Goal: Task Accomplishment & Management: Complete application form

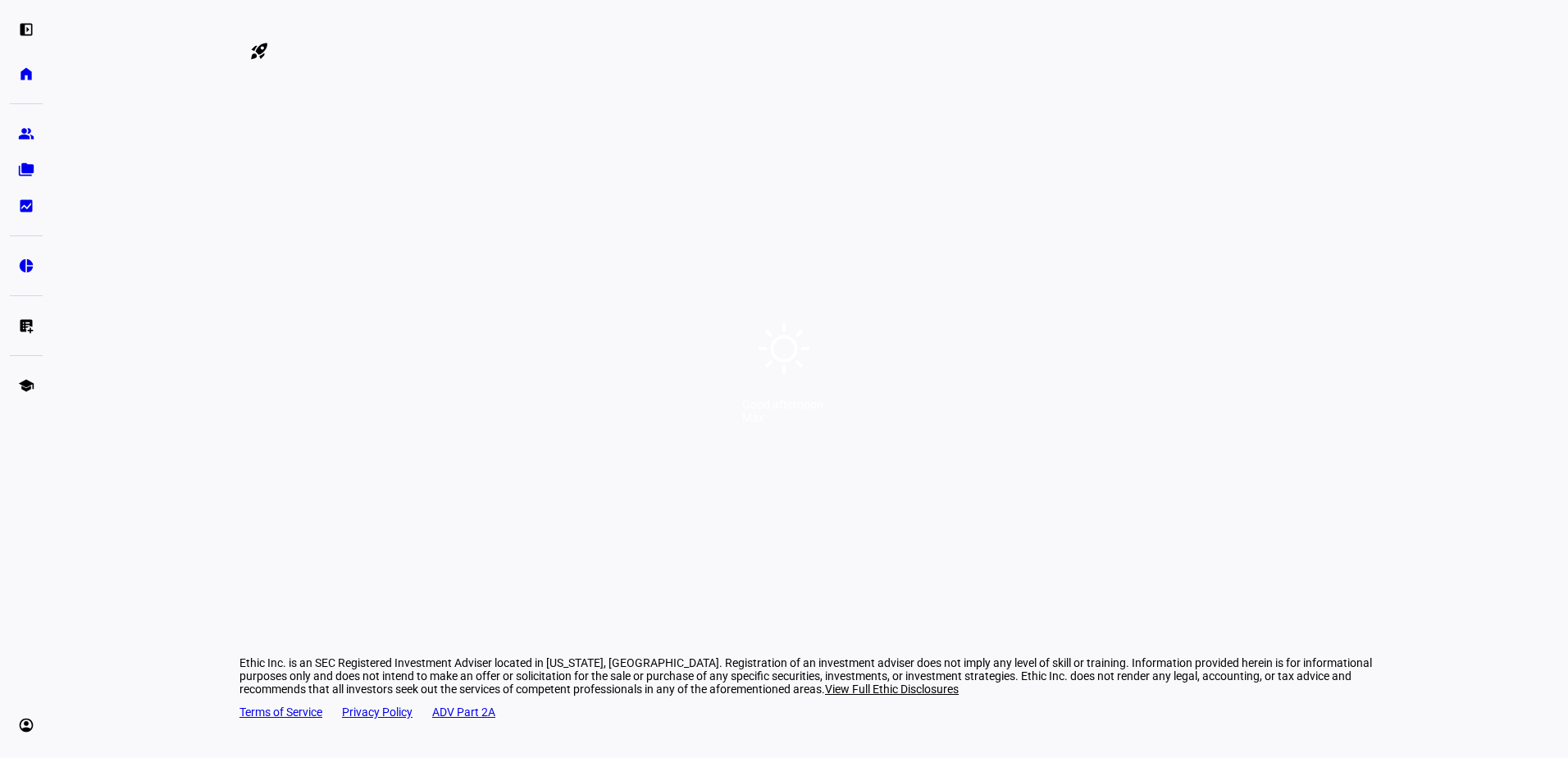
click at [756, 391] on div "Good afternoon, Max" at bounding box center [784, 379] width 1568 height 758
click at [859, 451] on div "Good afternoon, Max" at bounding box center [784, 379] width 1568 height 758
drag, startPoint x: 853, startPoint y: 411, endPoint x: 868, endPoint y: 403, distance: 17.0
click at [826, 411] on div "Good afternoon," at bounding box center [784, 404] width 84 height 13
click at [984, 424] on div "Good afternoon, Max" at bounding box center [784, 379] width 1568 height 758
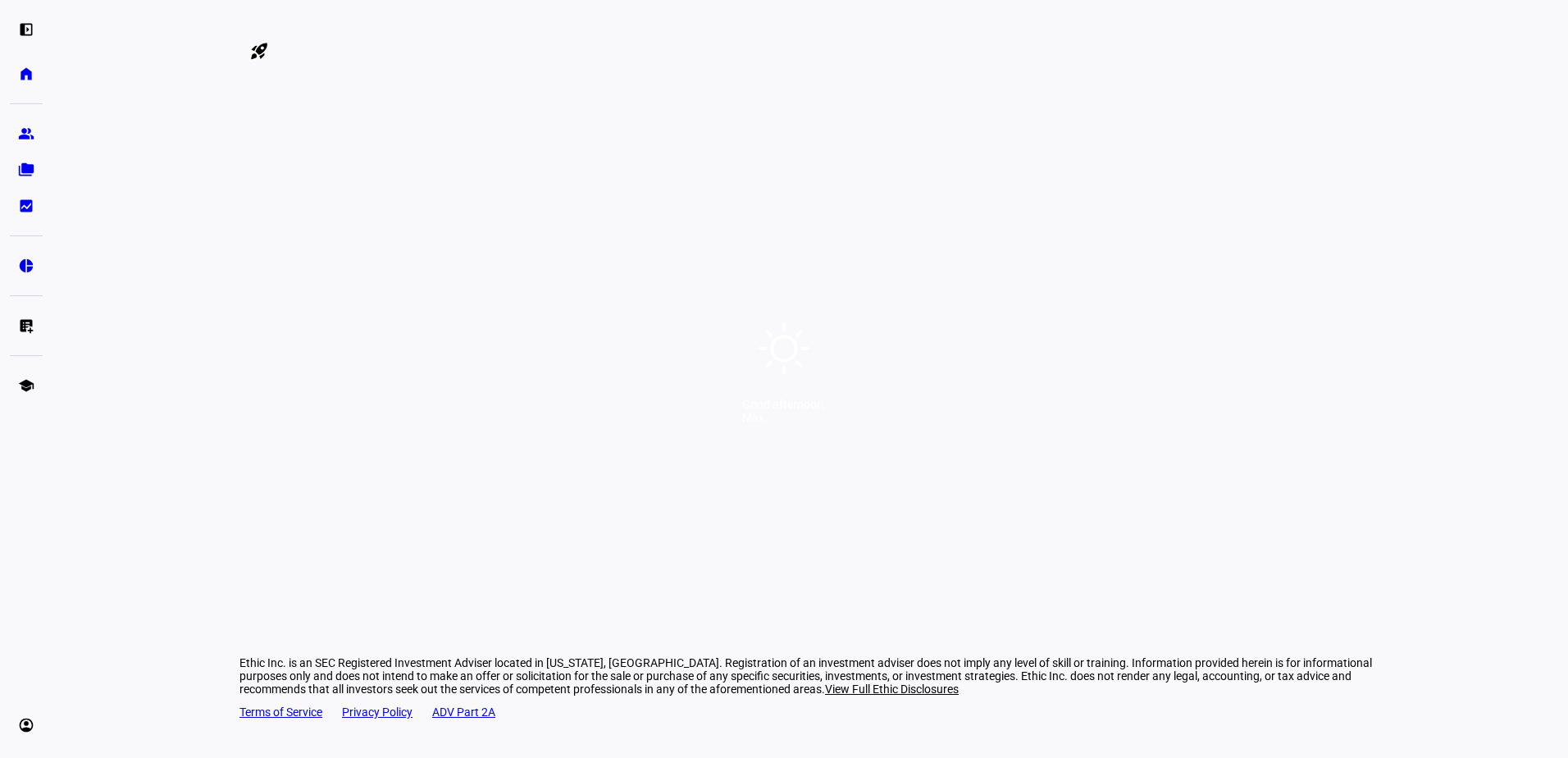
click at [897, 328] on div "Good afternoon, Max" at bounding box center [784, 379] width 1568 height 758
click at [899, 341] on div "Good afternoon, Max" at bounding box center [784, 379] width 1568 height 758
click at [958, 346] on div "Good afternoon, Max" at bounding box center [784, 379] width 1568 height 758
click at [974, 346] on div "Good afternoon, Max" at bounding box center [784, 379] width 1568 height 758
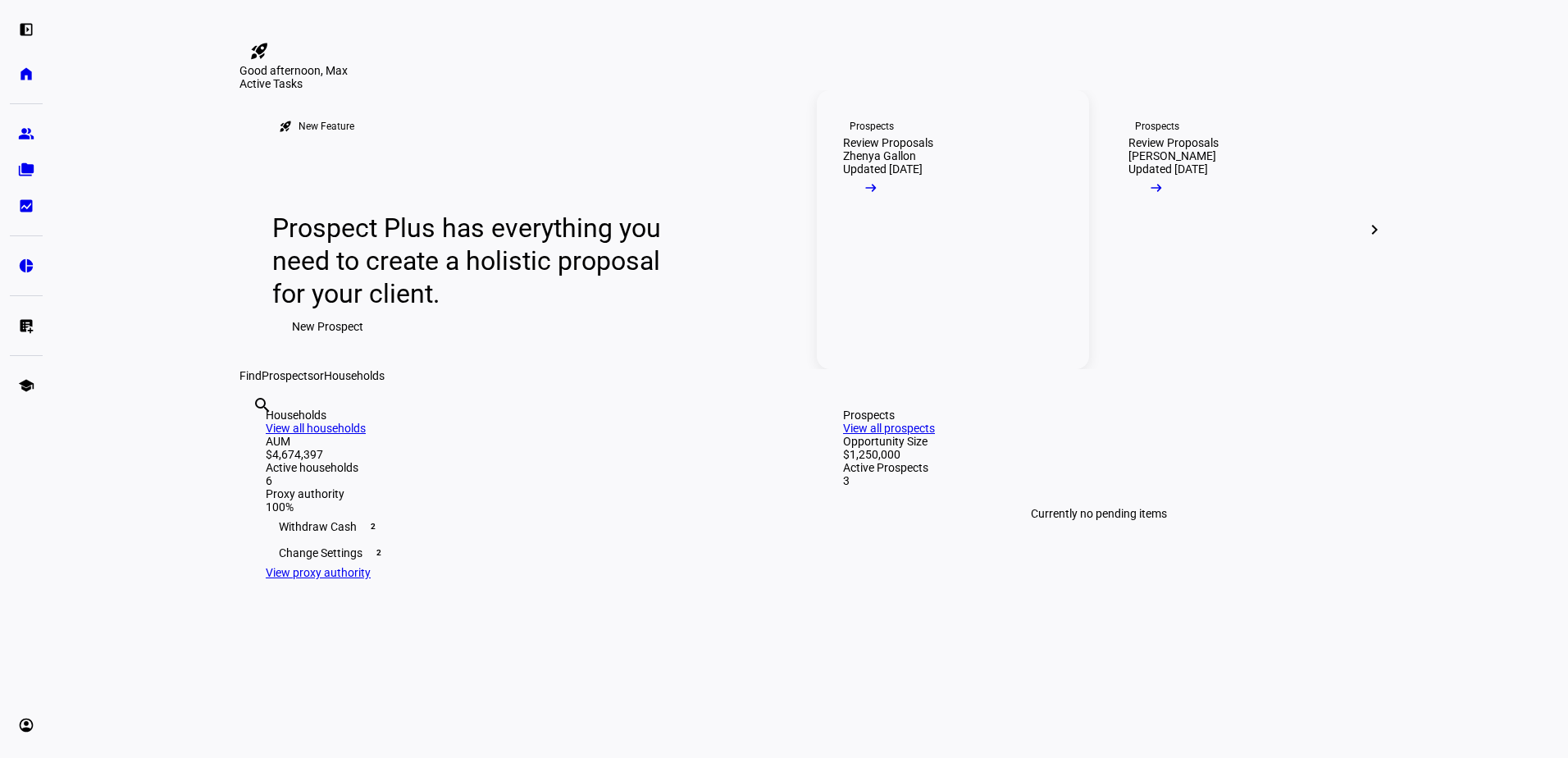
click at [956, 346] on link "Prospects Review Proposals Zhenya Gallon Updated 2 months ago arrow_right_alt" at bounding box center [953, 229] width 272 height 279
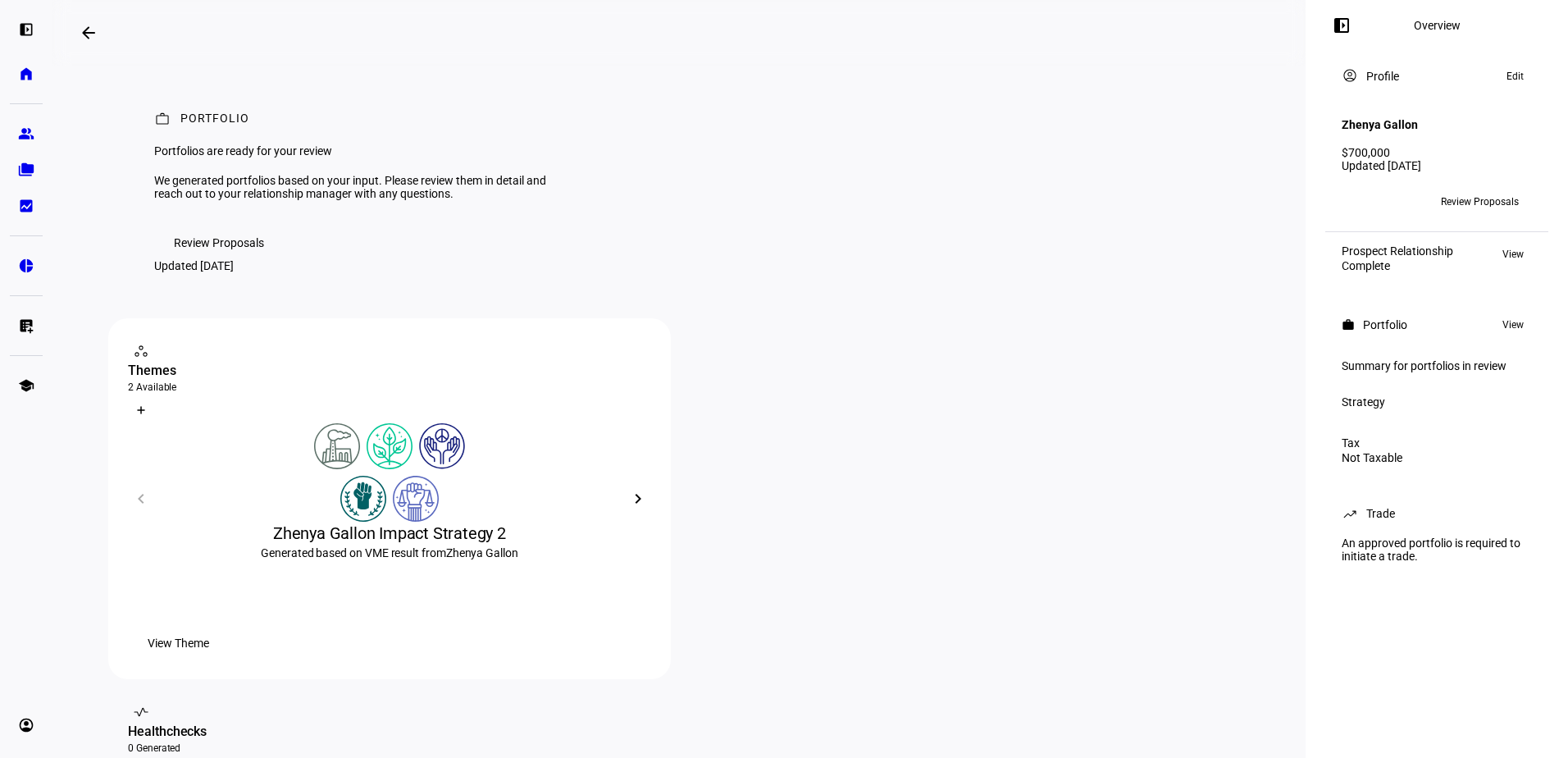
click at [233, 259] on span "Review Proposals" at bounding box center [219, 243] width 90 height 33
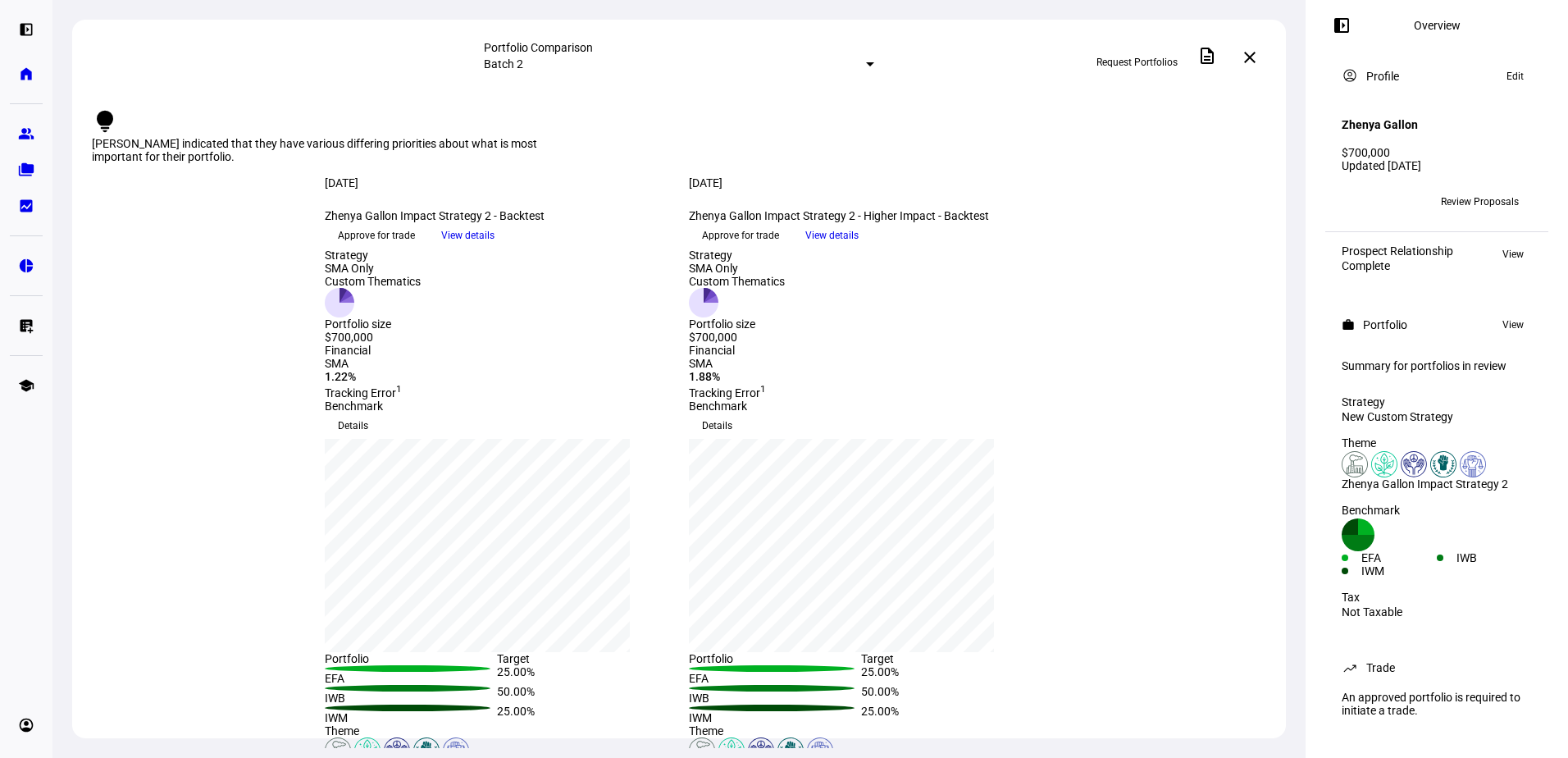
click at [1151, 56] on span "Request Portfolios" at bounding box center [1138, 62] width 81 height 26
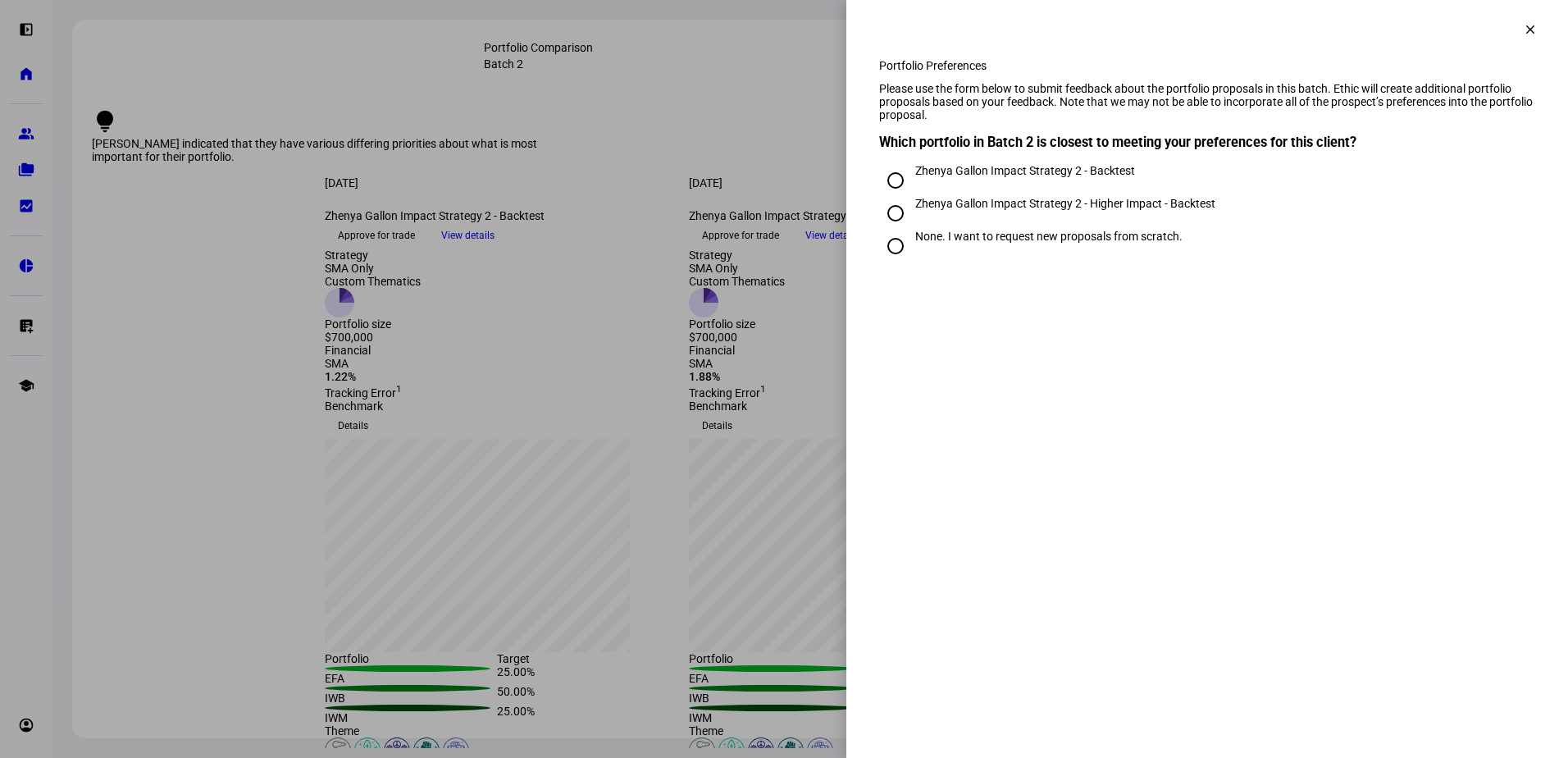
click at [896, 263] on input "None. I want to request new proposals from scratch." at bounding box center [896, 246] width 33 height 33
radio input "true"
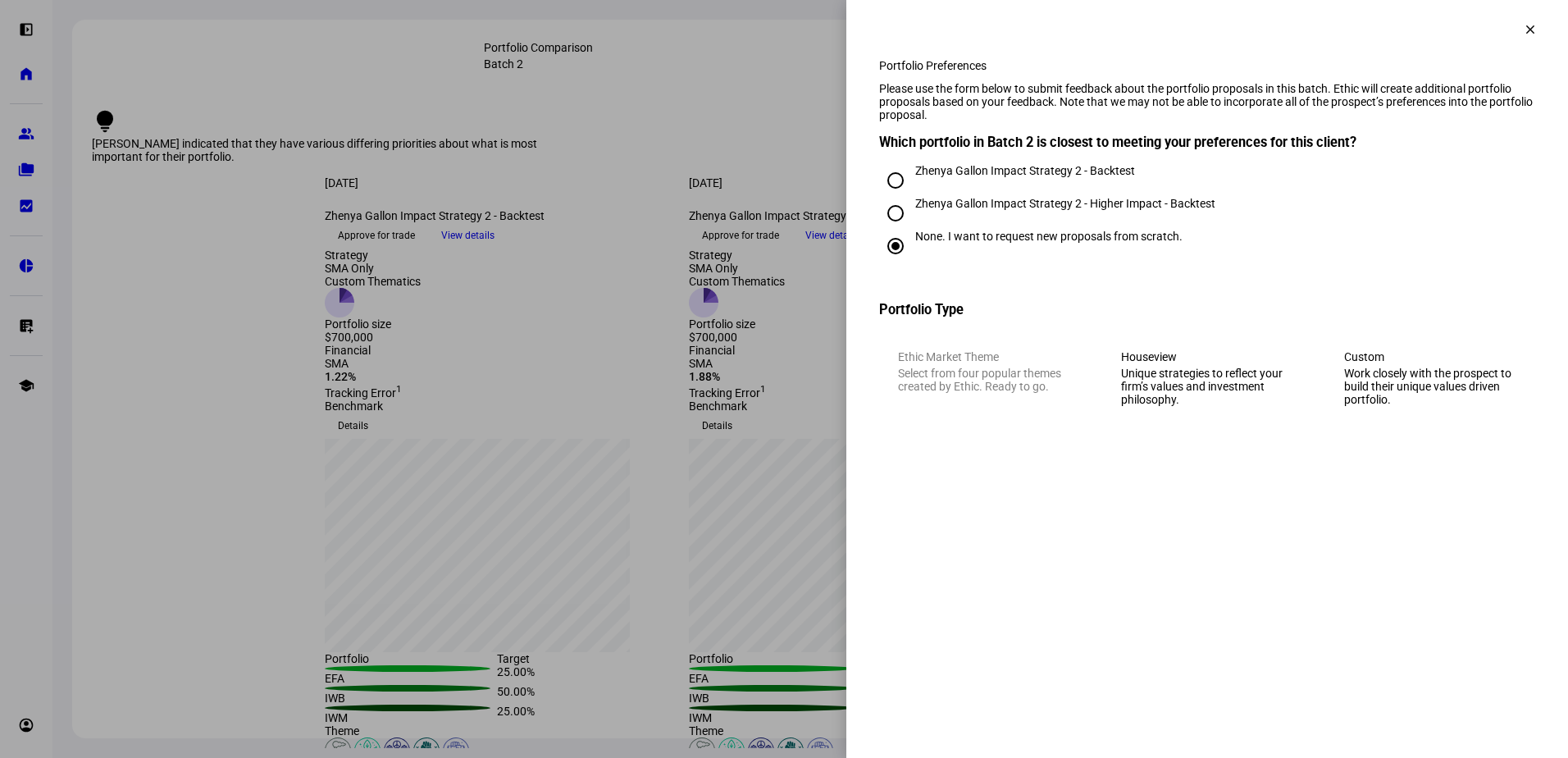
click at [1375, 406] on div "Work closely with the prospect to build their unique values driven portfolio." at bounding box center [1430, 386] width 172 height 40
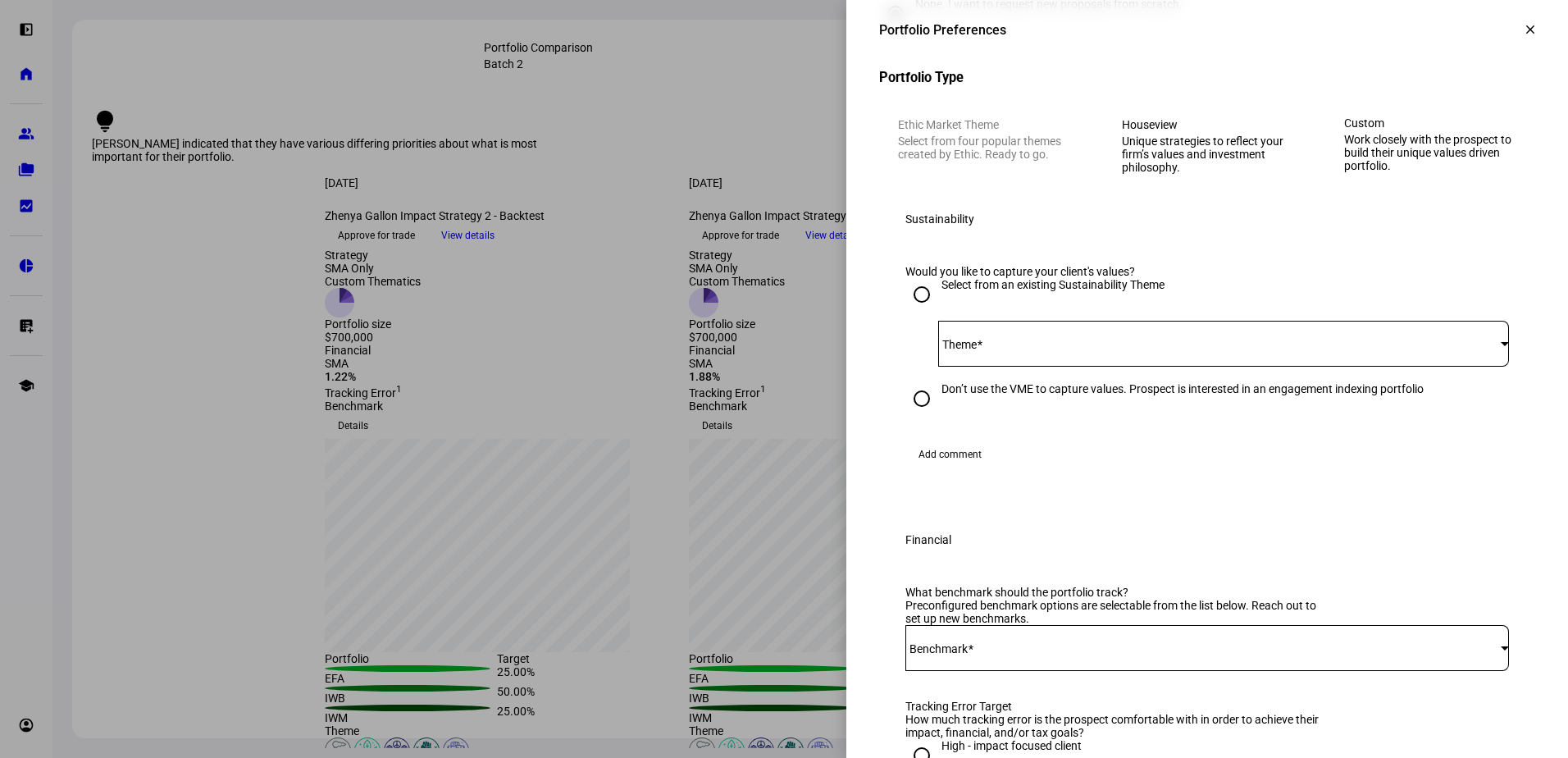
scroll to position [246, 0]
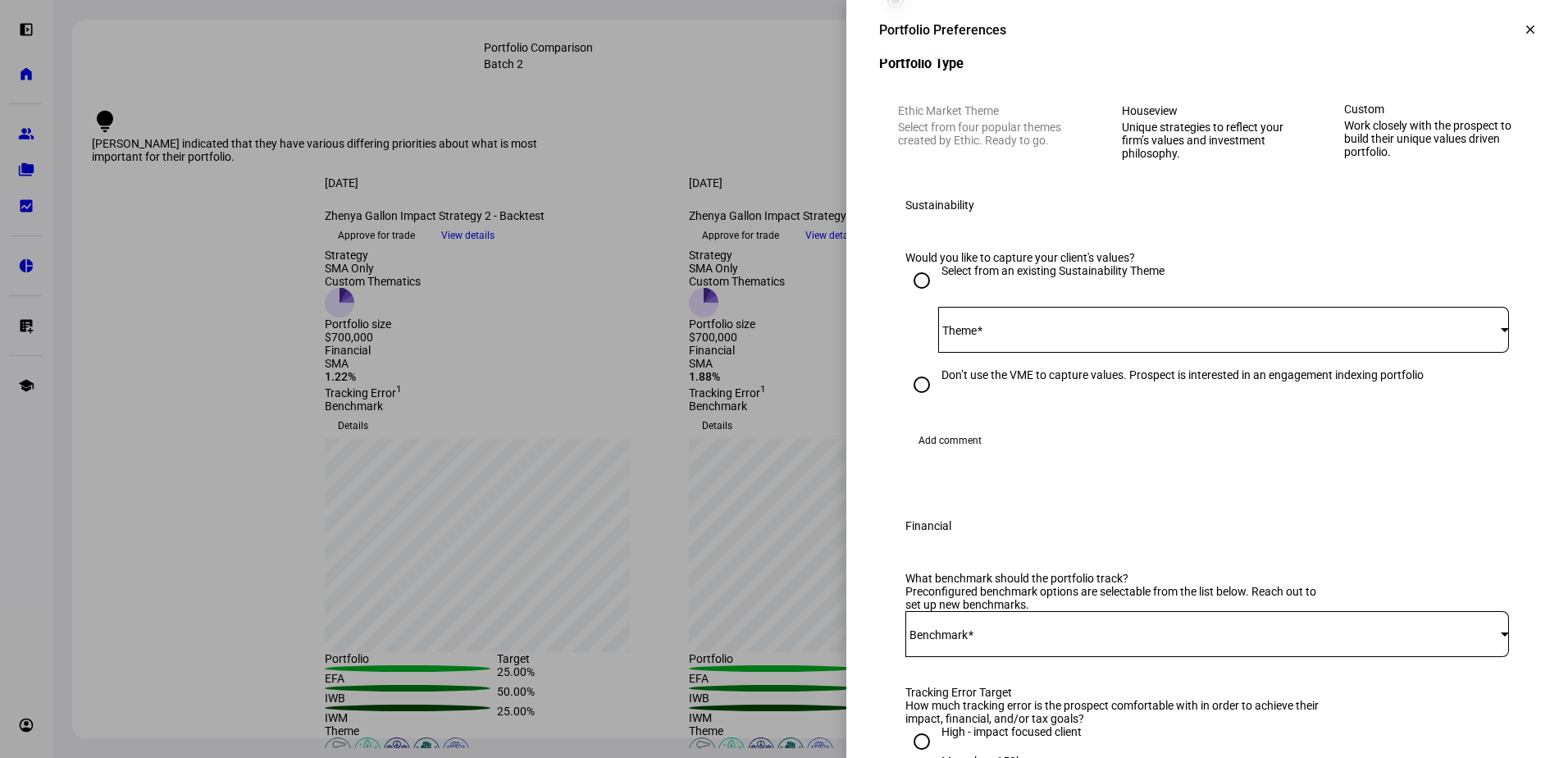
click at [1123, 336] on span at bounding box center [1220, 329] width 563 height 13
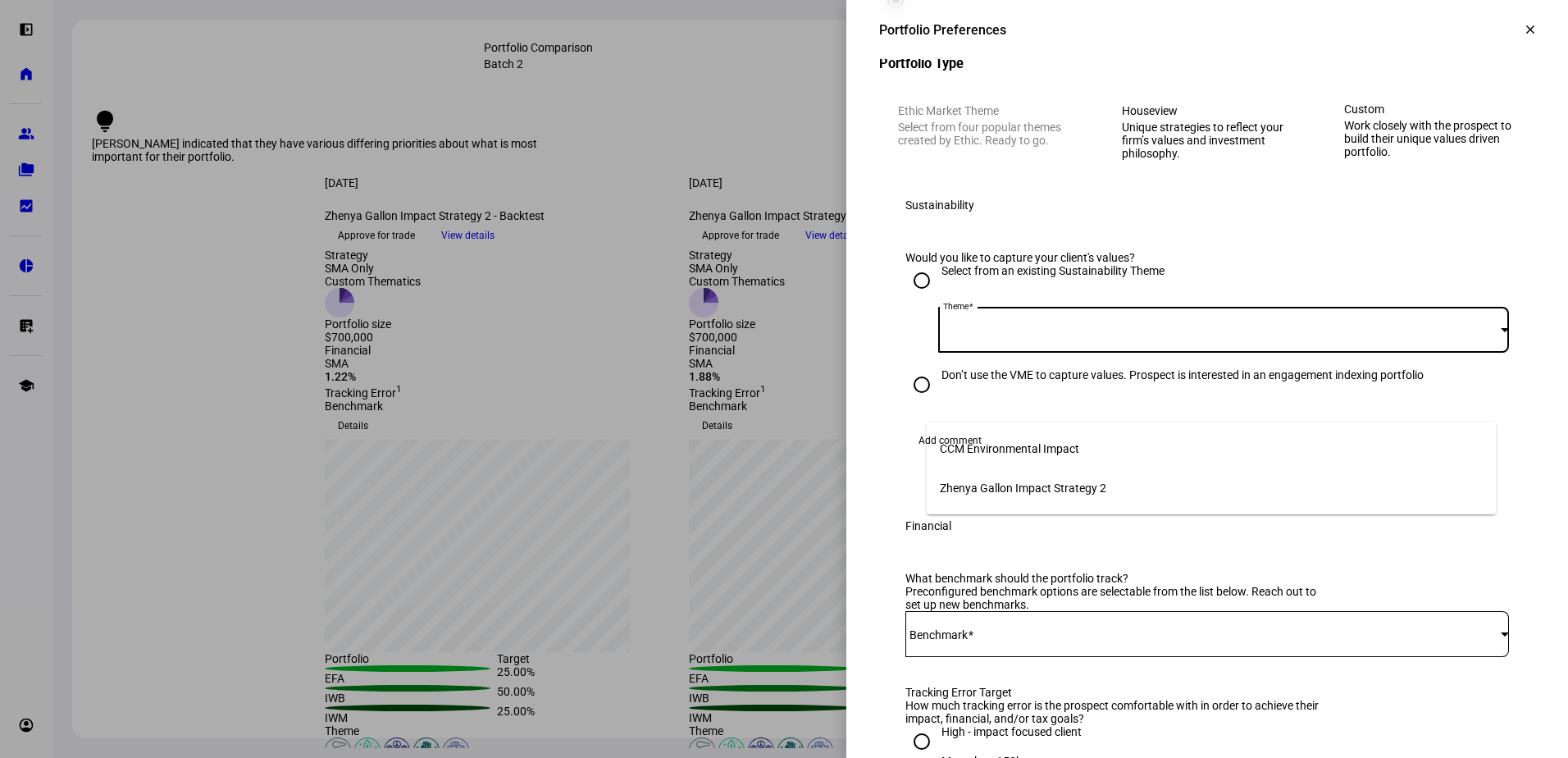
click at [1068, 481] on span "Zhenya Gallon Impact Strategy 2" at bounding box center [1023, 487] width 167 height 13
click at [1162, 336] on div "Zhenya Gallon Impact Strategy 2" at bounding box center [1220, 329] width 563 height 13
click at [1284, 297] on div at bounding box center [784, 379] width 1568 height 758
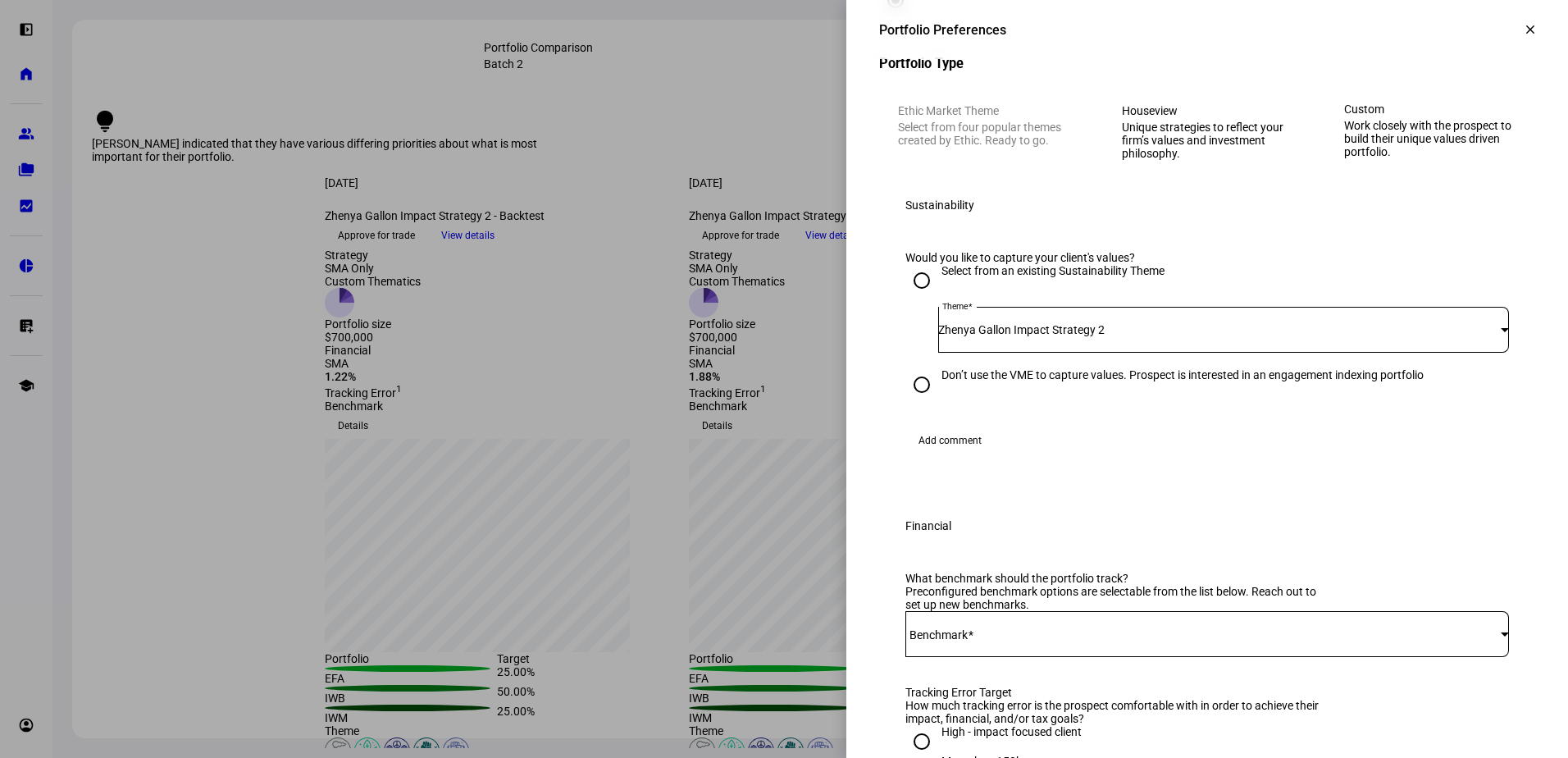
click at [907, 401] on input "Don’t use the VME to capture values. Prospect is interested in an engagement in…" at bounding box center [922, 385] width 33 height 33
radio input "true"
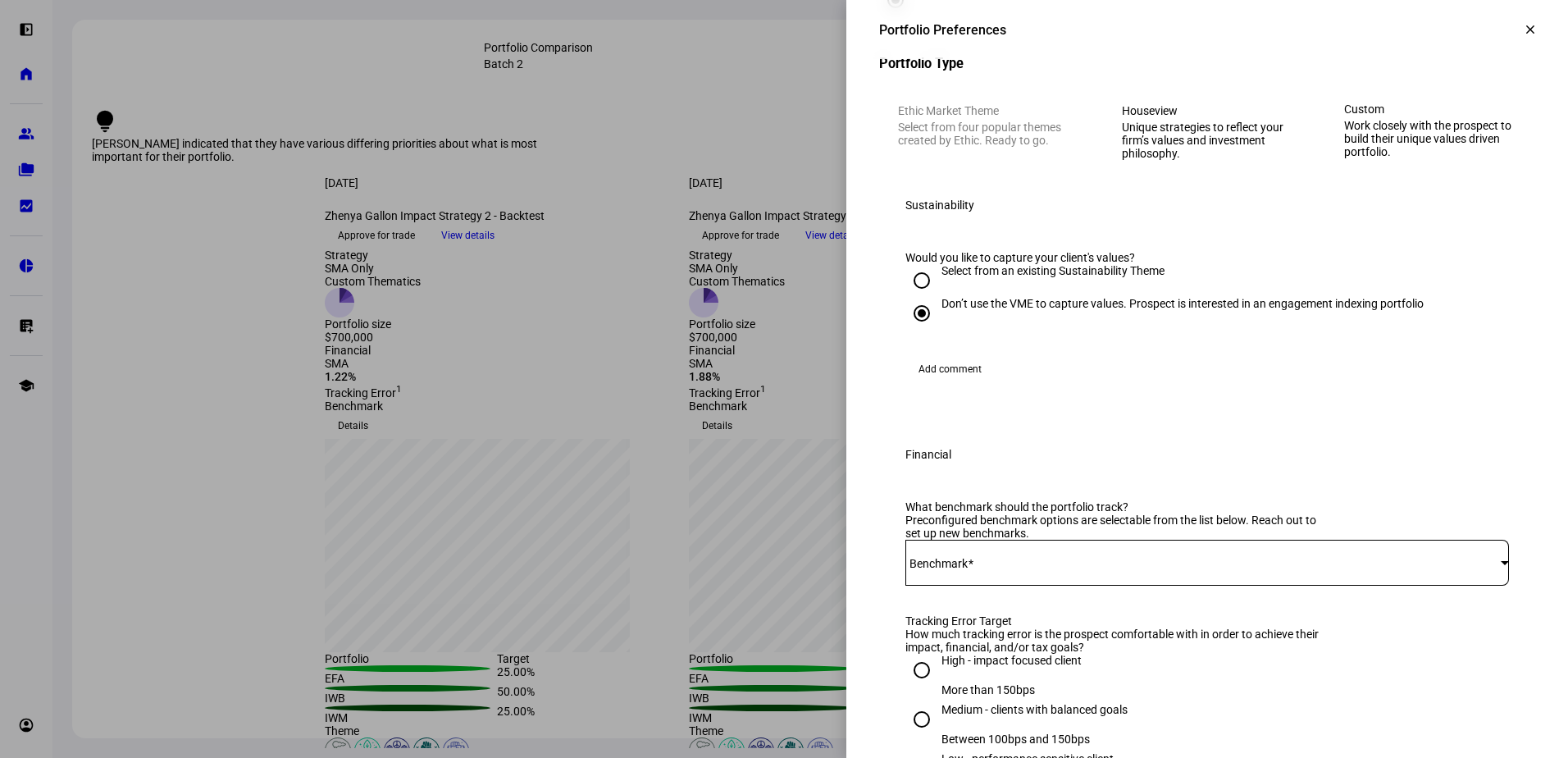
click at [910, 297] on input "Select from an existing Sustainability Theme" at bounding box center [922, 281] width 33 height 33
radio input "true"
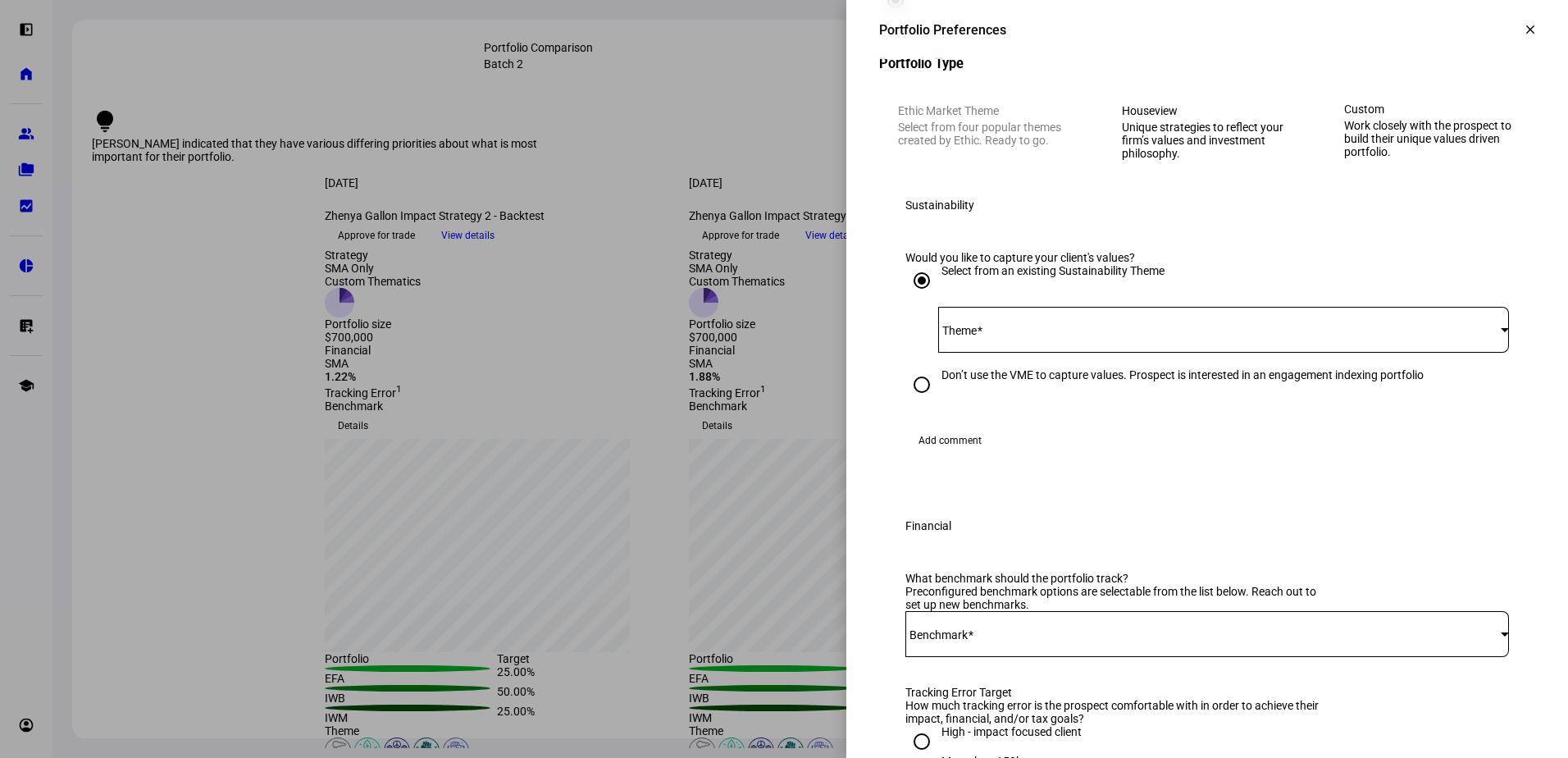
click at [1100, 336] on span at bounding box center [1220, 329] width 563 height 13
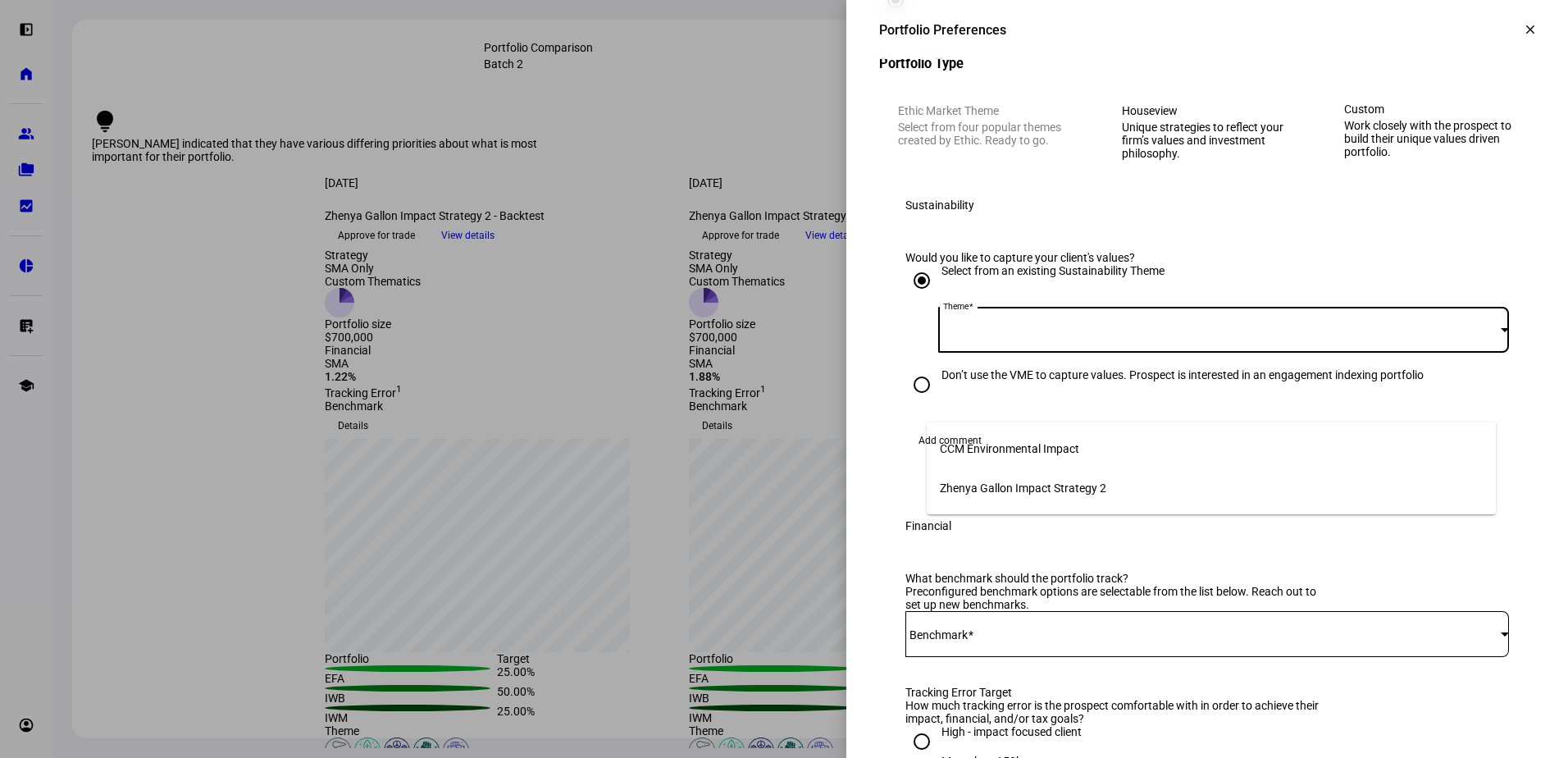
click at [1061, 481] on span "Zhenya Gallon Impact Strategy 2" at bounding box center [1023, 487] width 167 height 13
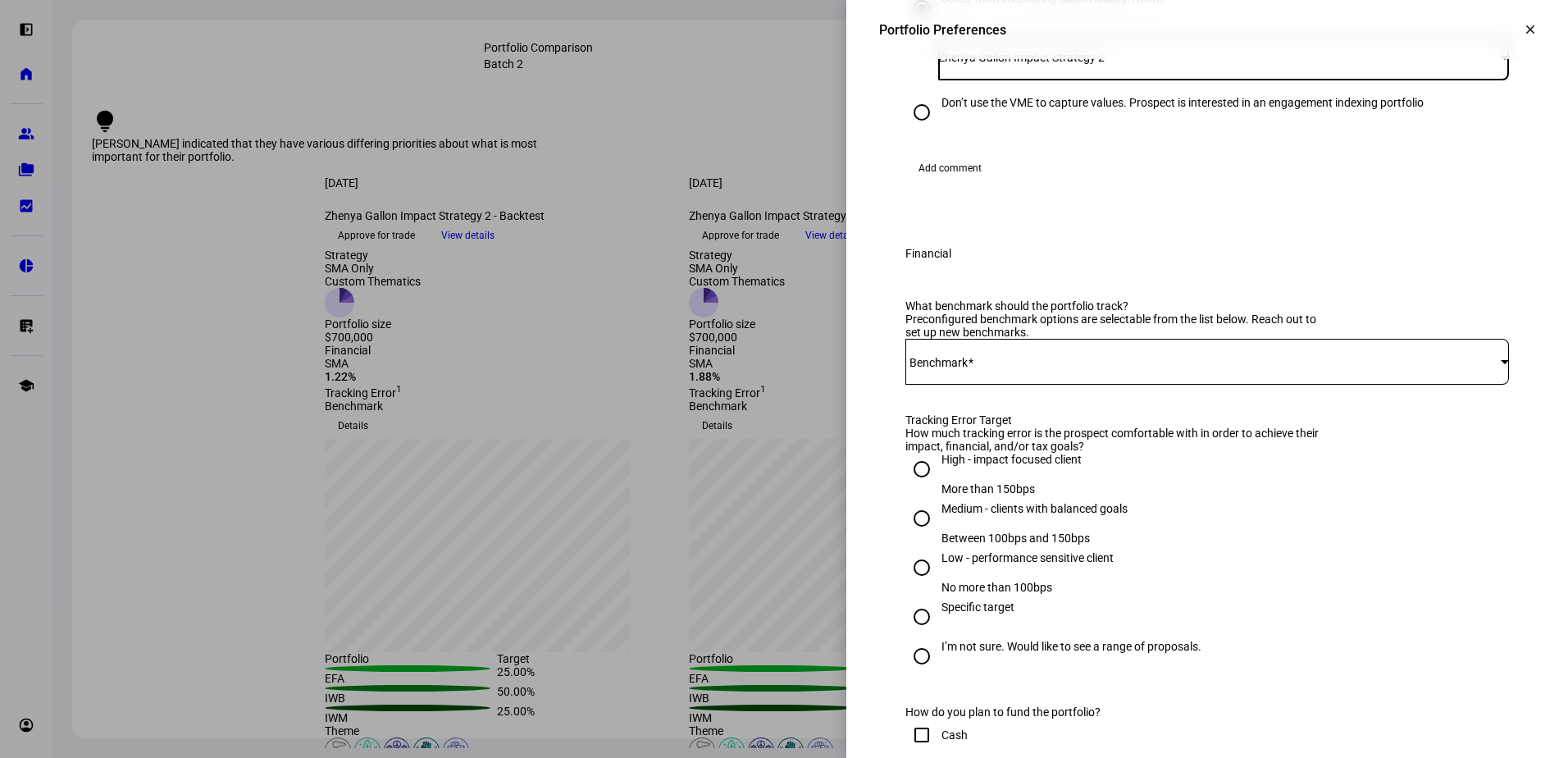
scroll to position [574, 0]
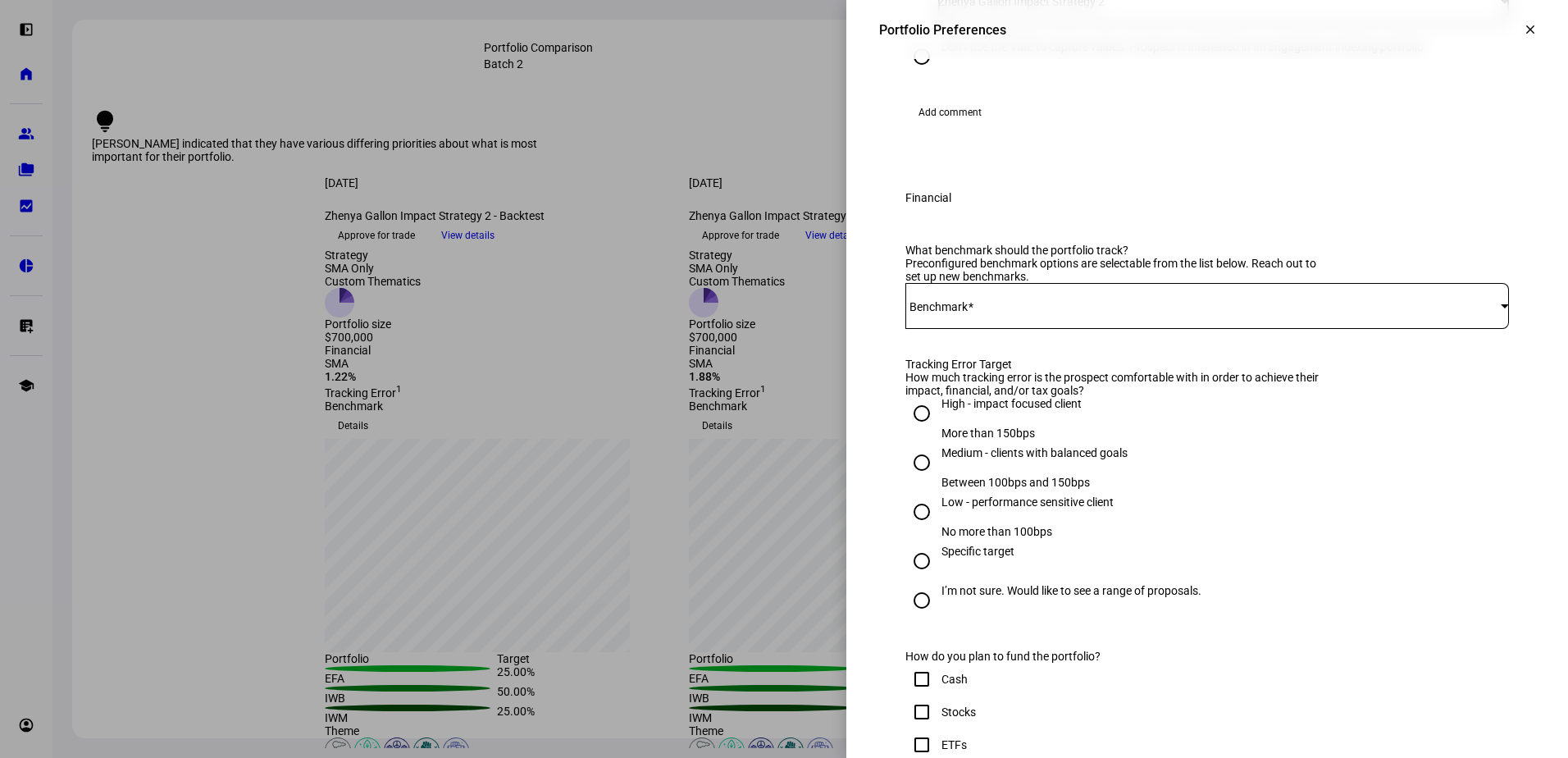
click at [1041, 313] on span at bounding box center [1203, 305] width 596 height 13
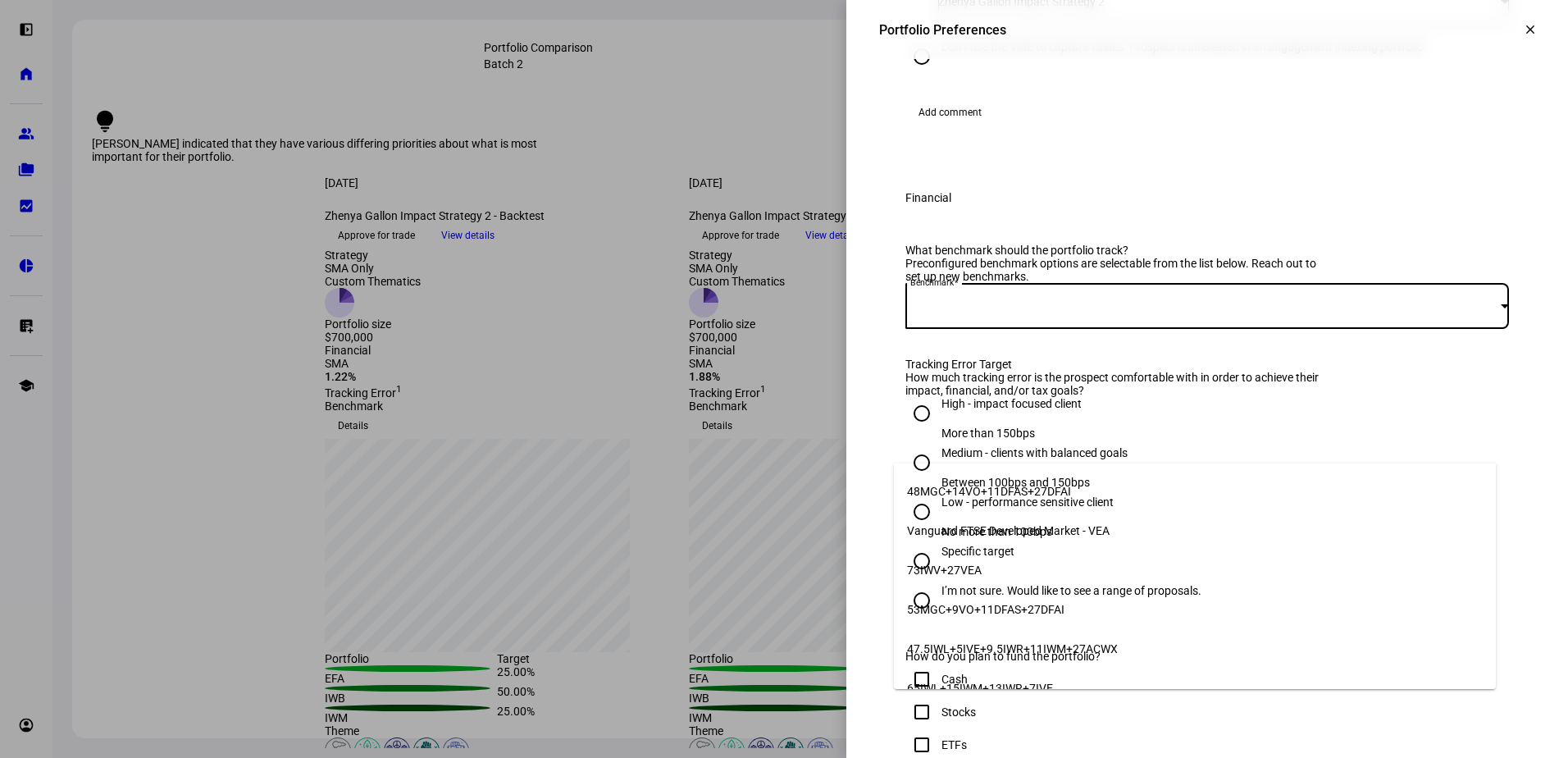
scroll to position [286, 0]
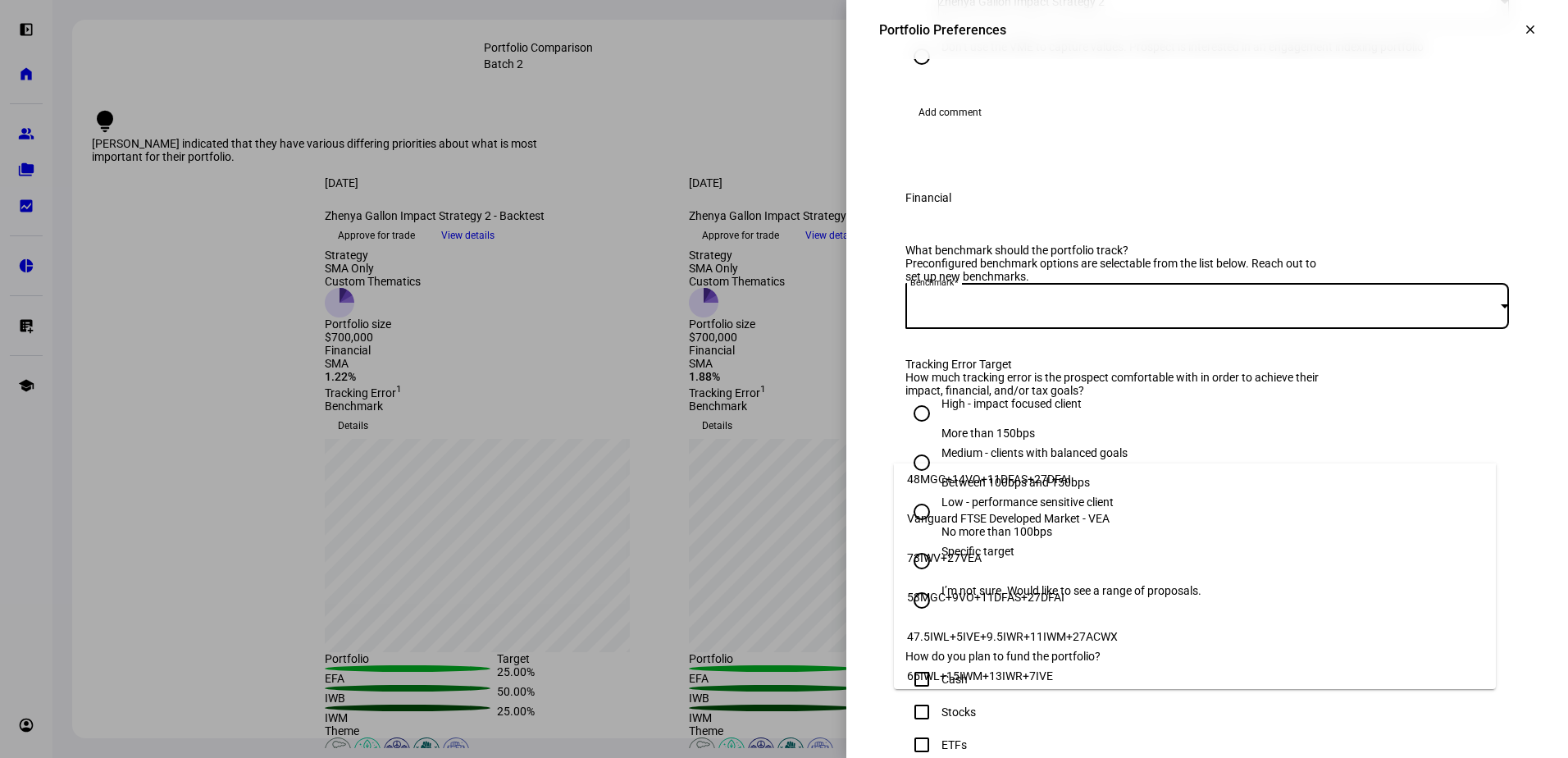
click at [1091, 671] on mat-option "65IWL+15IWM+13IWR+7IVE" at bounding box center [1195, 676] width 602 height 40
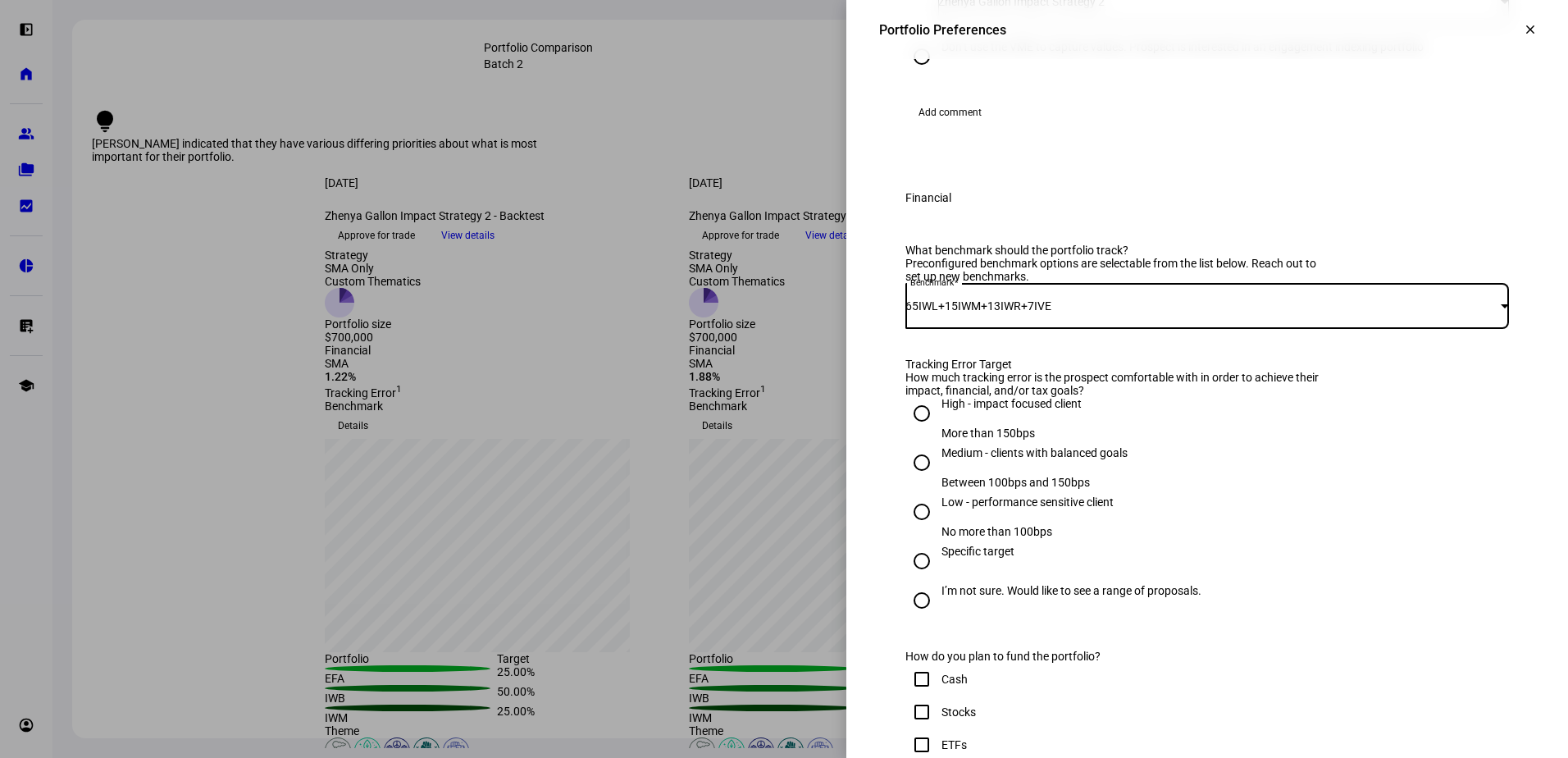
click at [1151, 313] on div "65IWL+15IWM+13IWR+7IVE" at bounding box center [1203, 305] width 596 height 13
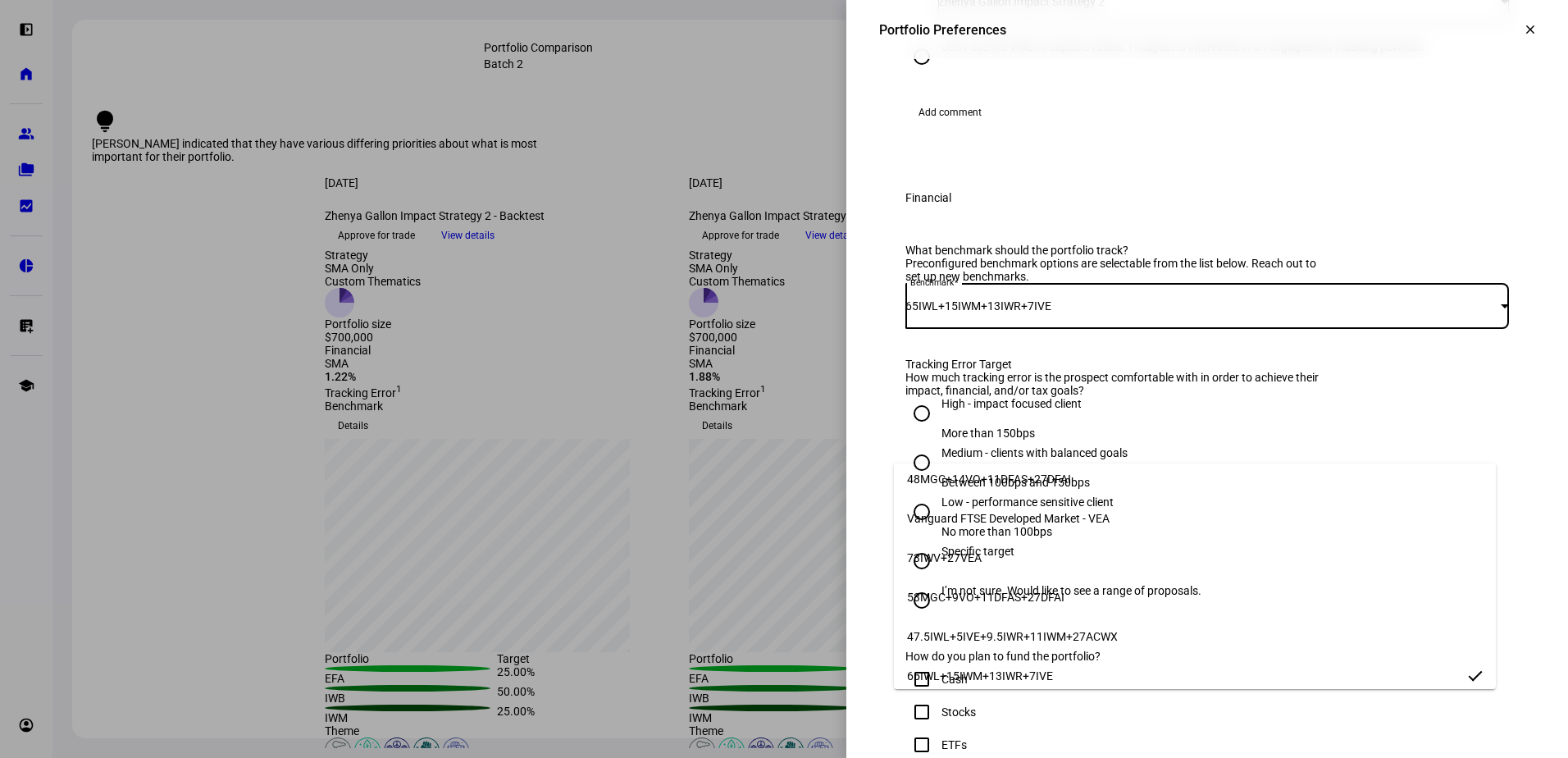
click at [1303, 297] on div at bounding box center [784, 379] width 1568 height 758
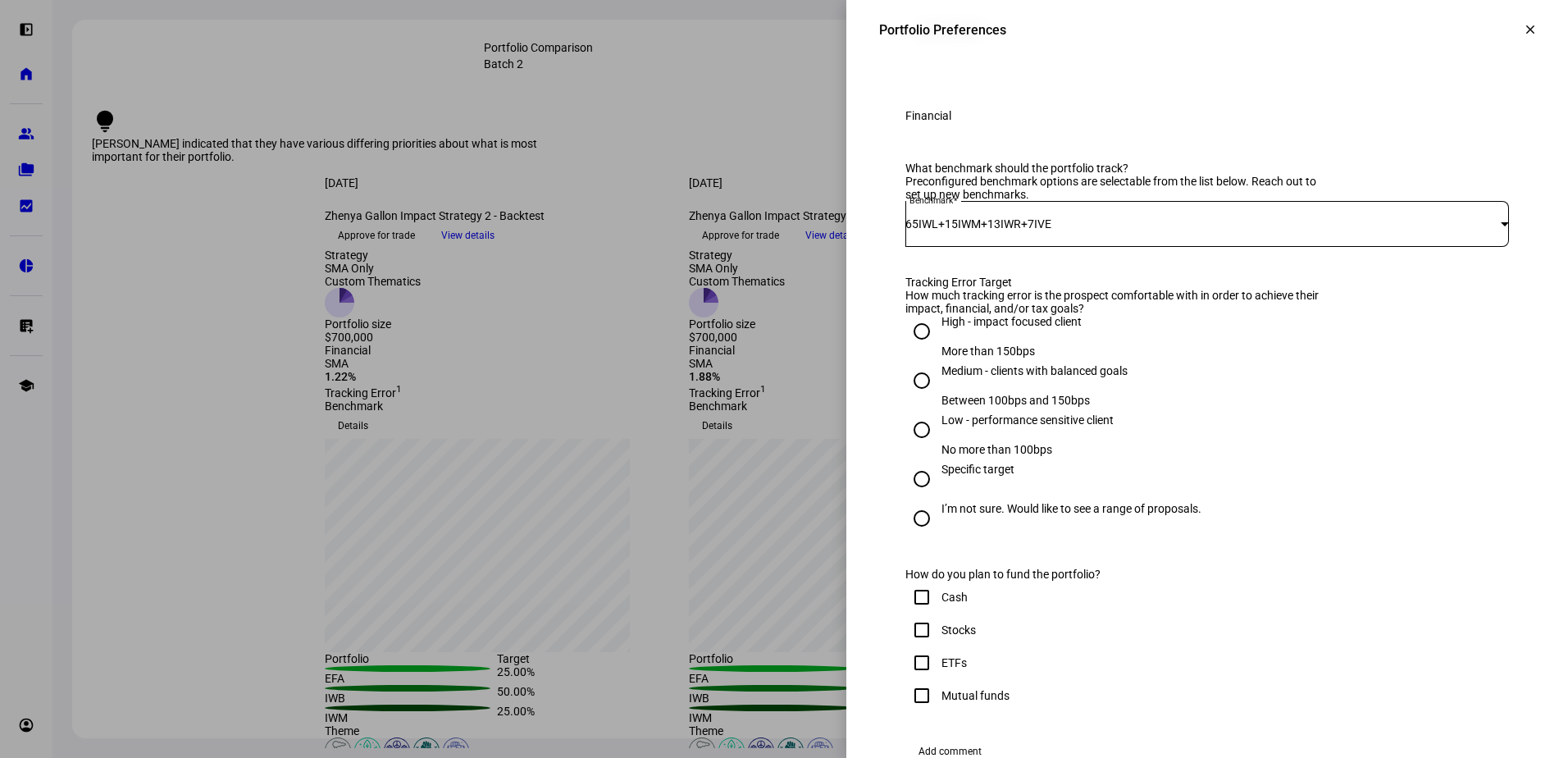
scroll to position [738, 0]
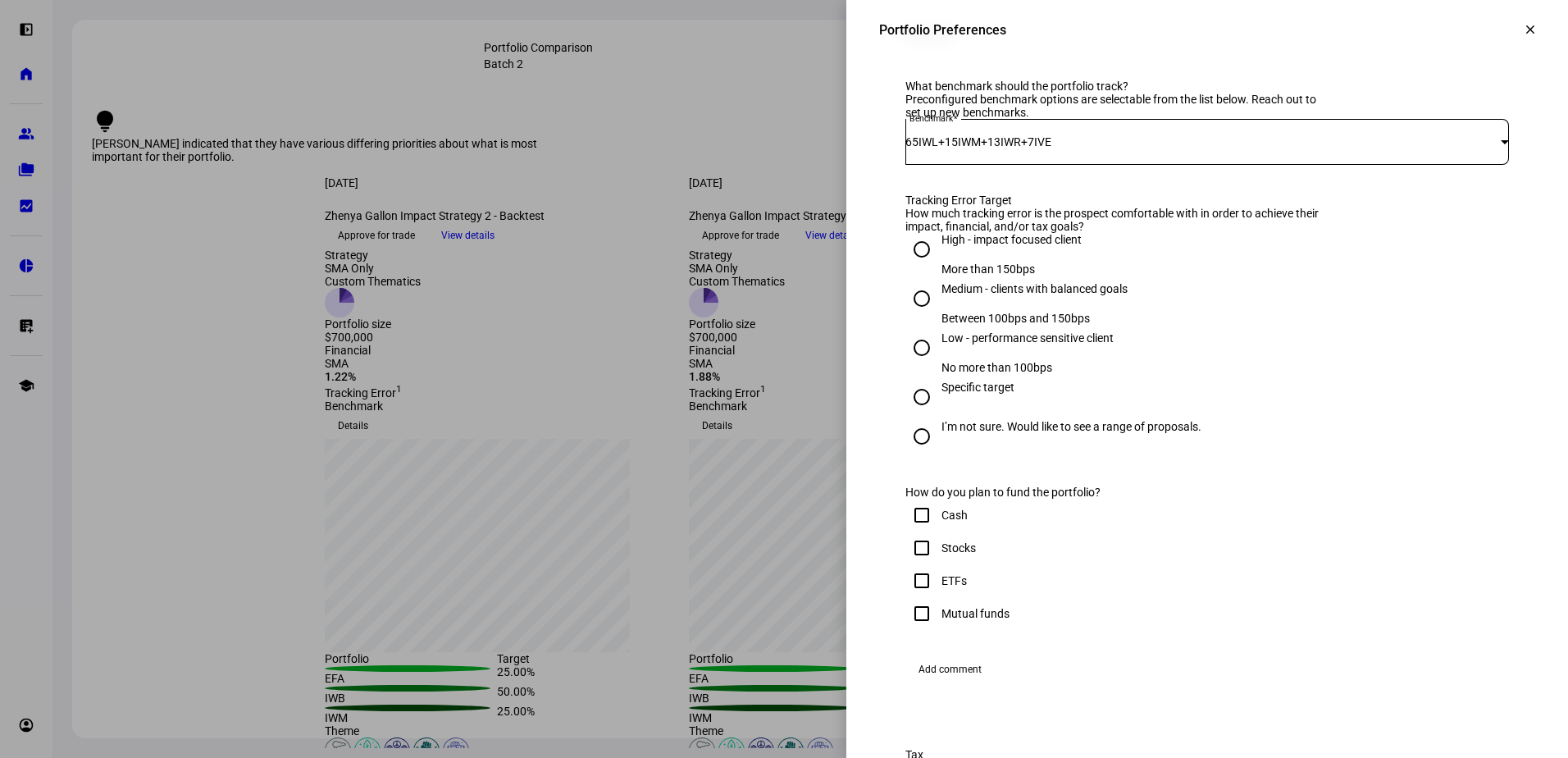
click at [906, 315] on input "Medium - clients with balanced goals Between 100bps and 150bps" at bounding box center [922, 298] width 33 height 33
radio input "true"
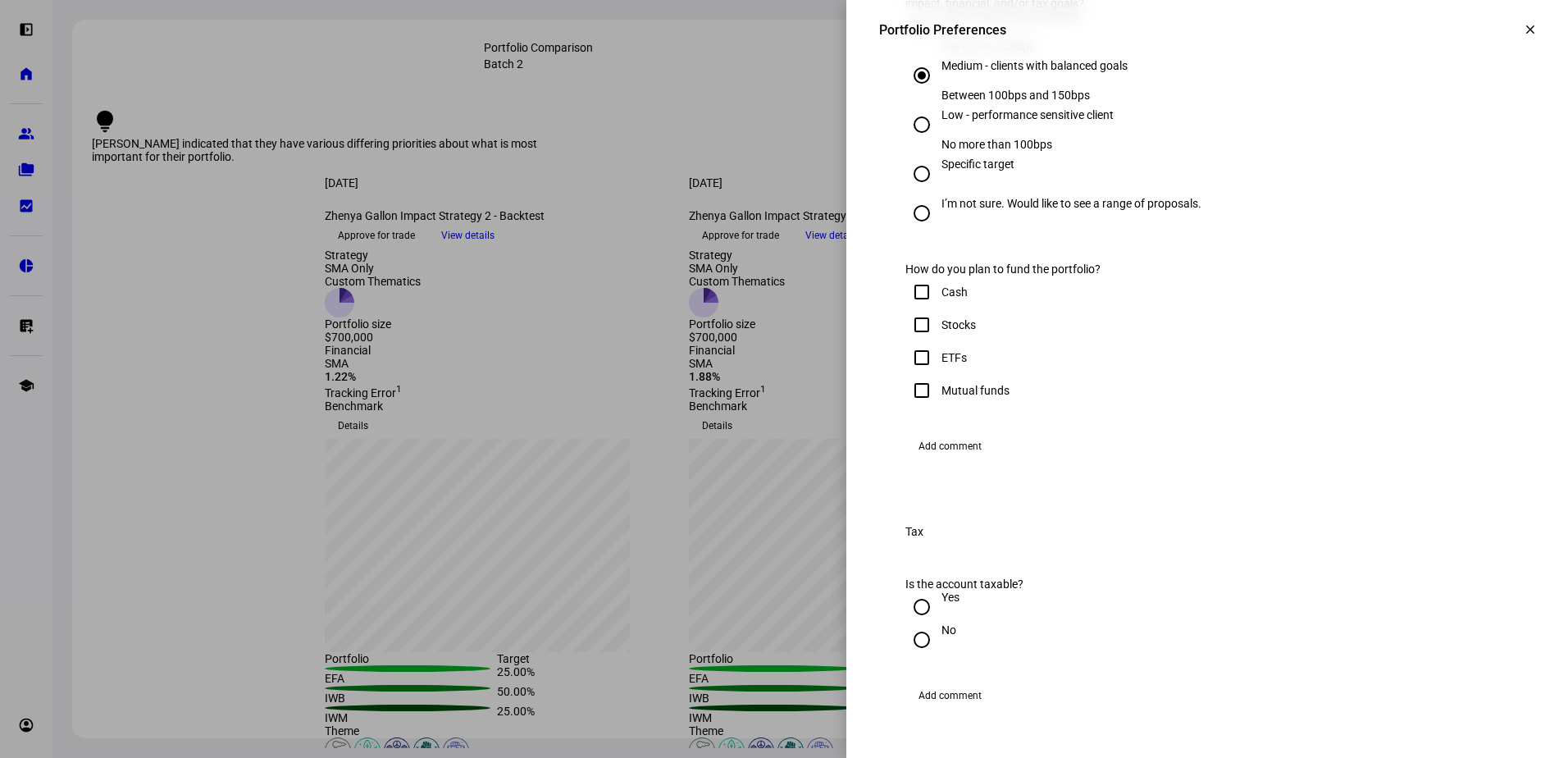
scroll to position [984, 0]
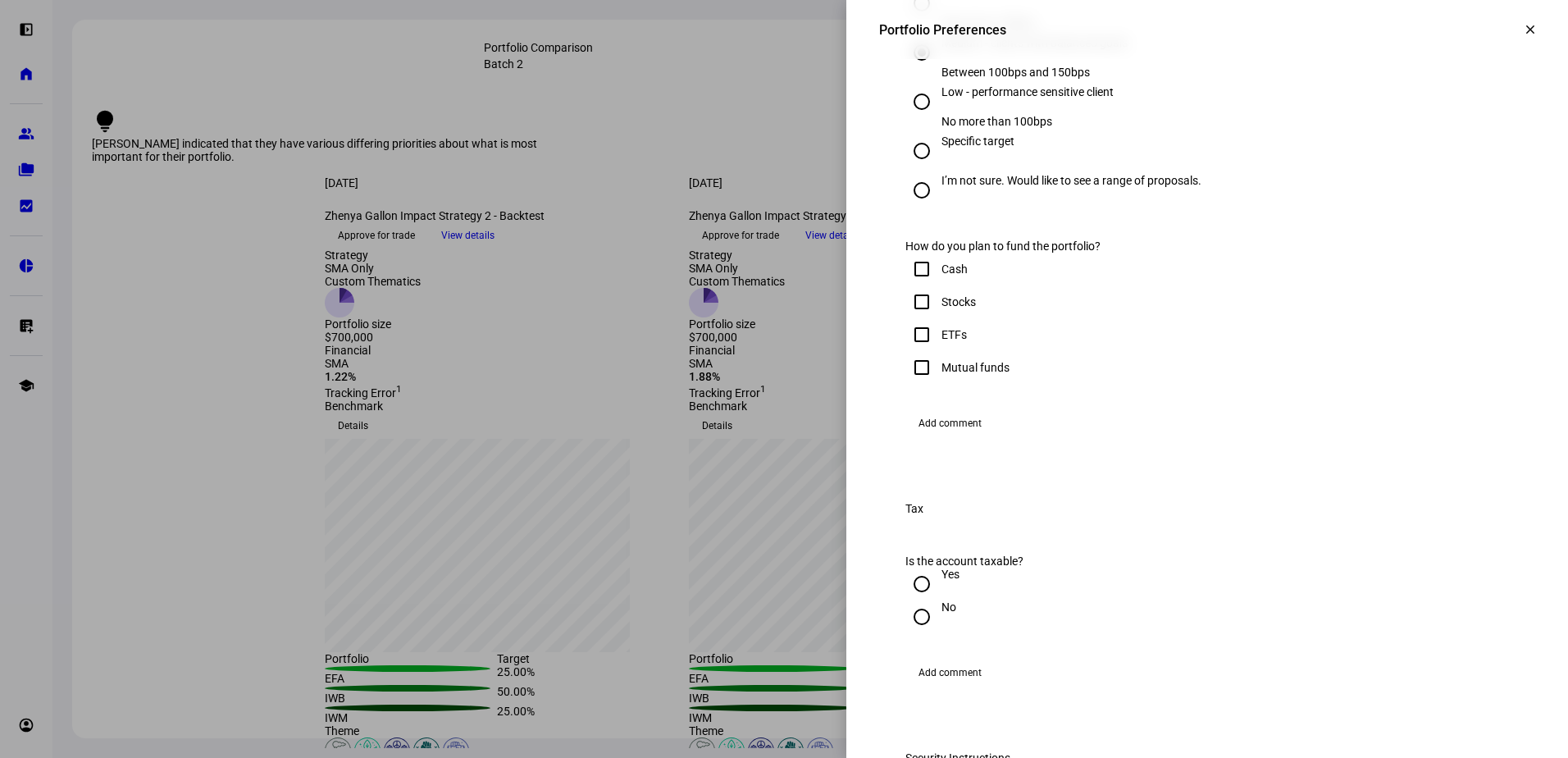
click at [914, 285] on input "Cash" at bounding box center [922, 269] width 33 height 33
checkbox input "true"
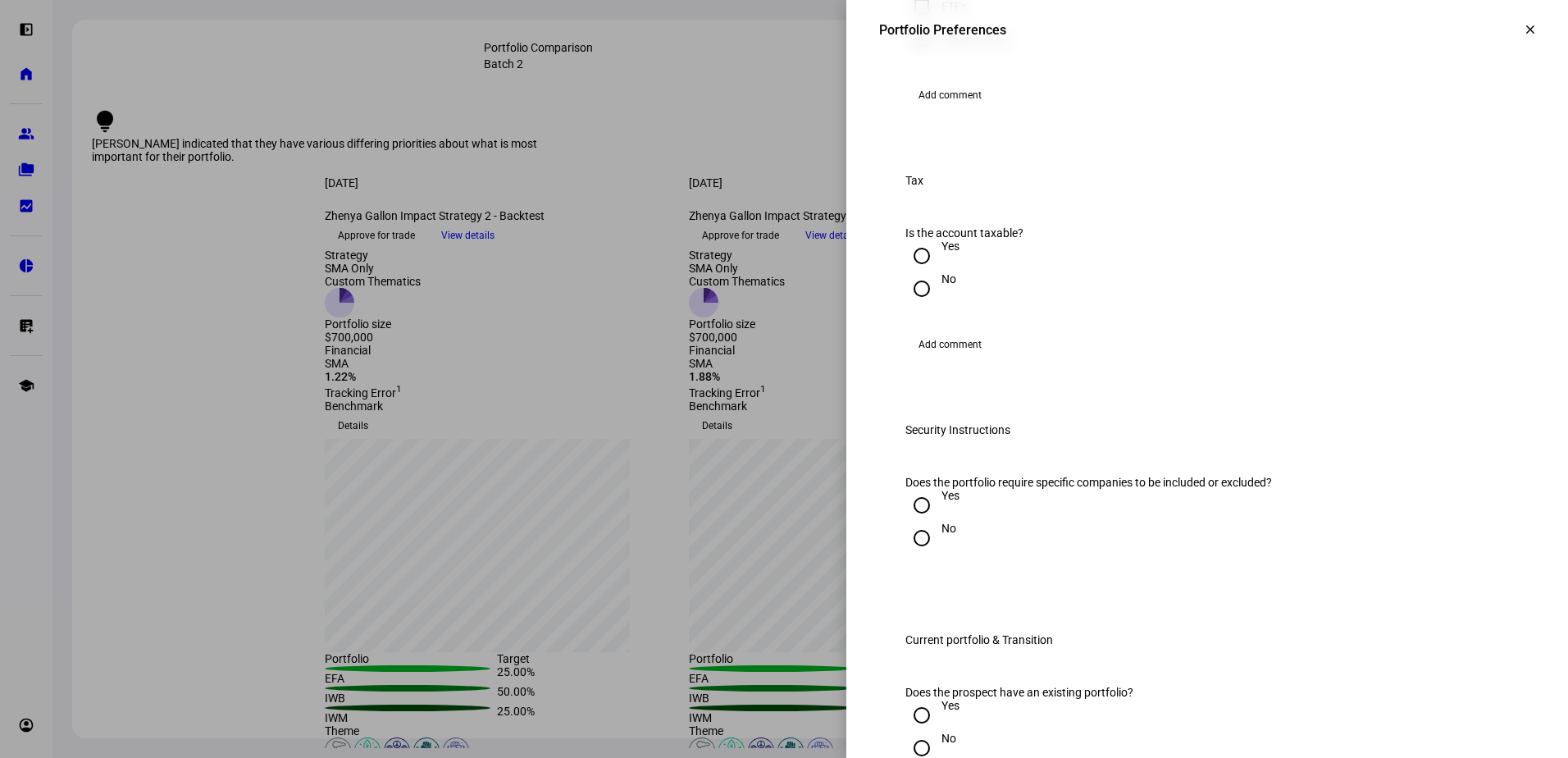
scroll to position [1394, 0]
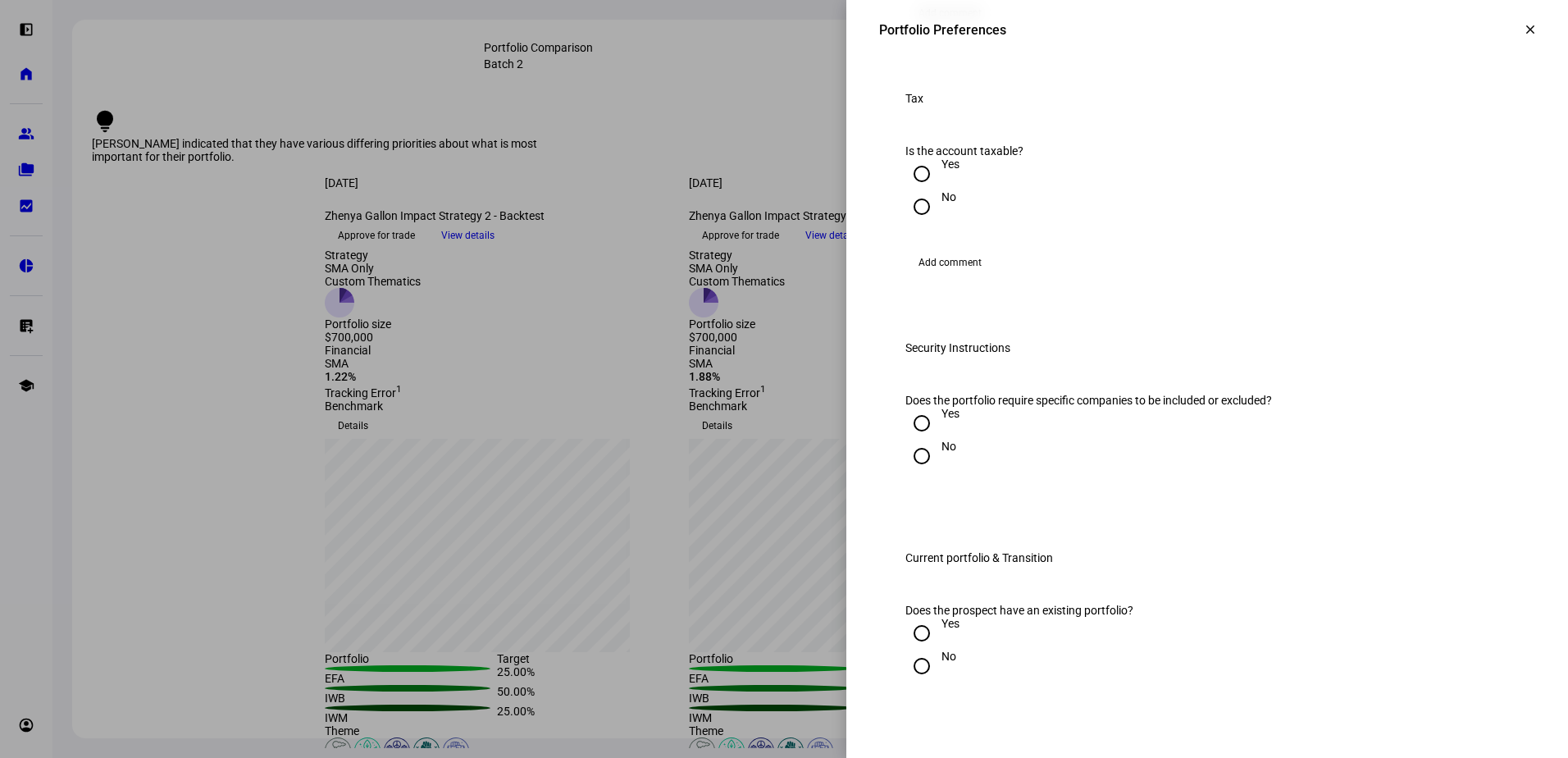
click at [907, 223] on input "No" at bounding box center [922, 207] width 33 height 33
radio input "true"
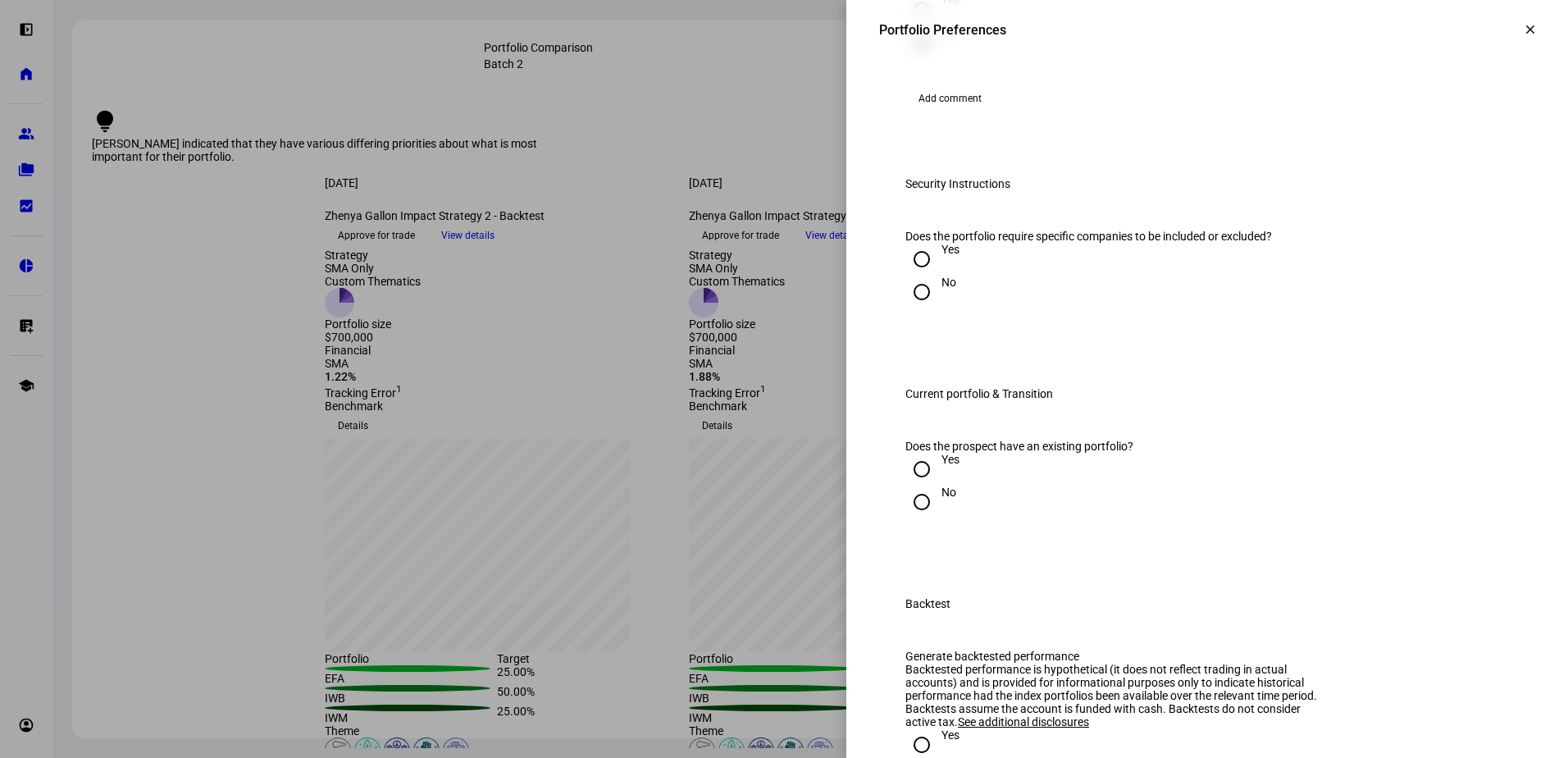
scroll to position [1640, 0]
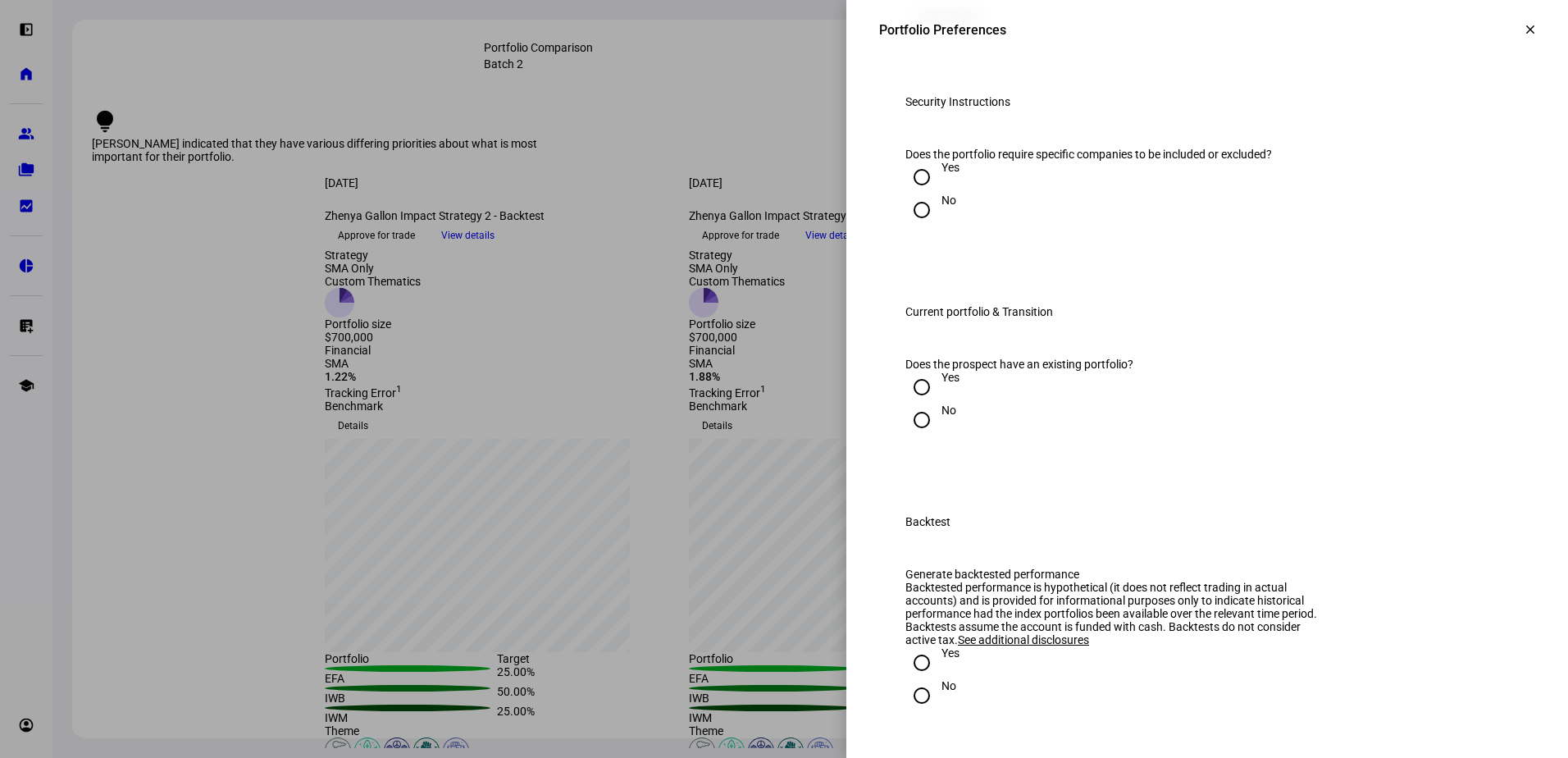
click at [908, 226] on input "No" at bounding box center [922, 210] width 33 height 33
radio input "true"
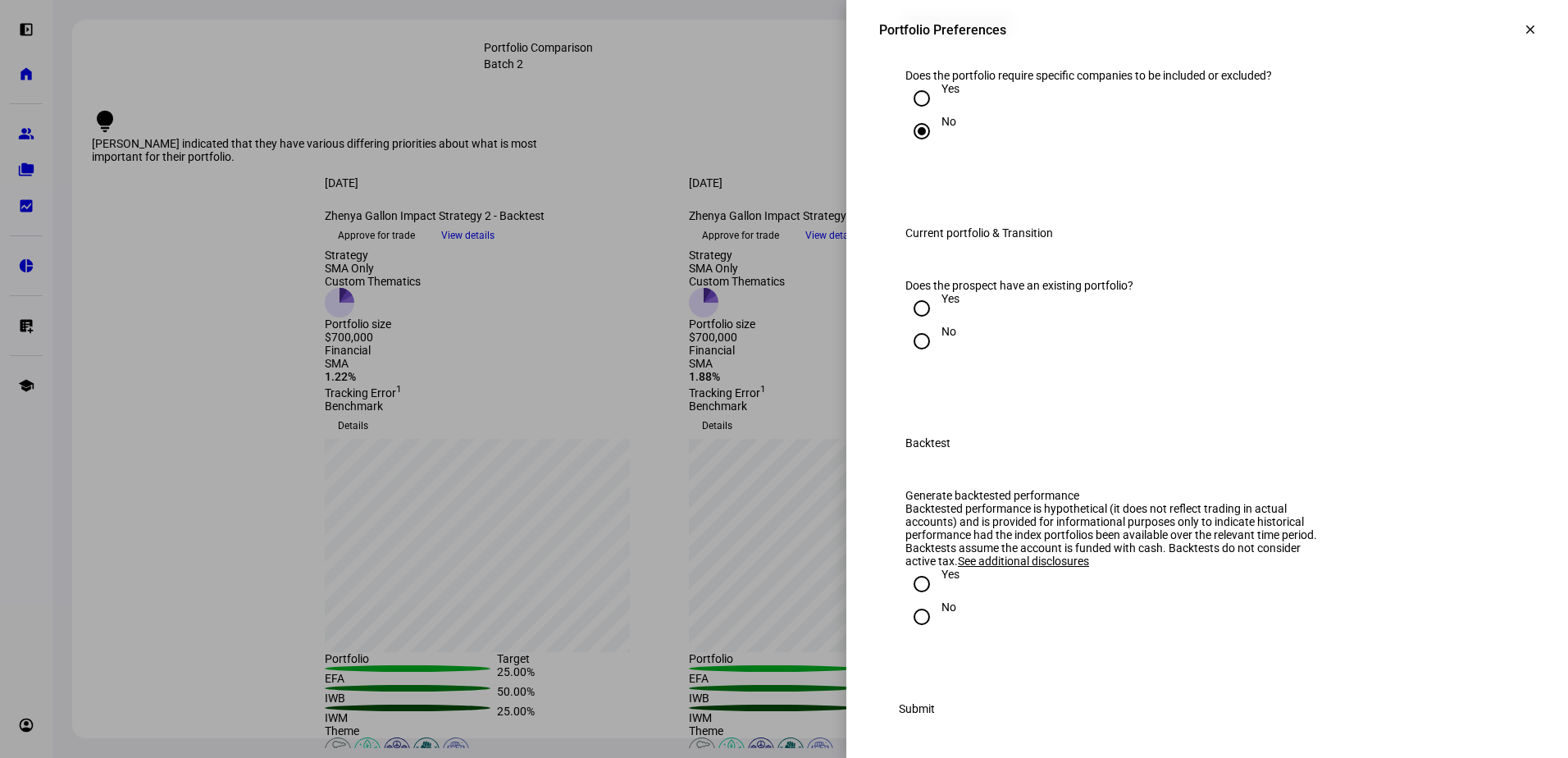
scroll to position [1887, 0]
click at [913, 325] on input "Yes" at bounding box center [922, 309] width 33 height 33
radio input "true"
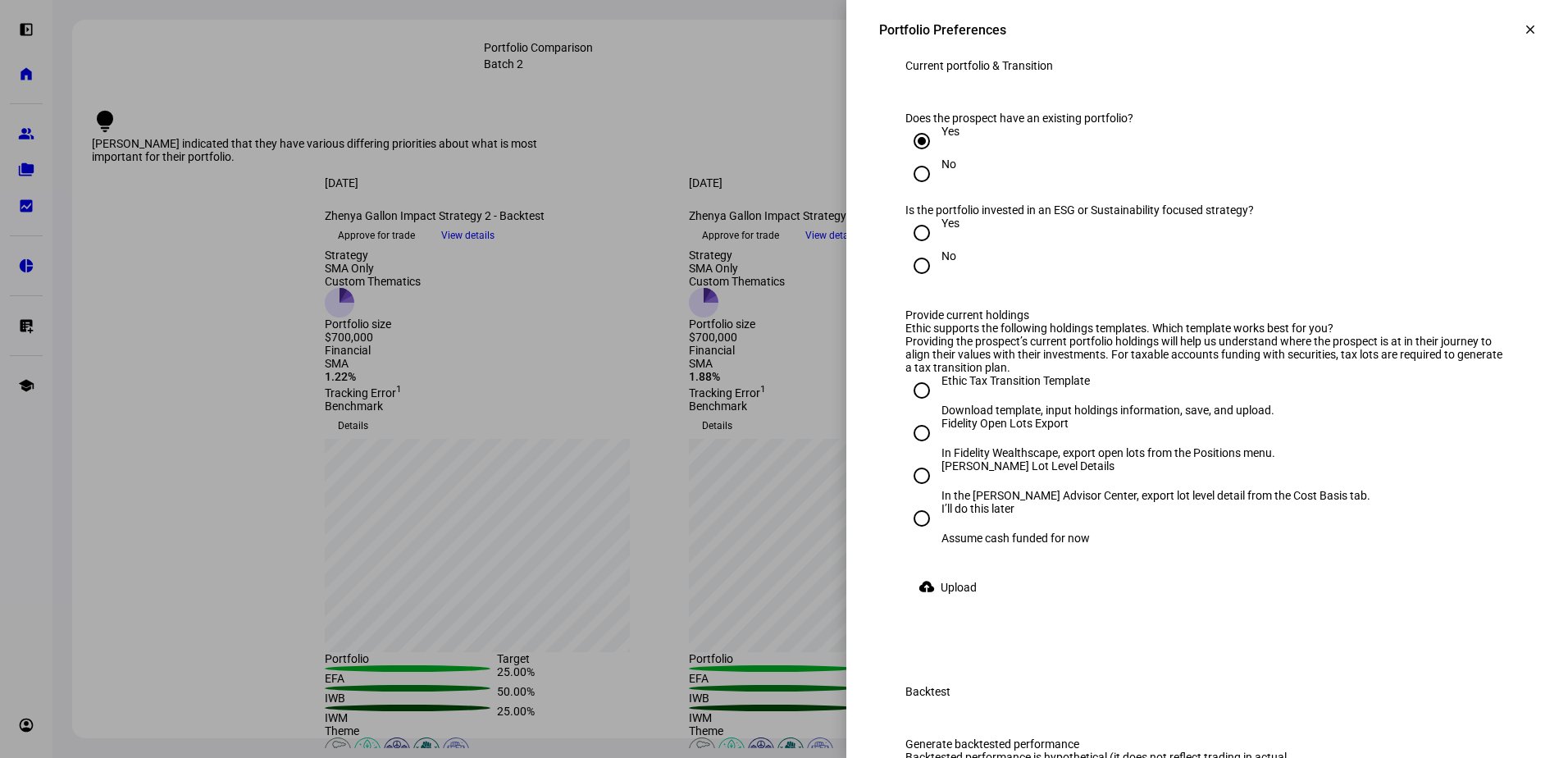
click at [908, 190] on input "No" at bounding box center [922, 174] width 33 height 33
radio input "true"
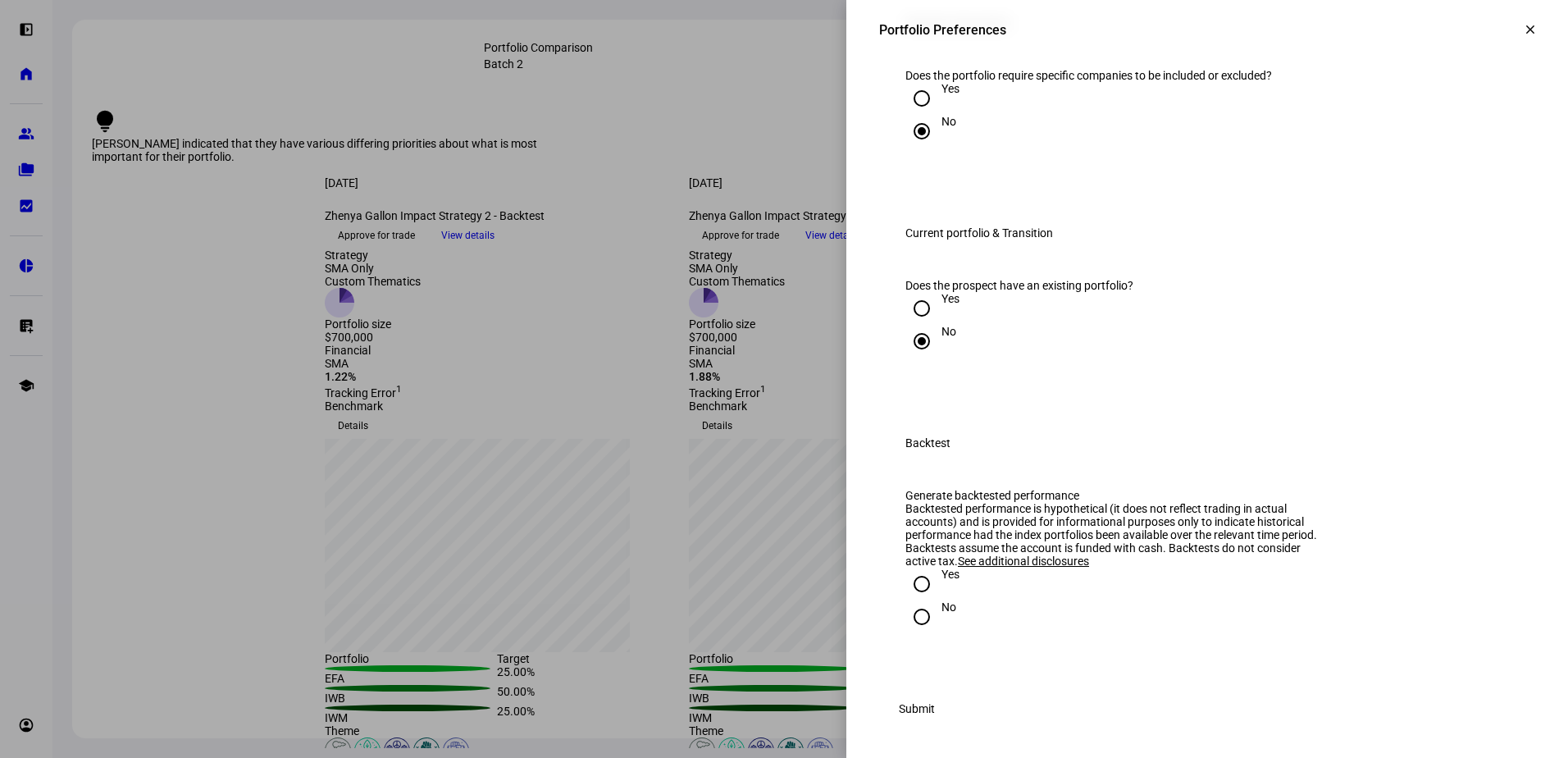
scroll to position [2018, 0]
click at [909, 586] on input "Yes" at bounding box center [922, 584] width 33 height 33
radio input "true"
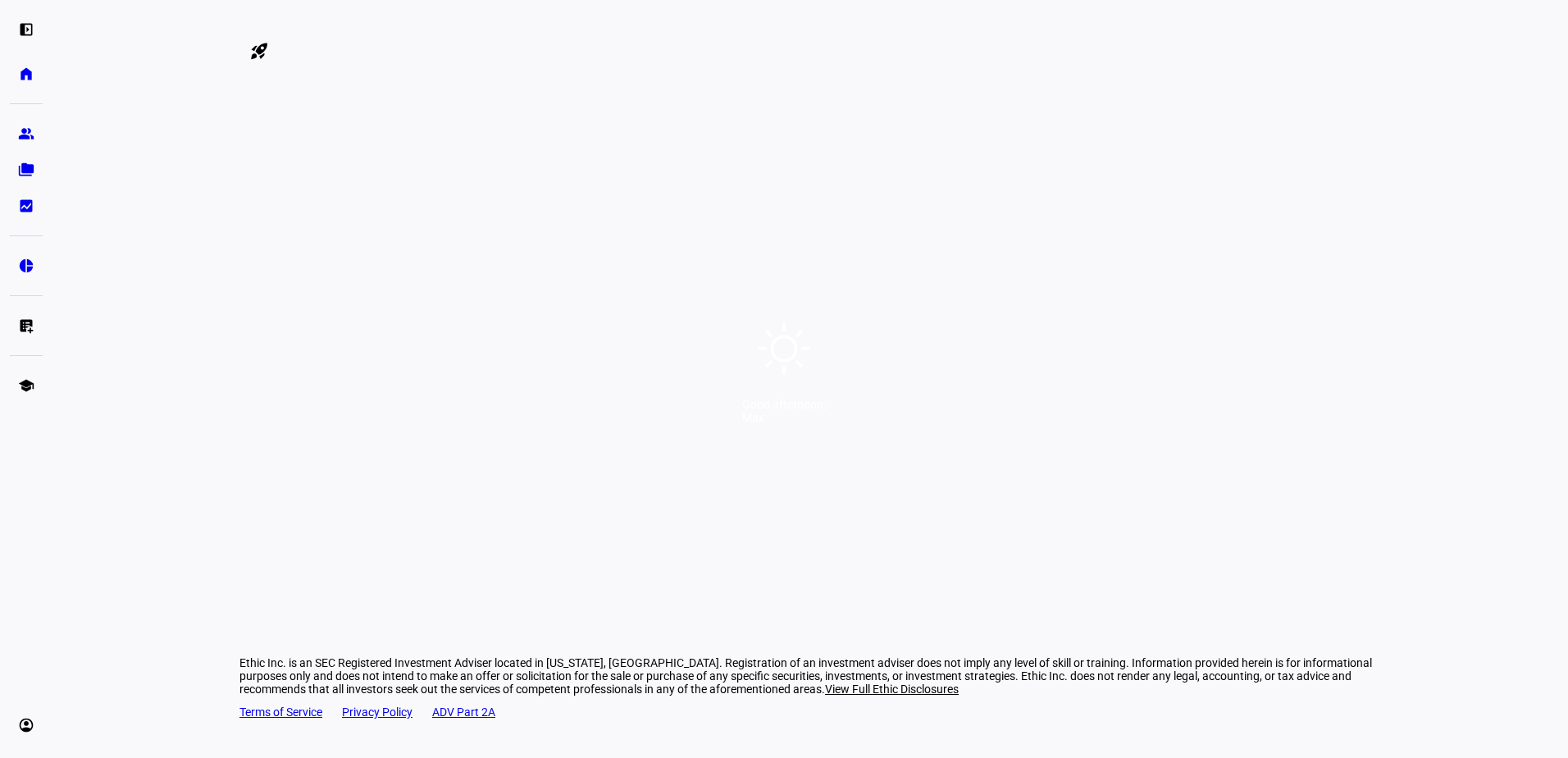
click at [853, 396] on div "Good afternoon, Max" at bounding box center [784, 379] width 1568 height 758
click at [839, 443] on div "Good afternoon, Max" at bounding box center [784, 379] width 1568 height 758
click at [826, 411] on div "Good afternoon," at bounding box center [784, 404] width 84 height 13
click at [897, 386] on div "Good afternoon, Max" at bounding box center [784, 379] width 1568 height 758
click at [826, 415] on div "Max" at bounding box center [784, 417] width 84 height 13
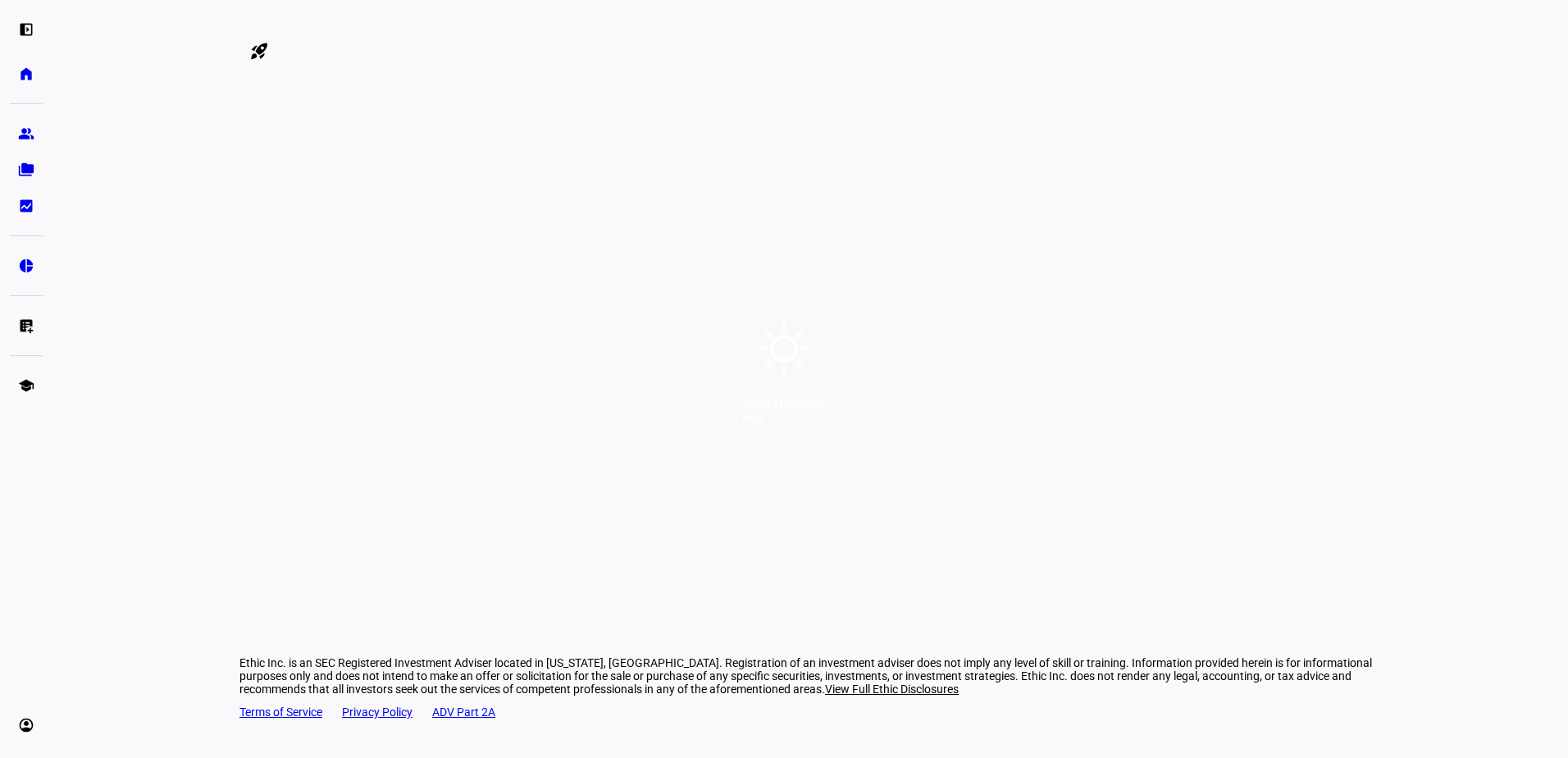
click at [798, 411] on div "Good afternoon," at bounding box center [784, 404] width 84 height 13
click at [800, 394] on div "Good afternoon, Max" at bounding box center [784, 379] width 1568 height 758
click at [852, 283] on div "Good afternoon, Max" at bounding box center [784, 379] width 1568 height 758
click at [854, 270] on div "Good afternoon, Max" at bounding box center [784, 379] width 1568 height 758
click at [853, 273] on div "Good afternoon, Max" at bounding box center [784, 379] width 1568 height 758
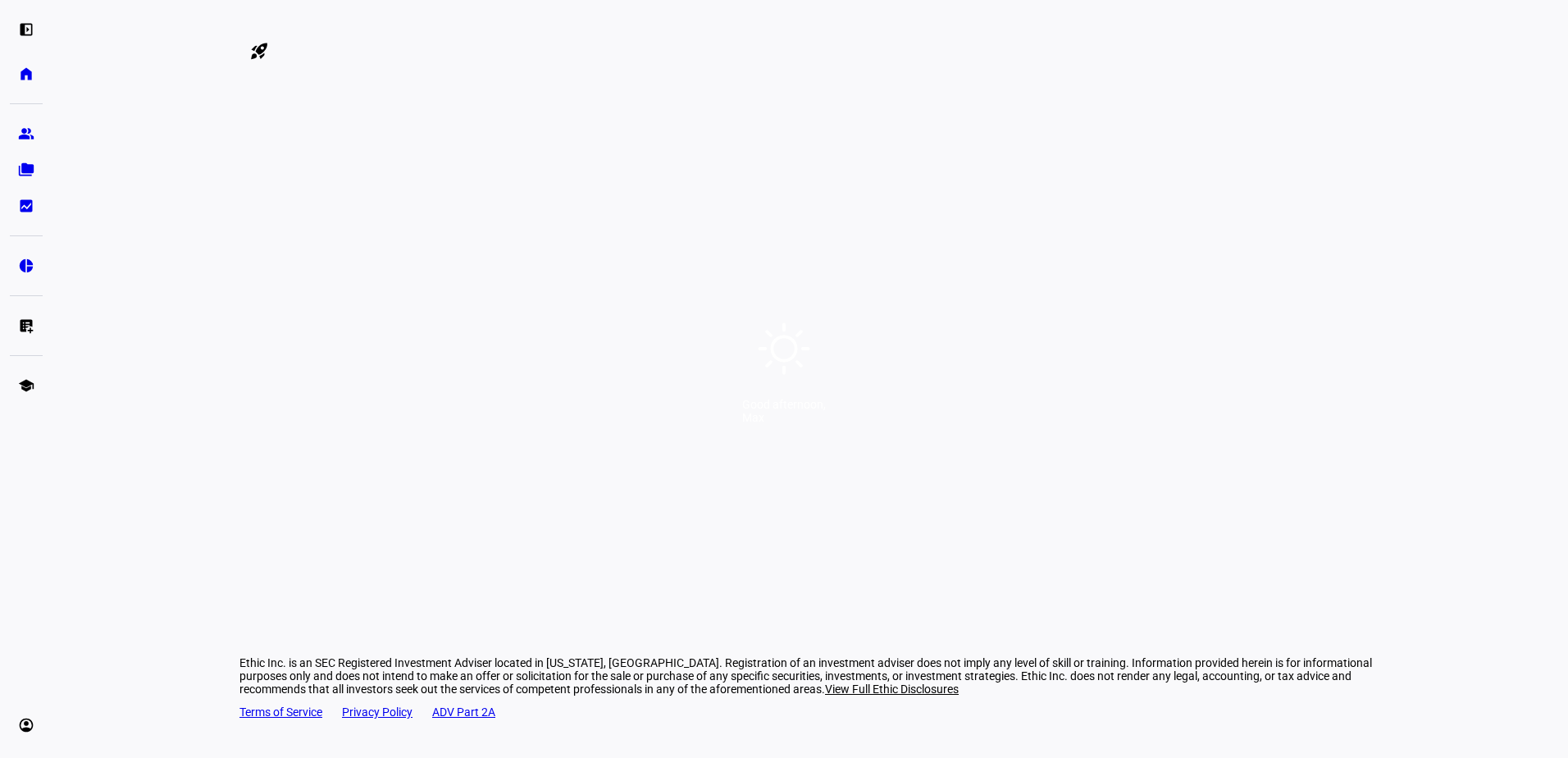
click at [853, 273] on div "Good afternoon, Max" at bounding box center [784, 379] width 1568 height 758
click at [820, 382] on div "Good afternoon, Max" at bounding box center [784, 379] width 1568 height 758
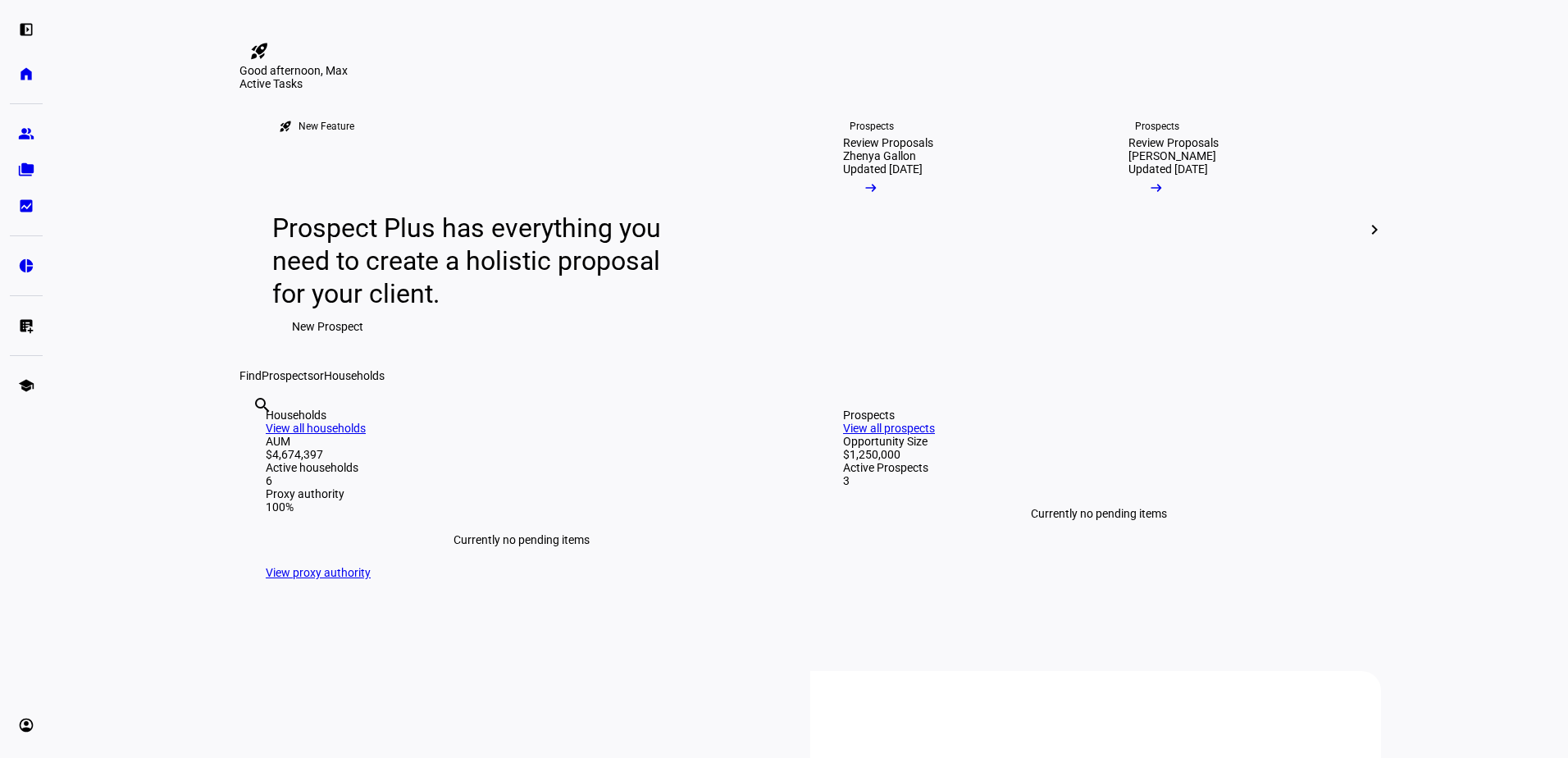
drag, startPoint x: 816, startPoint y: 490, endPoint x: 764, endPoint y: 113, distance: 380.6
click at [764, 0] on div "Good afternoon, Max" at bounding box center [784, 0] width 1568 height 0
click at [27, 178] on link "folder_copy Households" at bounding box center [26, 169] width 33 height 33
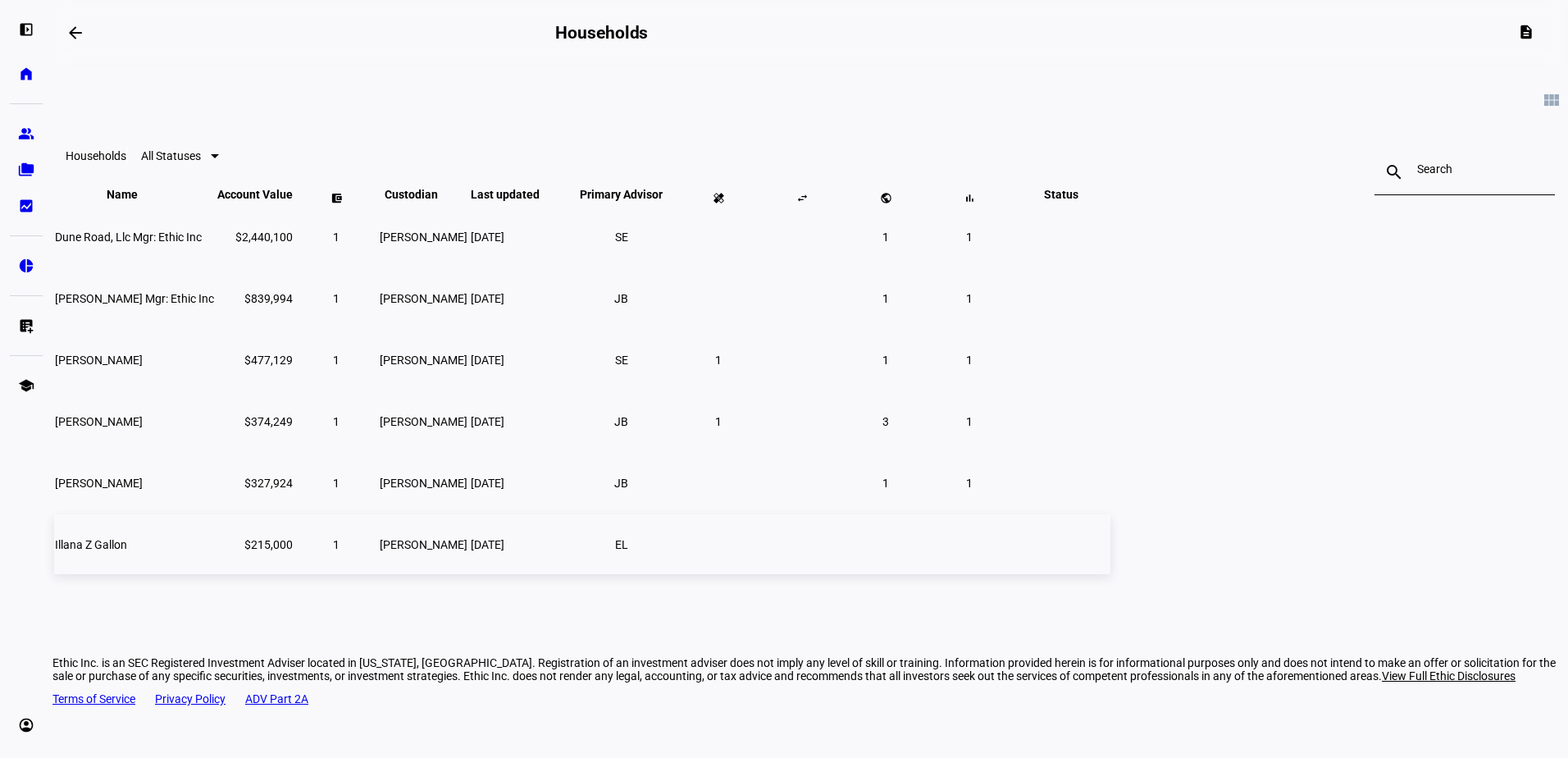
click at [215, 569] on td "Illana Z Gallon" at bounding box center [135, 544] width 161 height 60
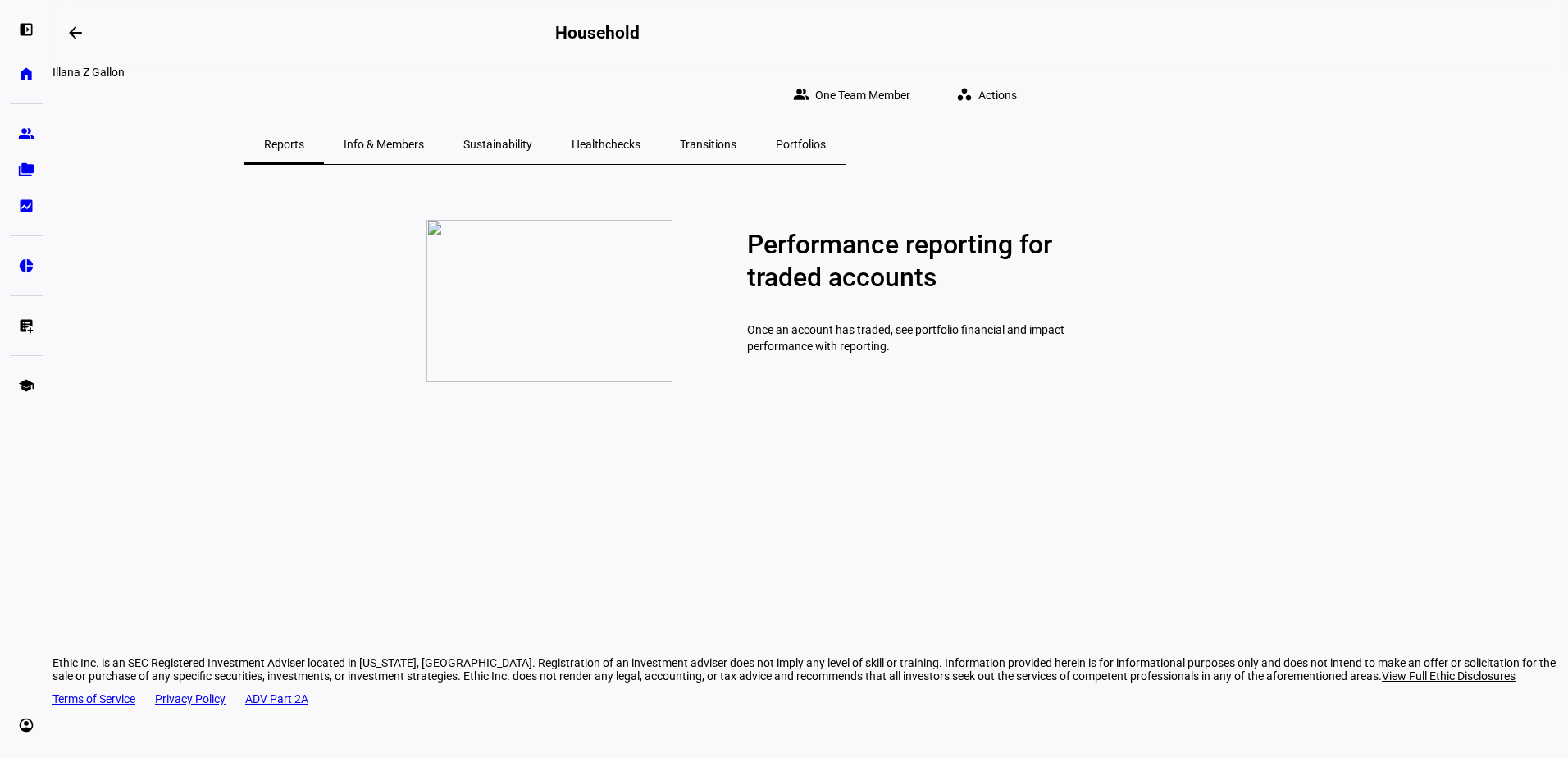
click at [532, 138] on span "Sustainability" at bounding box center [498, 143] width 69 height 11
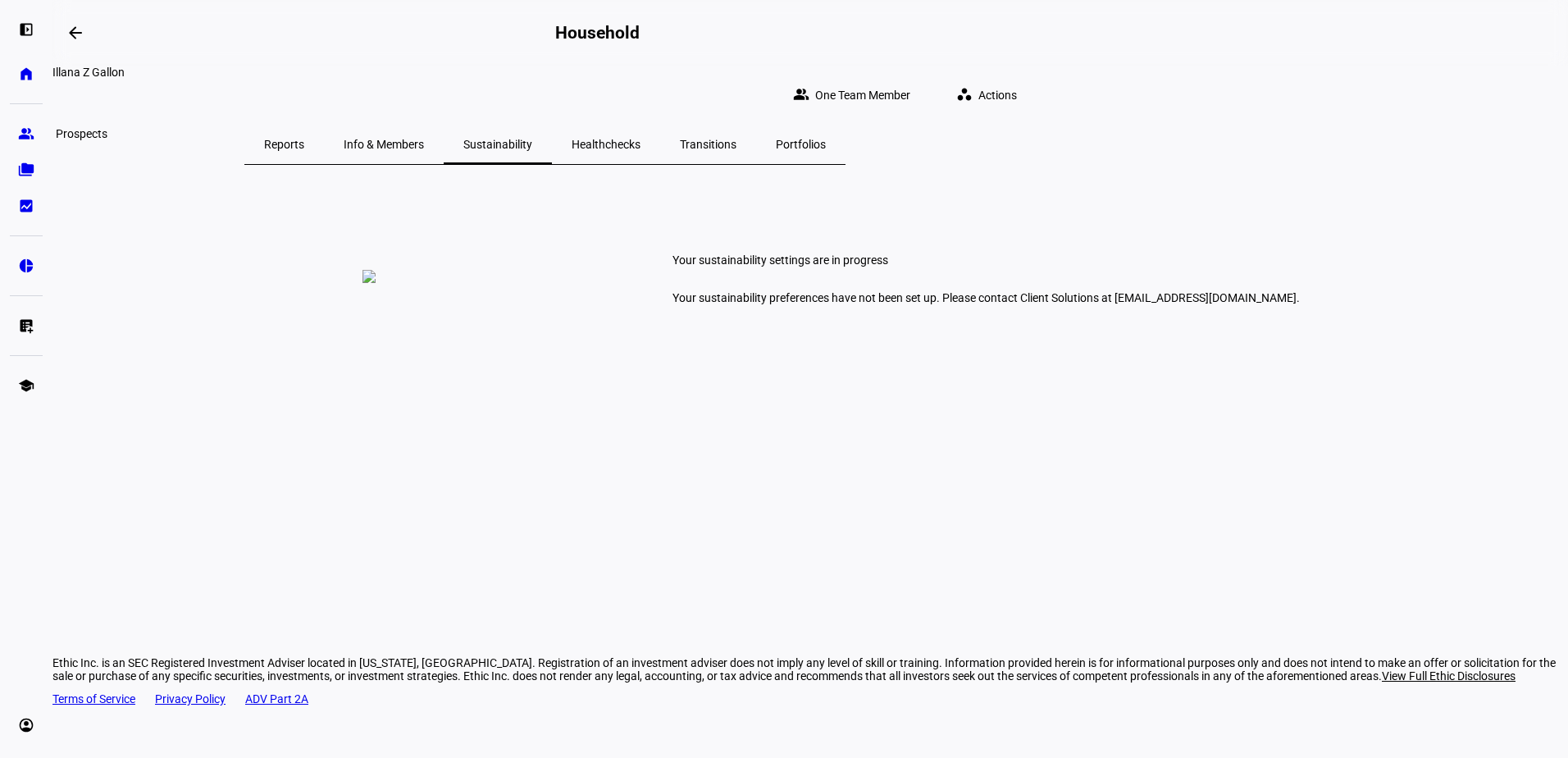
click at [24, 134] on eth-mat-symbol "group" at bounding box center [26, 133] width 16 height 16
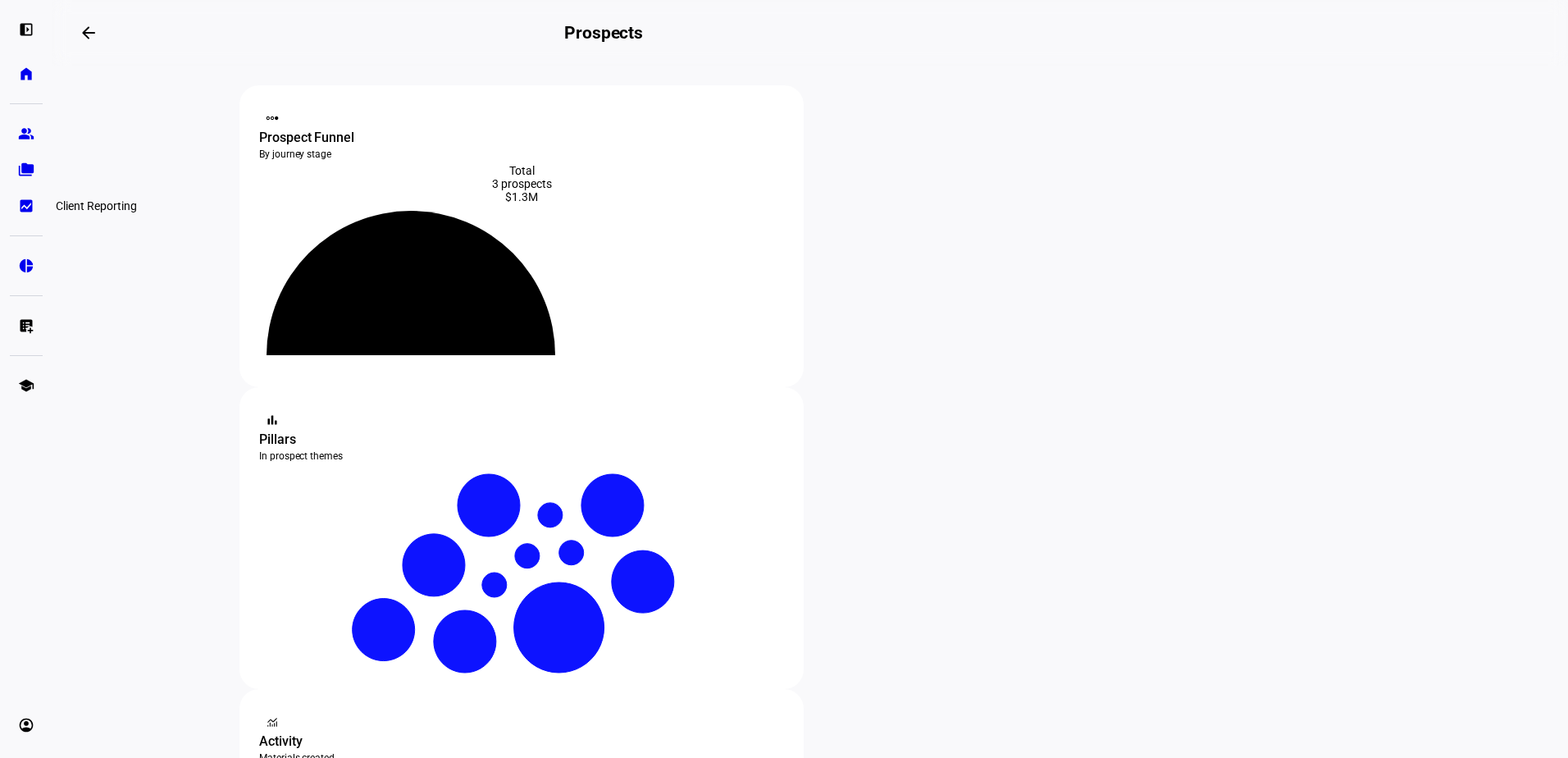
click at [25, 201] on eth-mat-symbol "bid_landscape" at bounding box center [26, 206] width 16 height 16
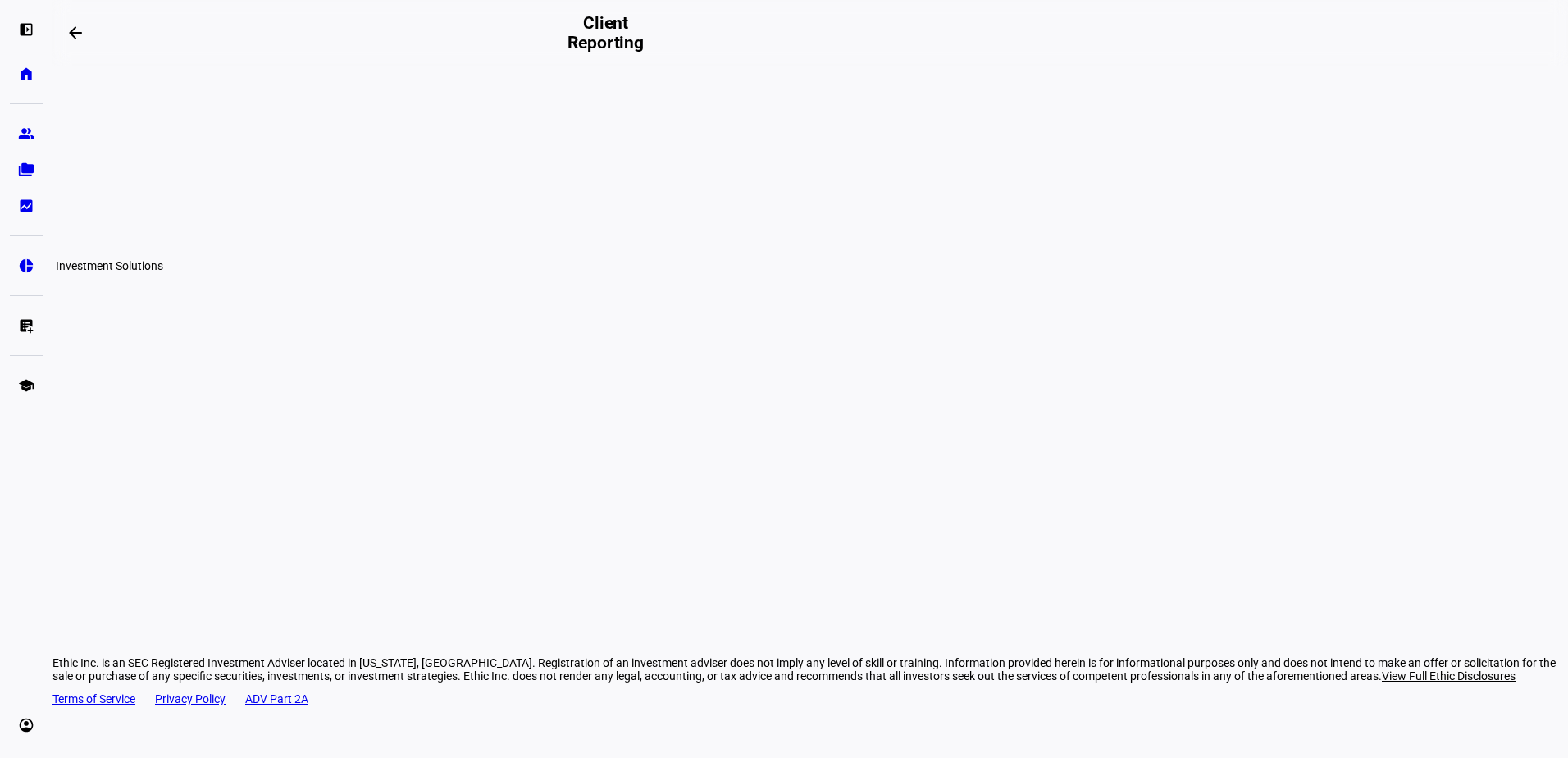
click at [23, 265] on eth-mat-symbol "pie_chart" at bounding box center [26, 265] width 16 height 16
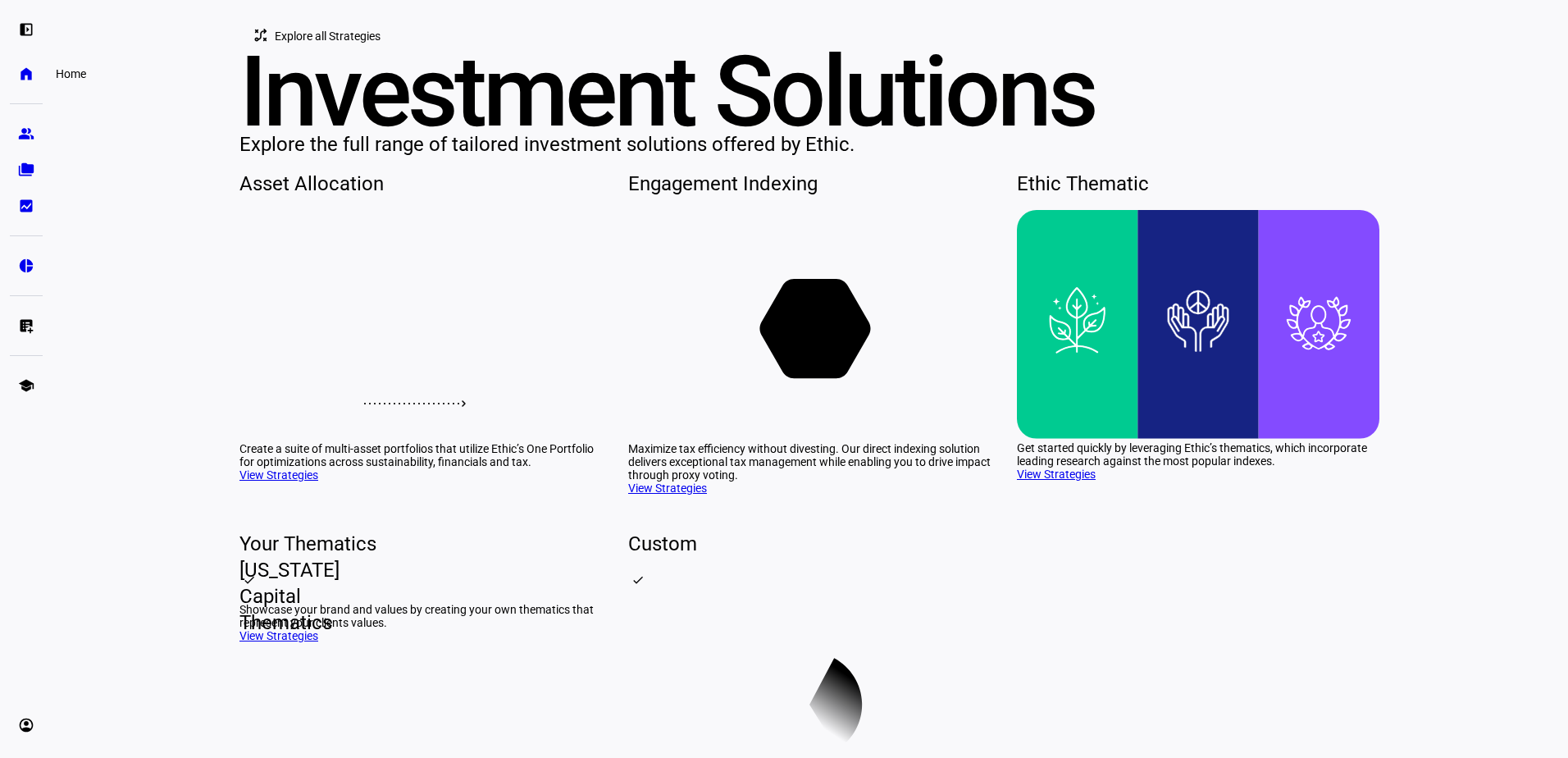
click at [31, 84] on link "home Home" at bounding box center [26, 73] width 33 height 33
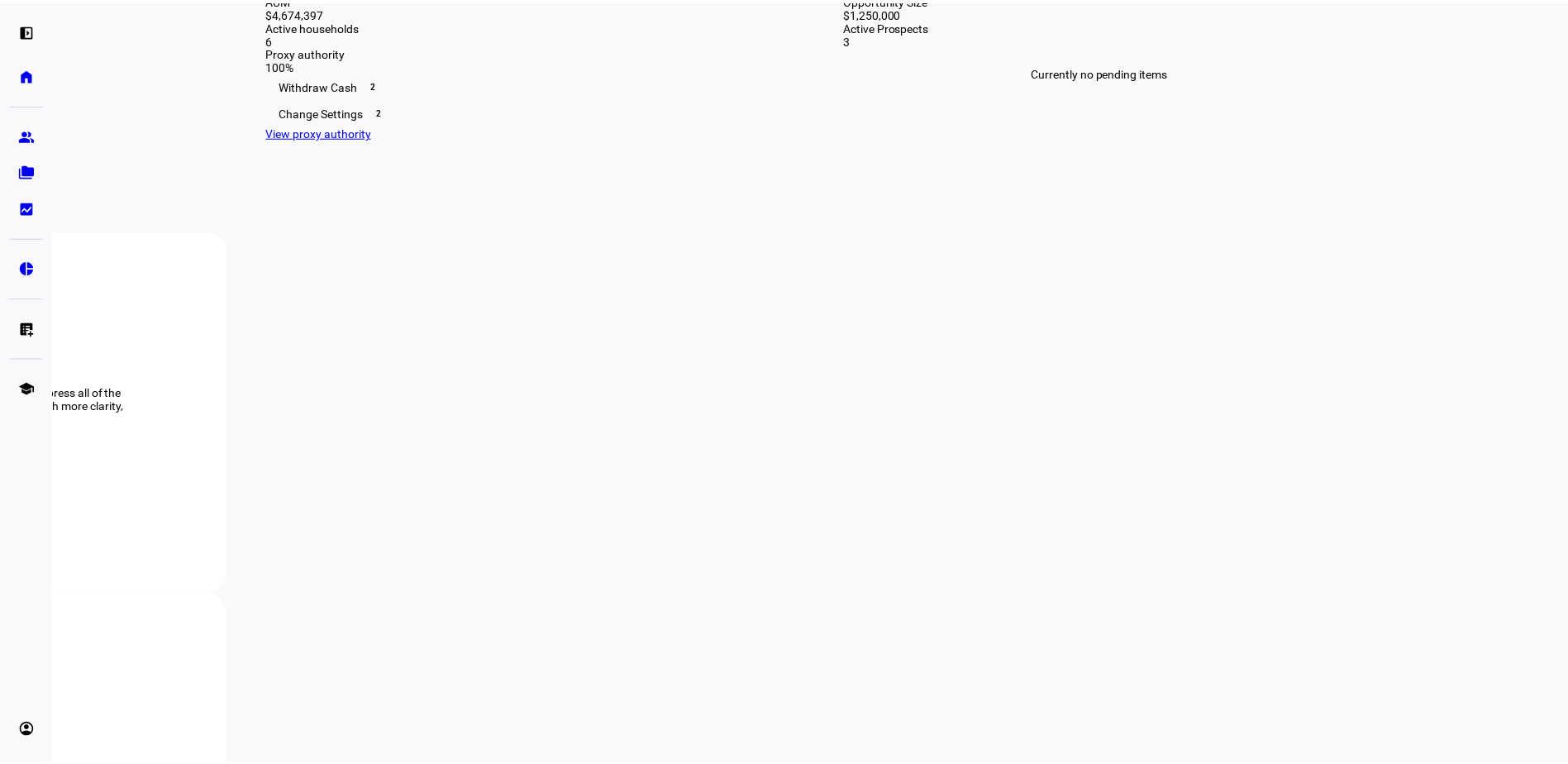
scroll to position [496, 0]
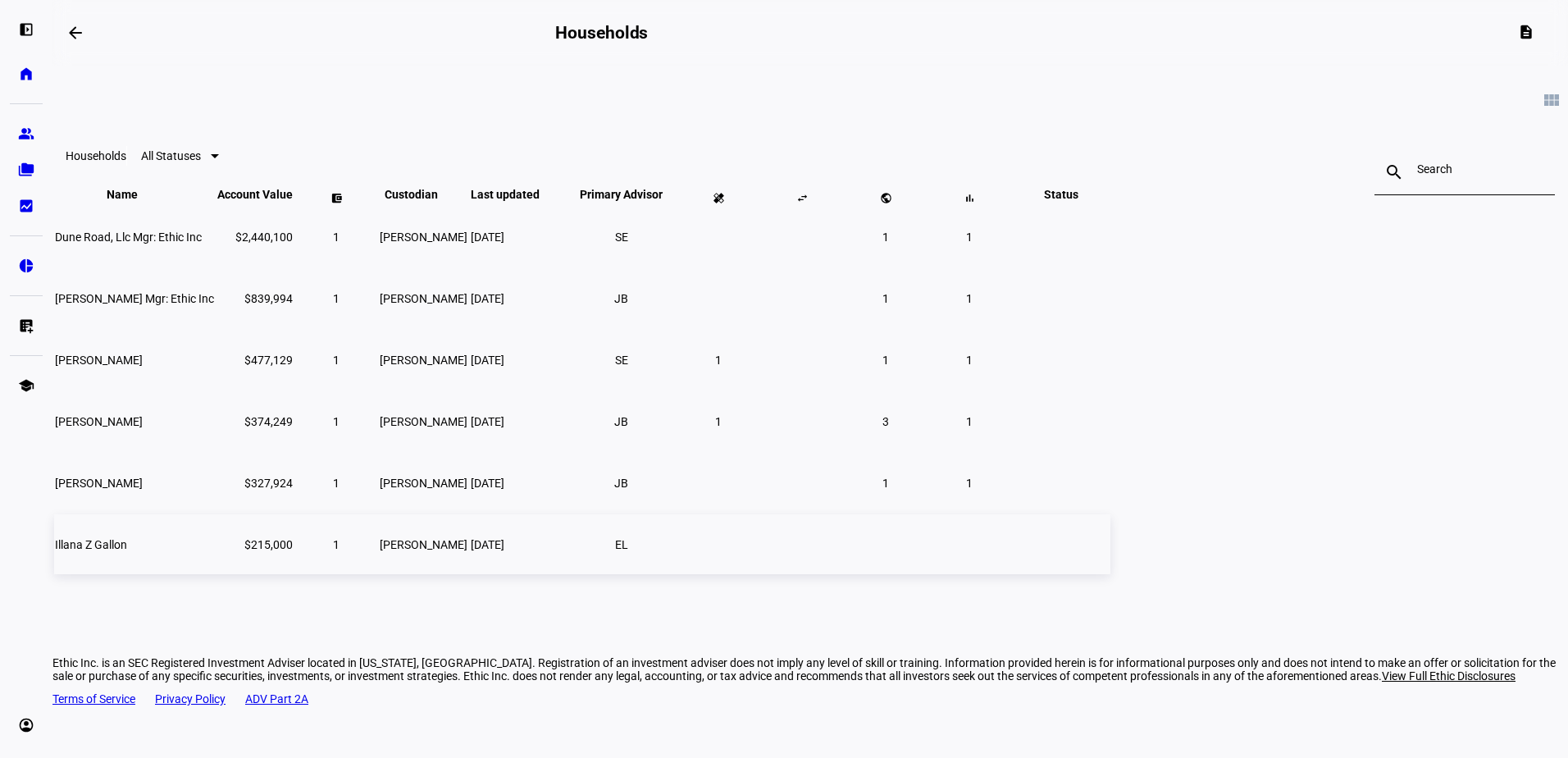
click at [215, 573] on td "Illana Z Gallon" at bounding box center [135, 544] width 161 height 60
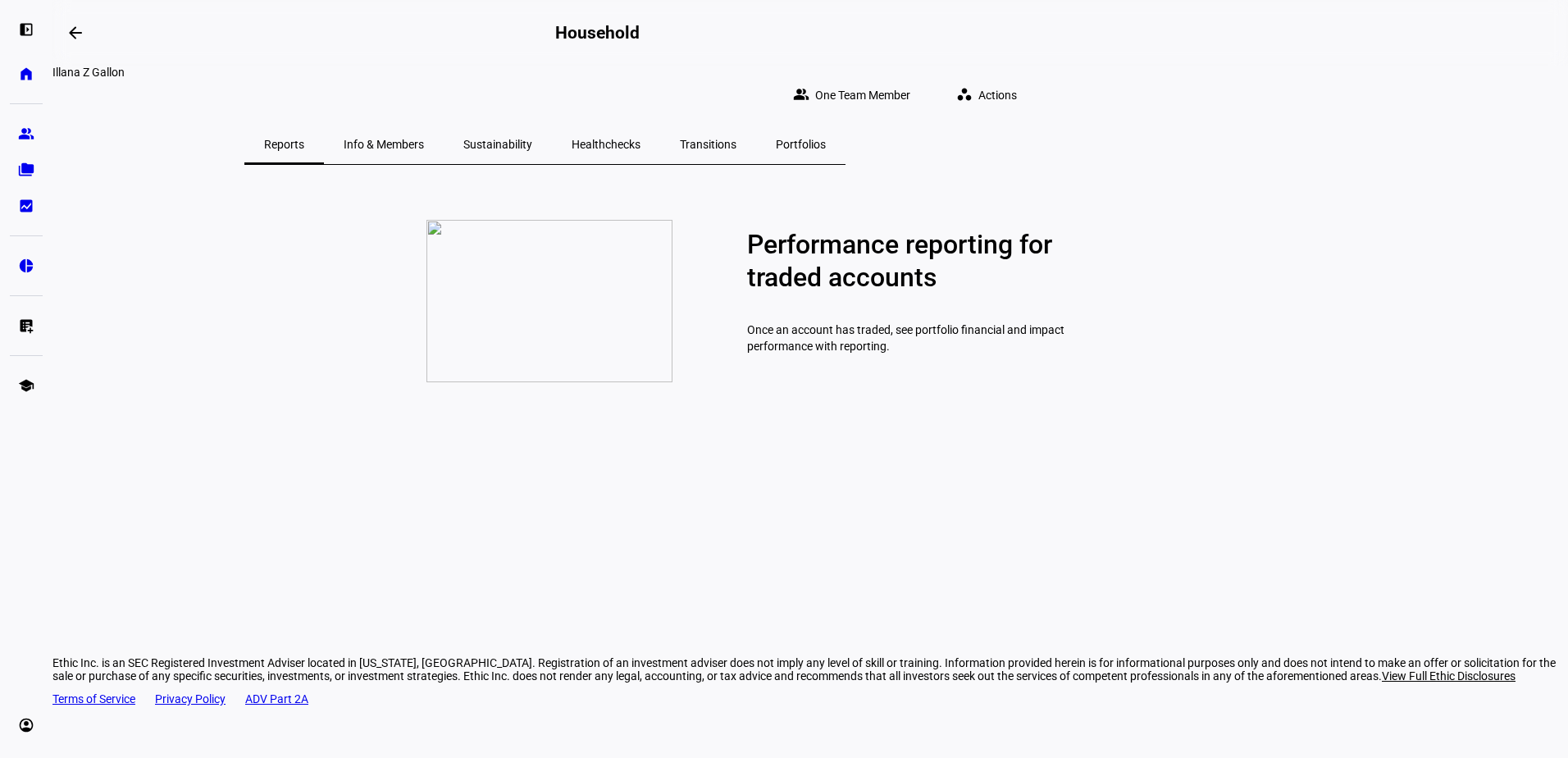
click at [641, 138] on span "Healthchecks" at bounding box center [606, 143] width 69 height 11
click at [756, 132] on div "Transitions" at bounding box center [708, 144] width 96 height 40
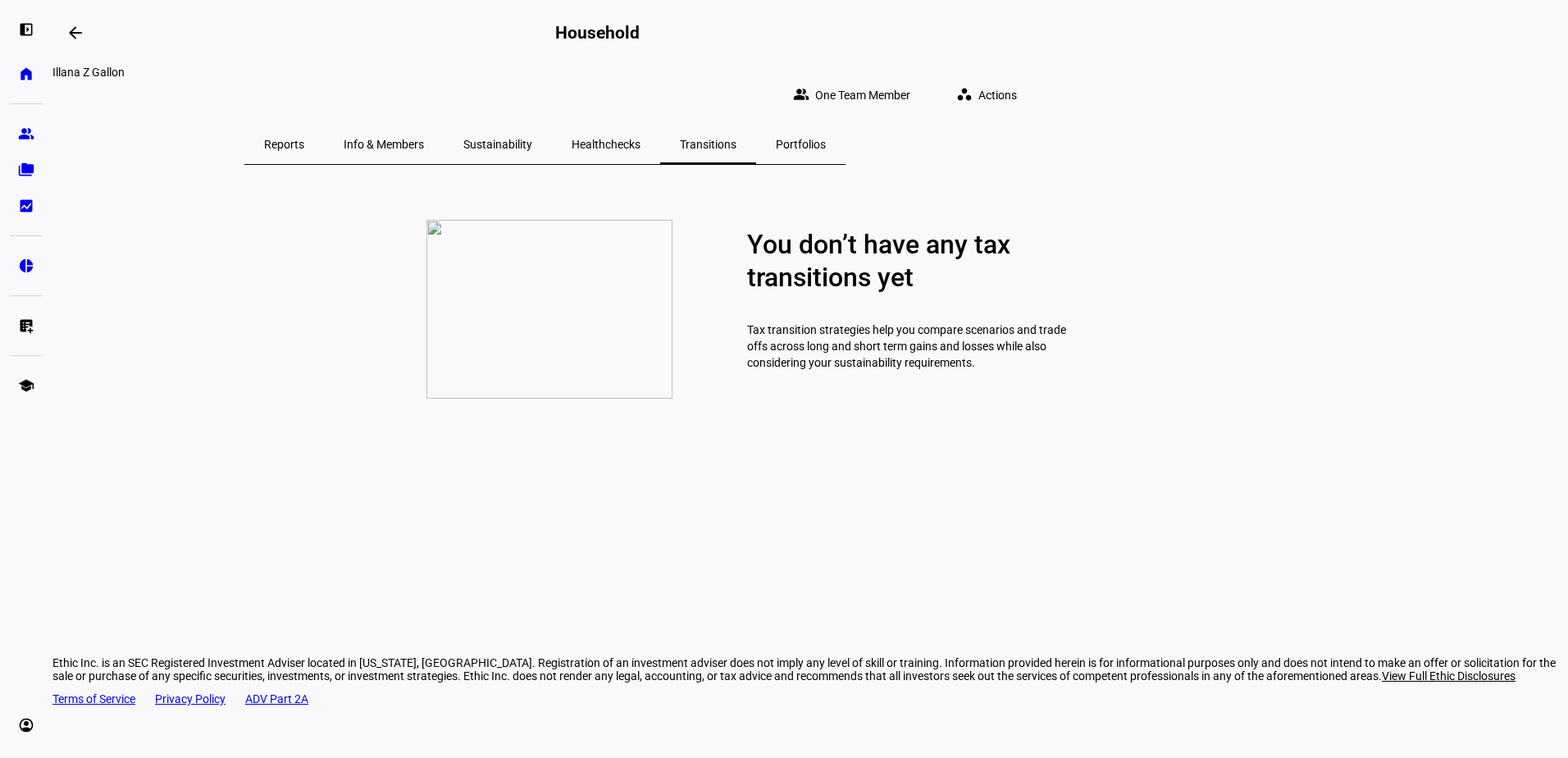
click at [826, 138] on span "Portfolios" at bounding box center [801, 143] width 50 height 11
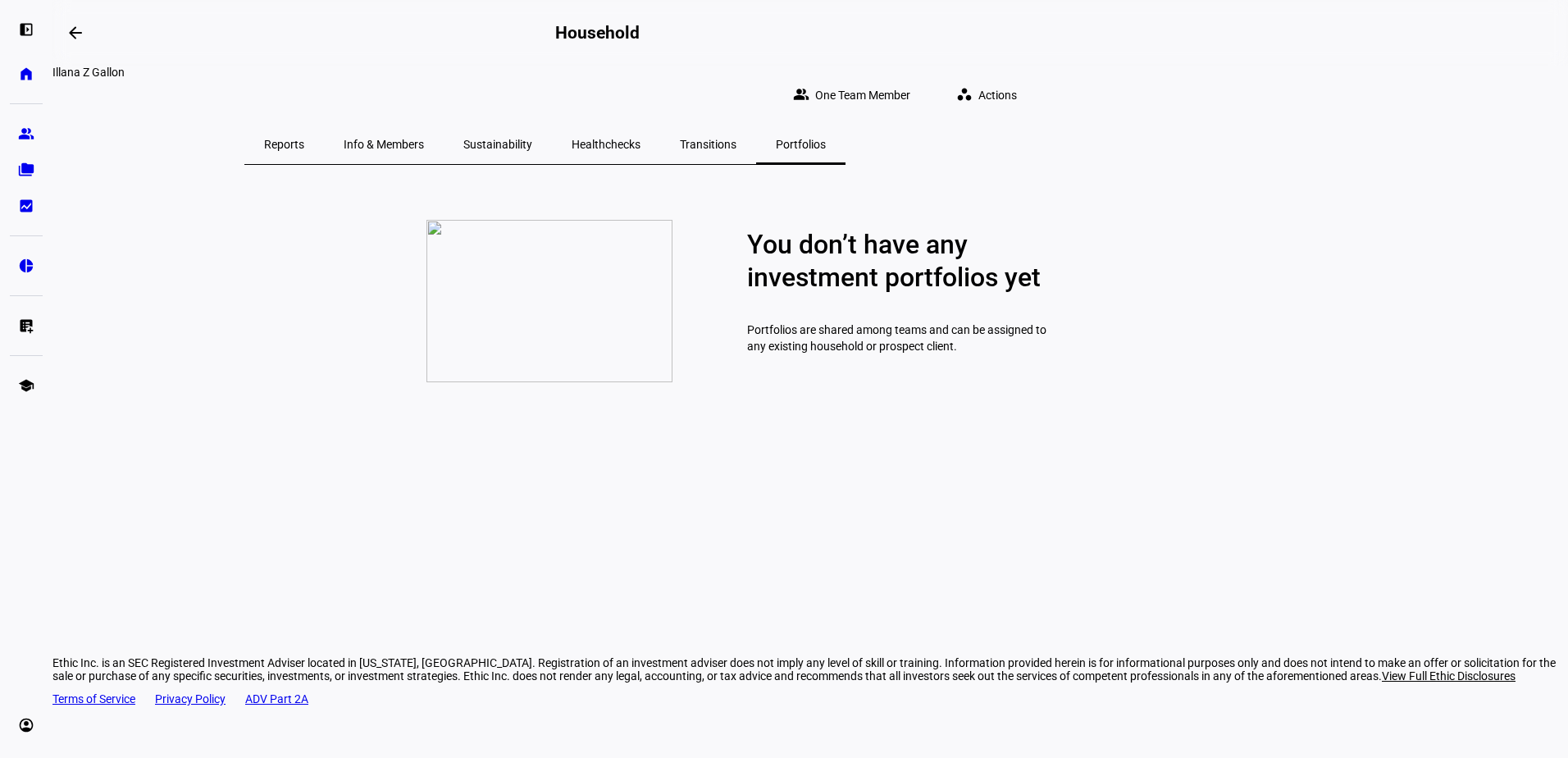
click at [424, 138] on span "Info & Members" at bounding box center [384, 143] width 80 height 11
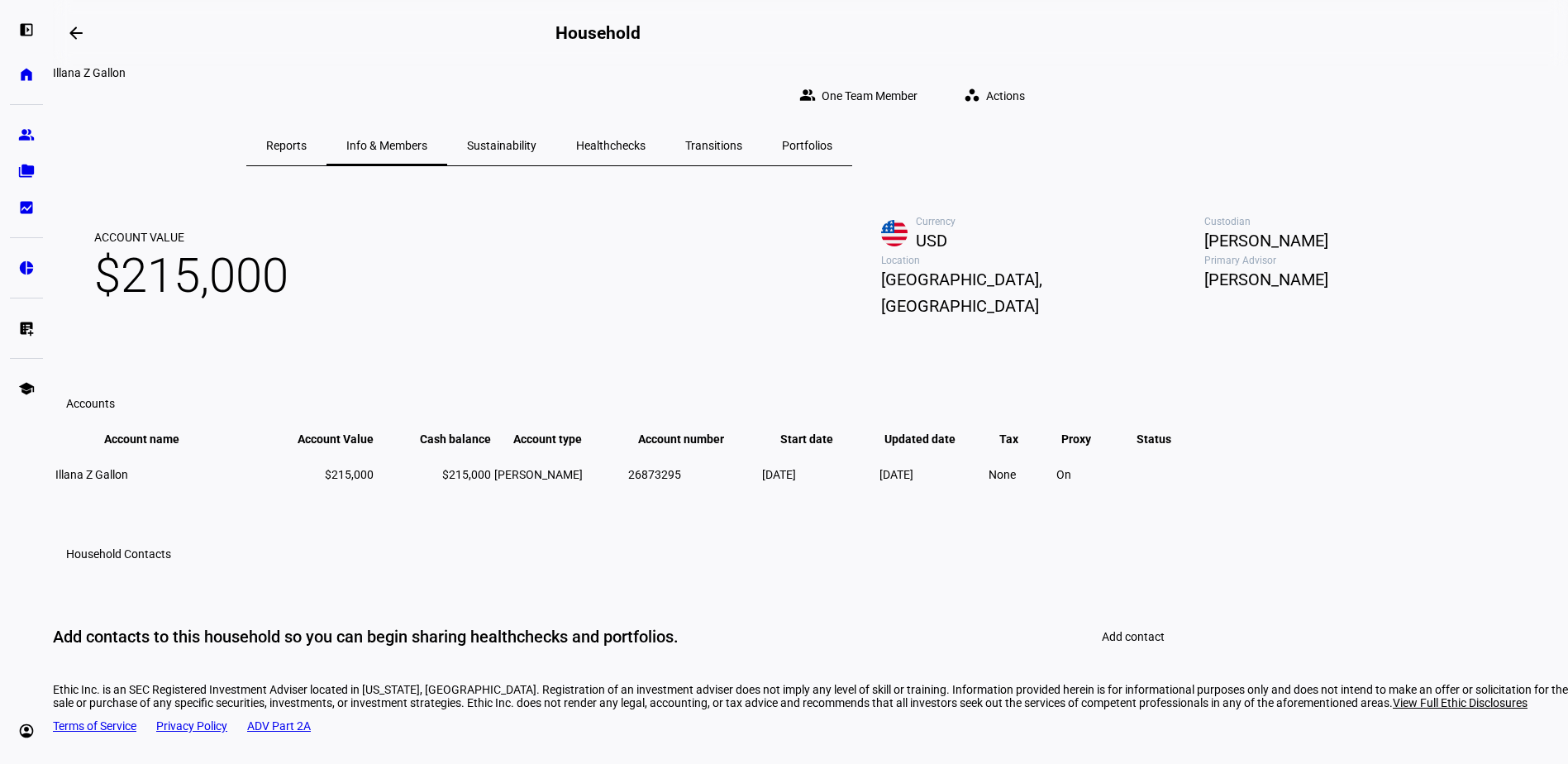
click at [30, 134] on eth-mat-symbol "group" at bounding box center [26, 134] width 17 height 17
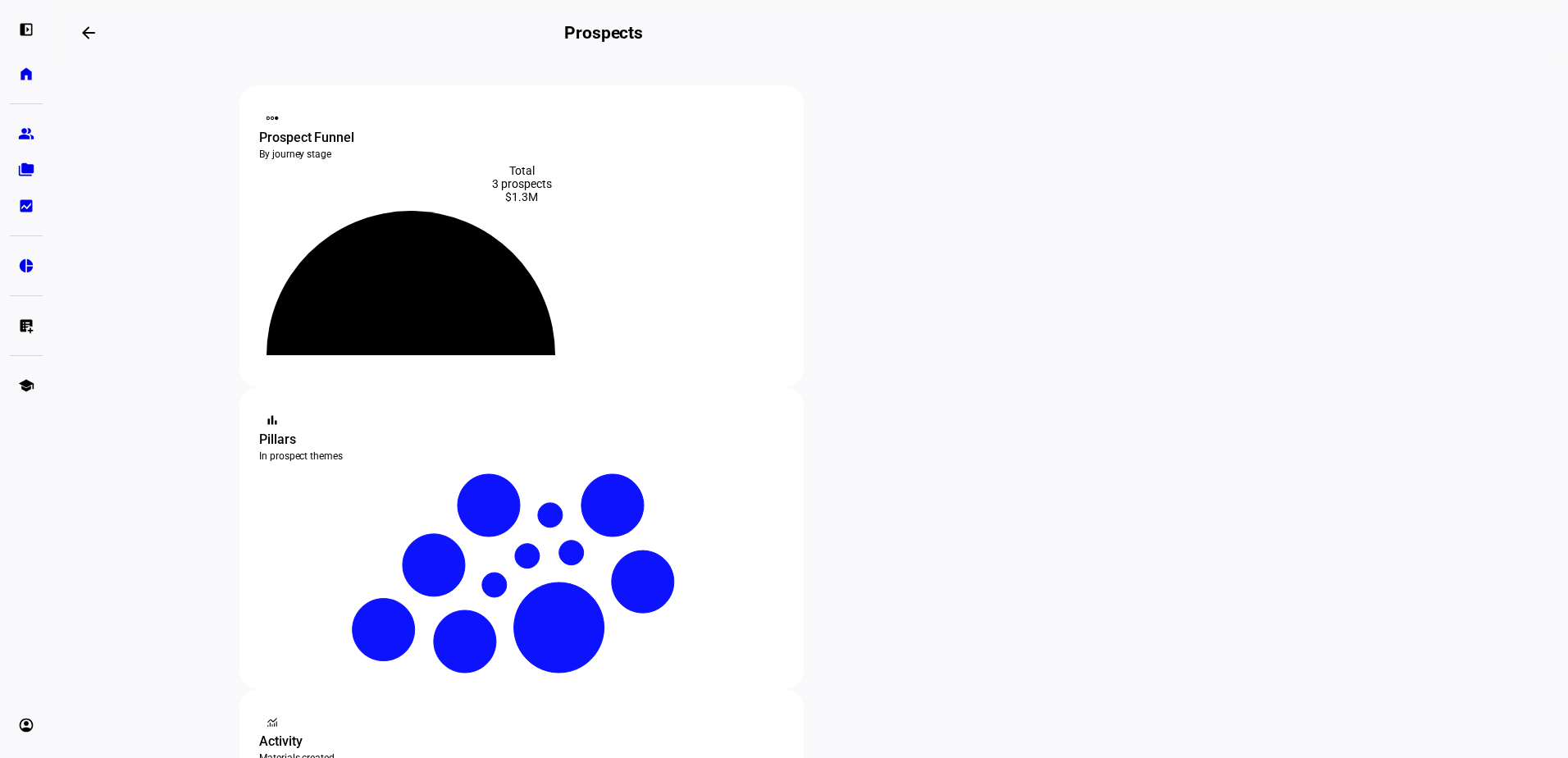
click at [578, 203] on div "$1.3M" at bounding box center [521, 196] width 525 height 13
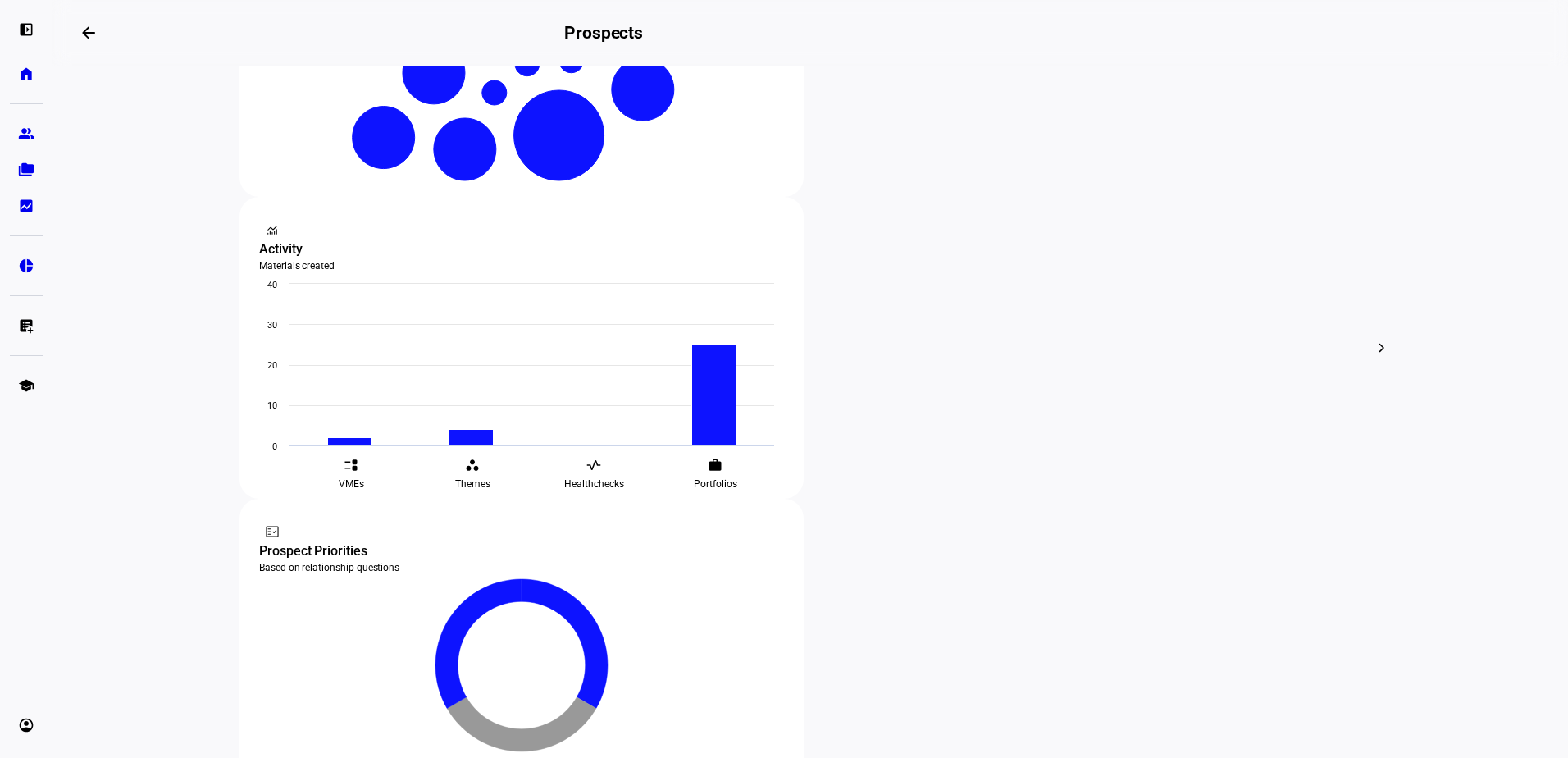
scroll to position [410, 0]
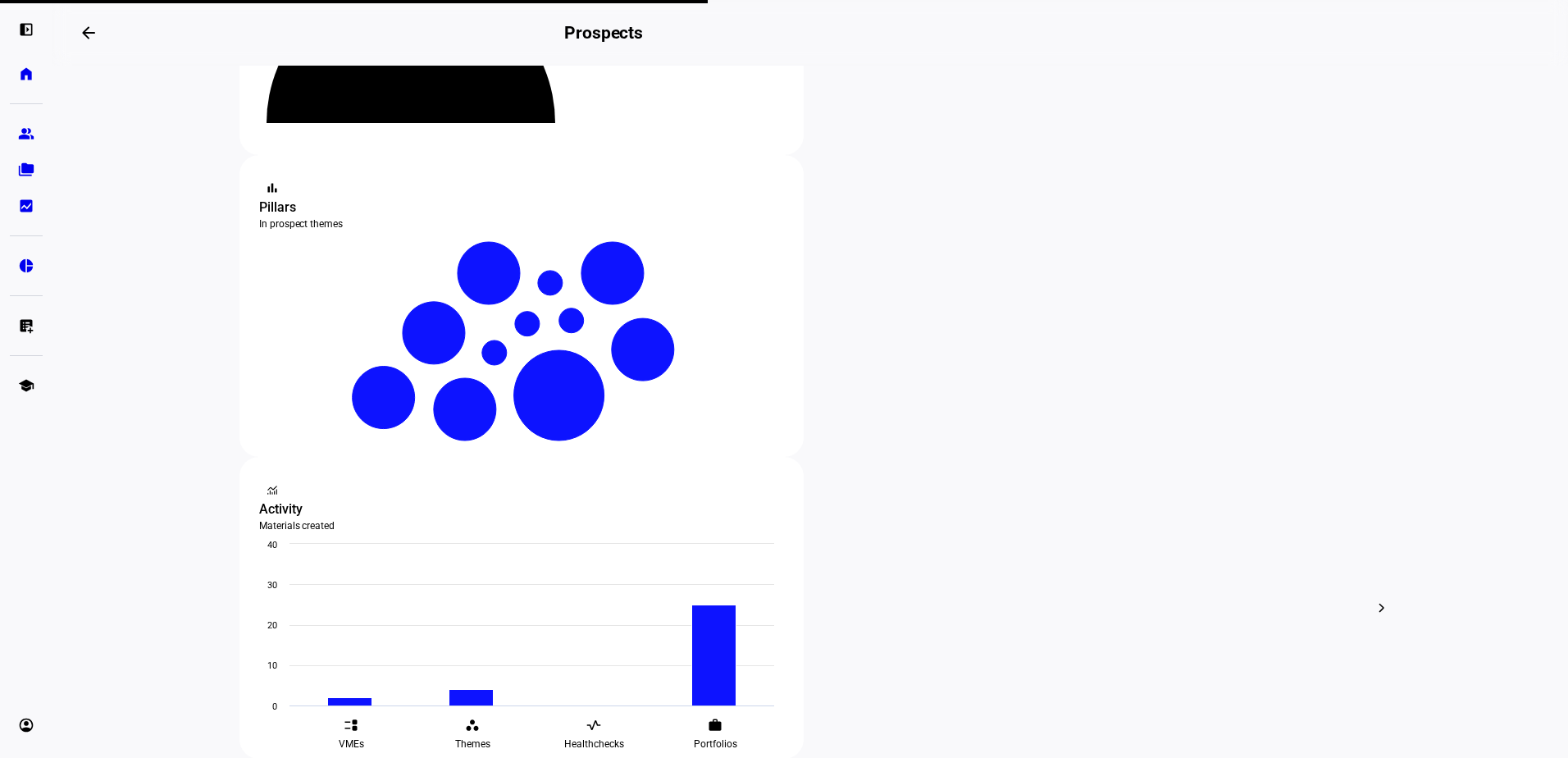
scroll to position [255, 0]
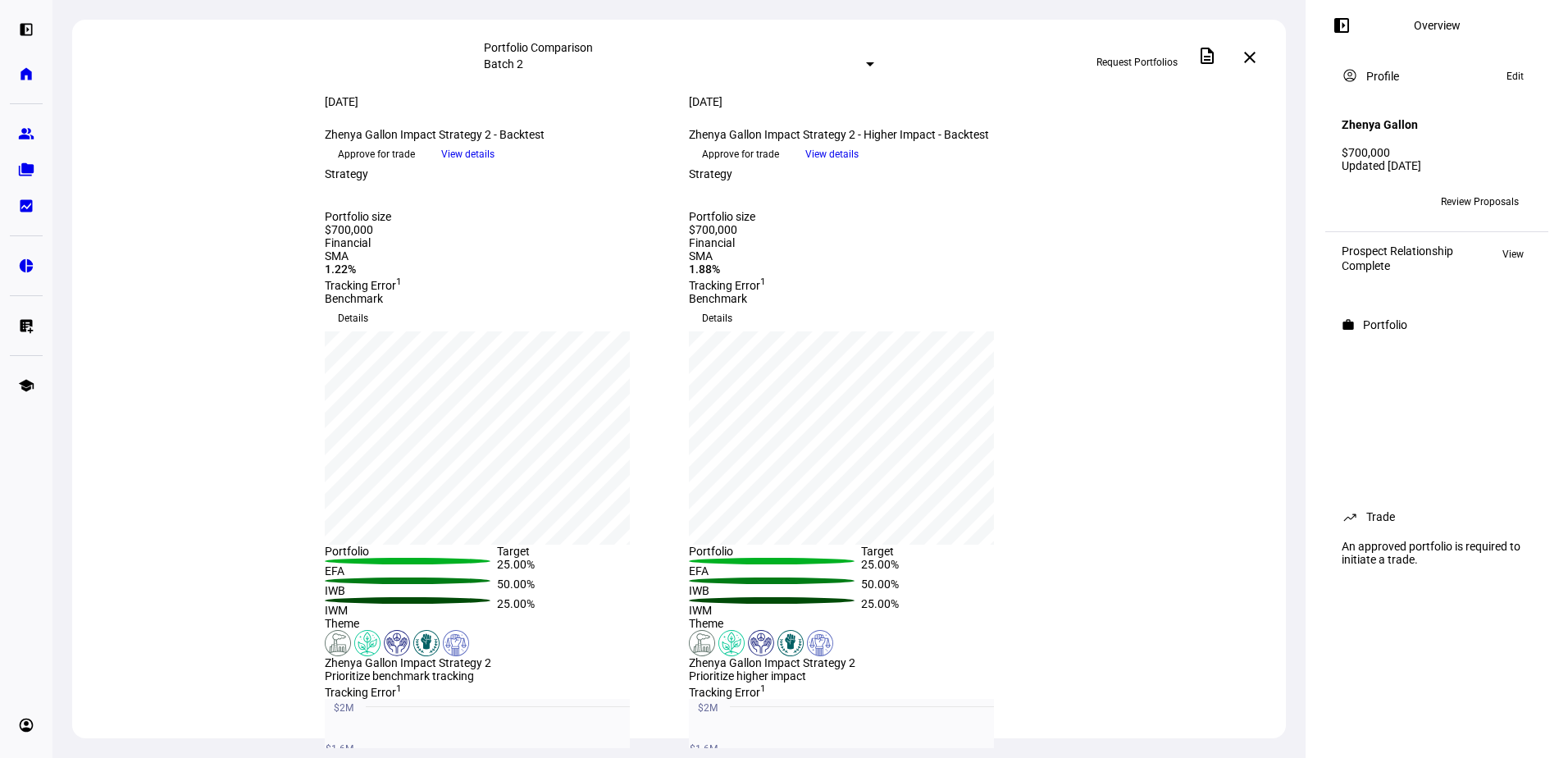
click at [494, 167] on span "View details" at bounding box center [468, 154] width 54 height 24
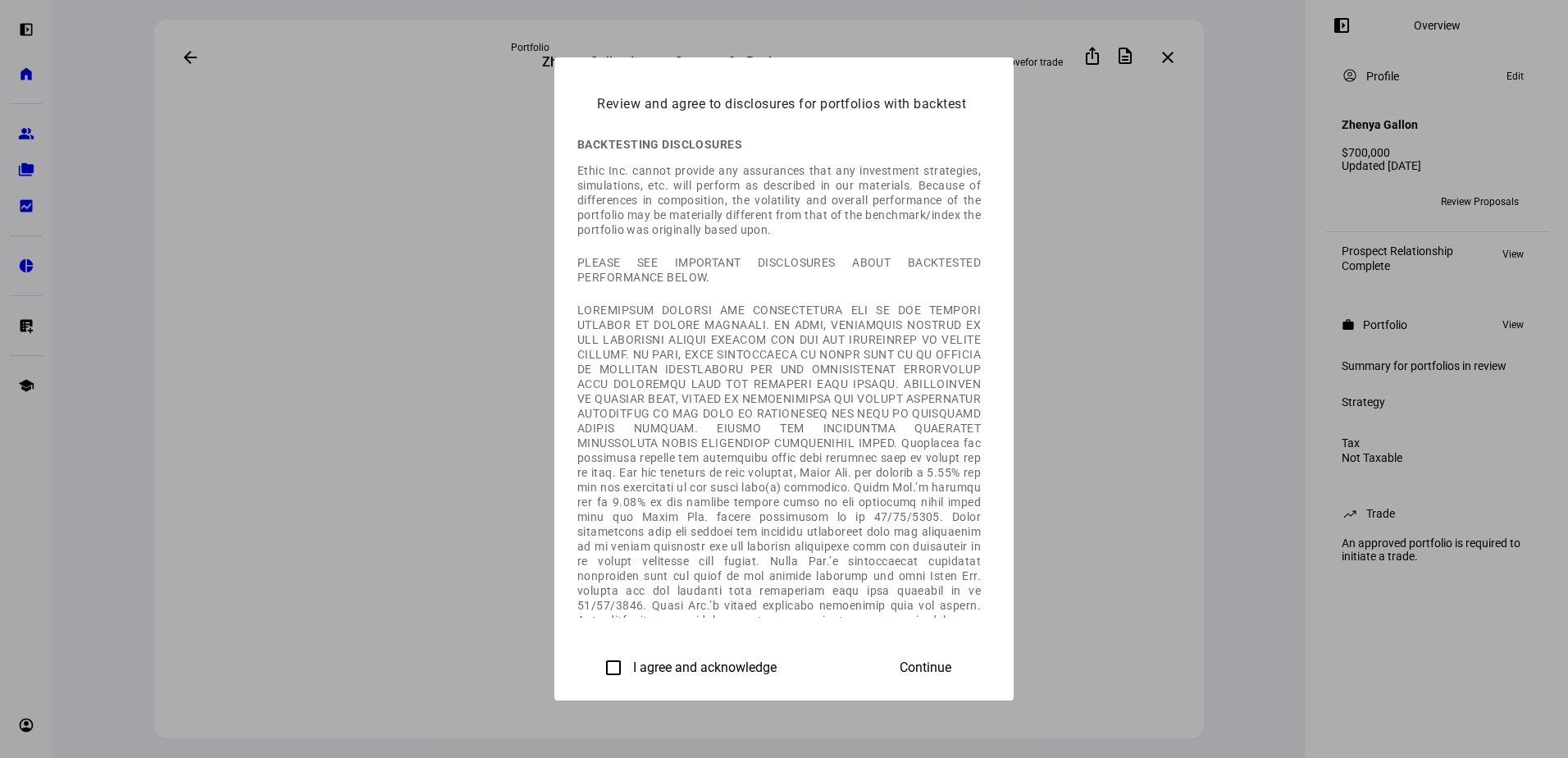
drag, startPoint x: 396, startPoint y: 665, endPoint x: 513, endPoint y: 667, distance: 117.0
click at [597, 665] on input "I agree and acknowledge" at bounding box center [614, 667] width 33 height 33
checkbox input "true"
click at [952, 669] on span "Continue" at bounding box center [926, 667] width 52 height 15
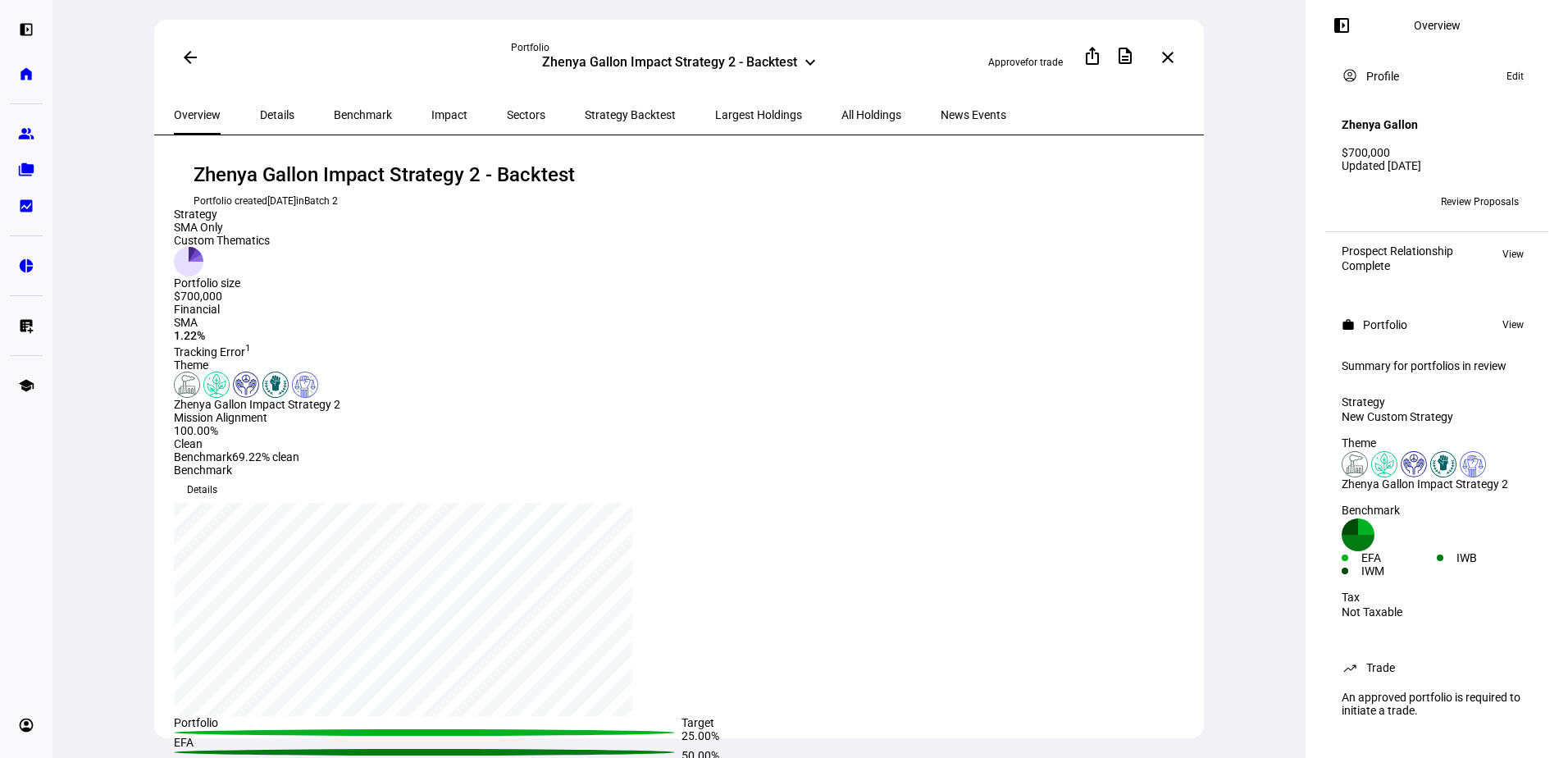
click at [192, 53] on mat-icon "arrow_back" at bounding box center [190, 57] width 20 height 20
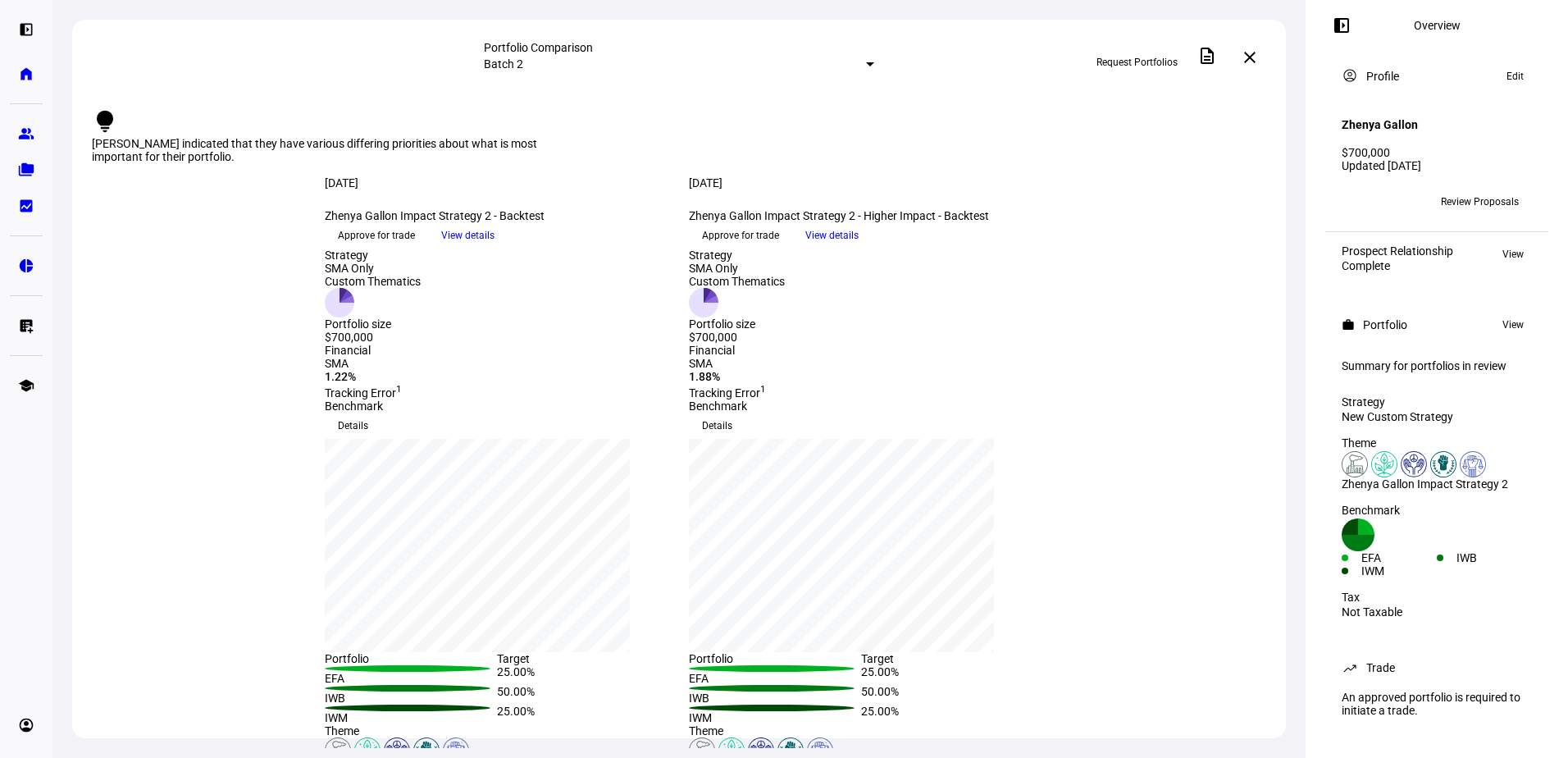
click at [859, 248] on span "View details" at bounding box center [832, 235] width 54 height 24
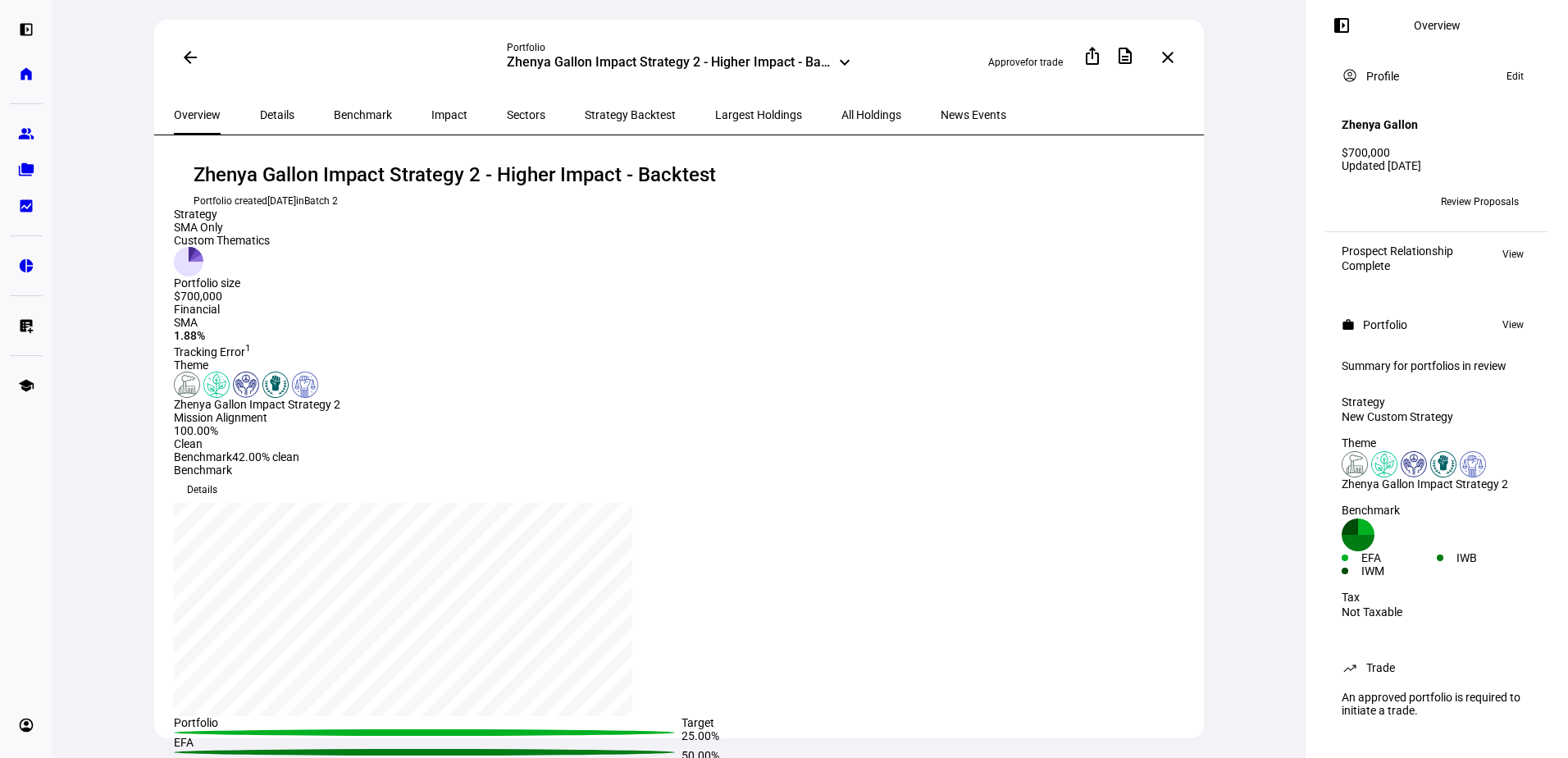
click at [187, 48] on span at bounding box center [190, 58] width 40 height 40
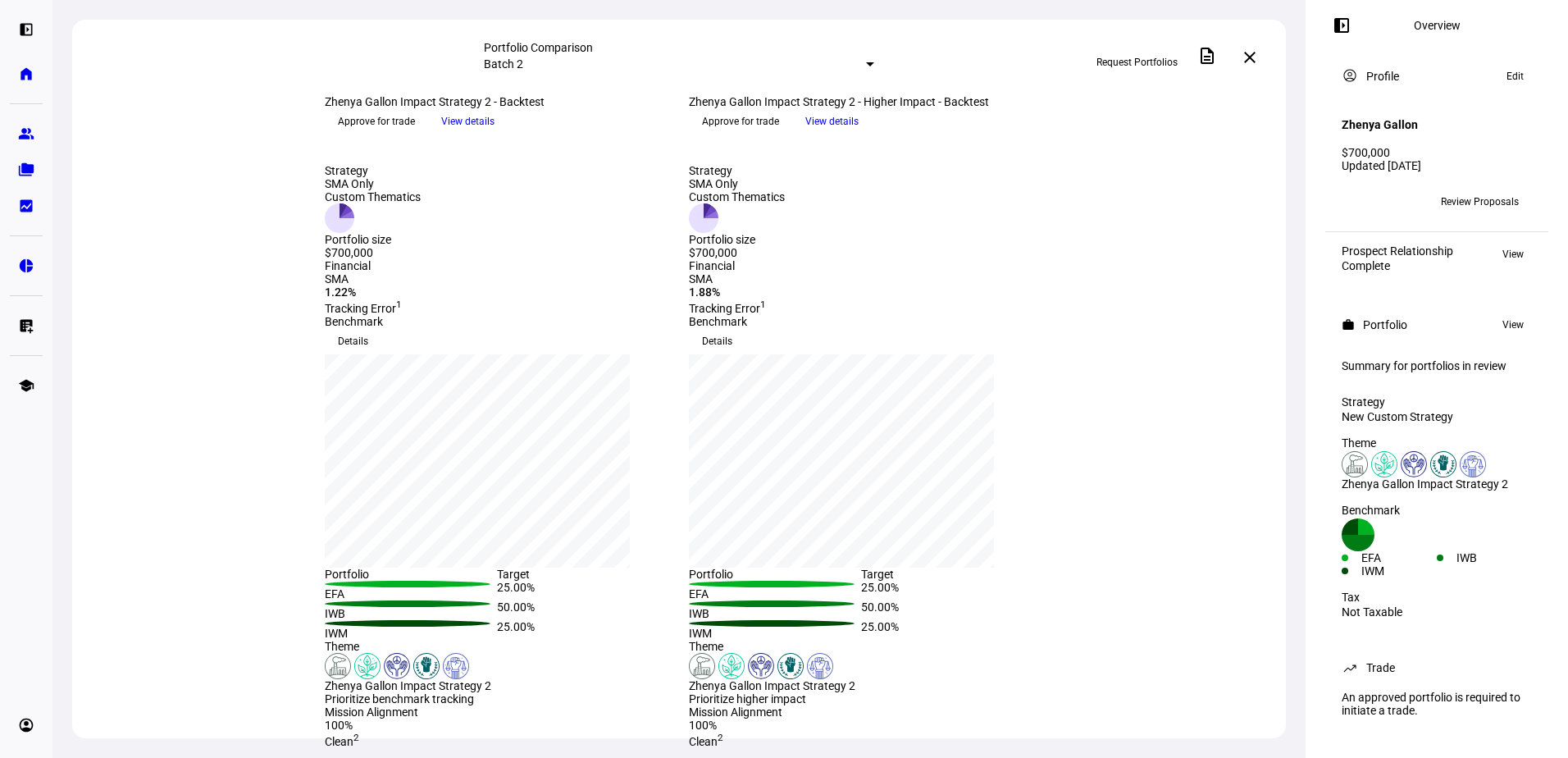
scroll to position [82, 0]
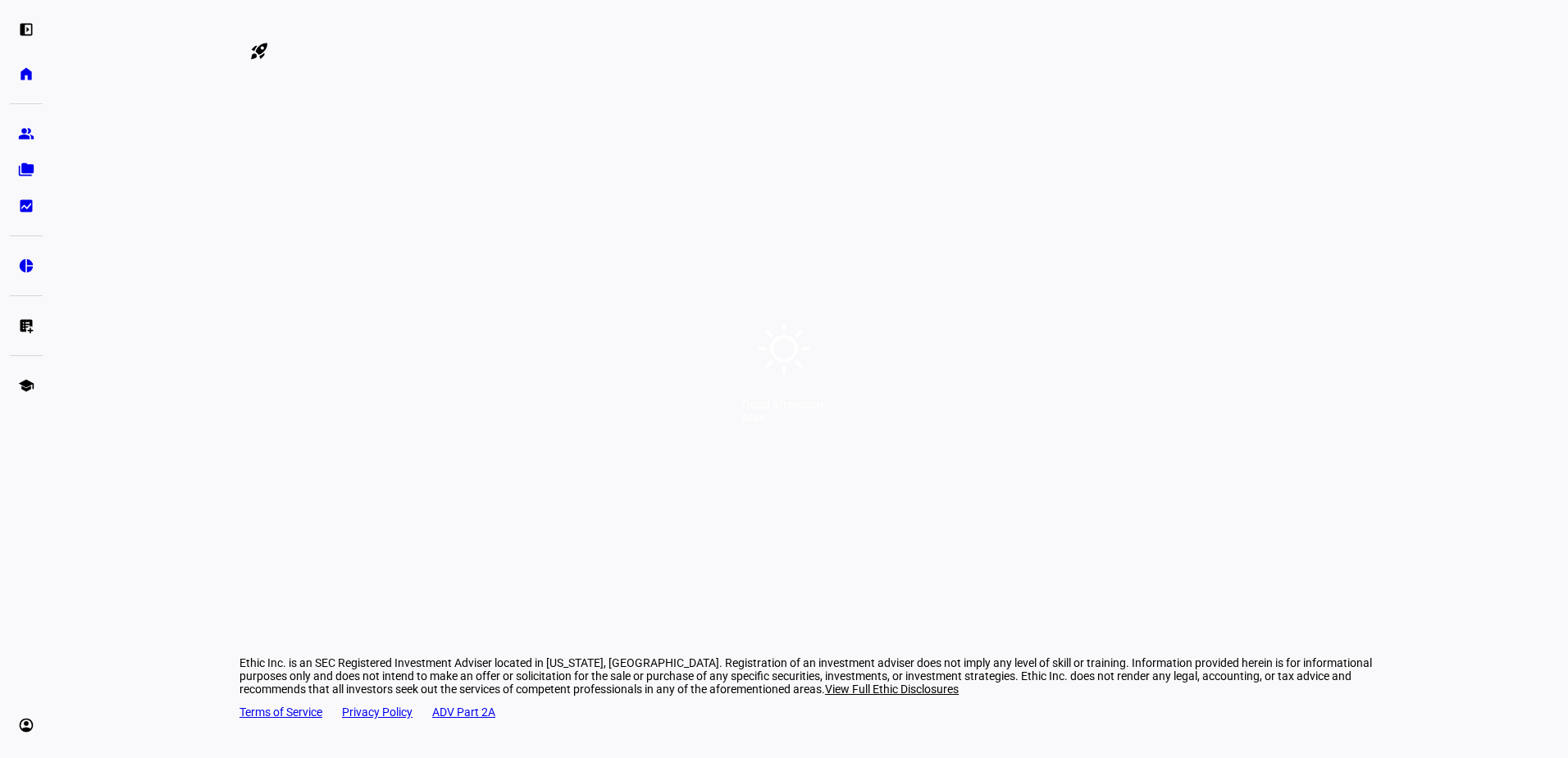
click at [762, 56] on div "Good afternoon, Max" at bounding box center [784, 379] width 1568 height 758
click at [819, 137] on div "Good afternoon, Max" at bounding box center [784, 379] width 1568 height 758
click at [832, 307] on div "Good afternoon, Max" at bounding box center [784, 379] width 1568 height 758
click at [830, 373] on div "Good afternoon, Max" at bounding box center [784, 379] width 1568 height 758
click at [818, 354] on div "Good afternoon, Max" at bounding box center [784, 379] width 1568 height 758
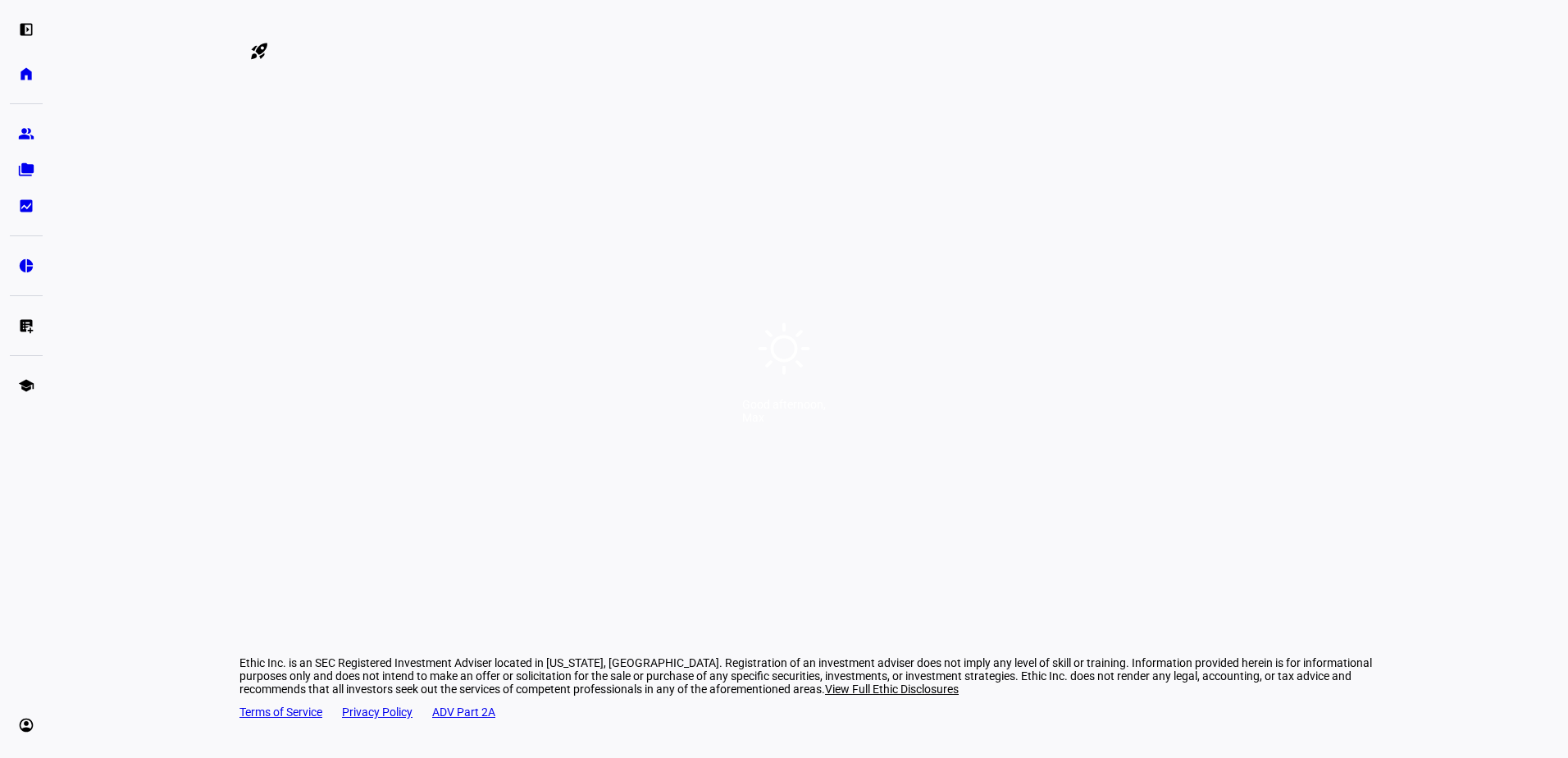
click at [806, 392] on div "Good afternoon, Max" at bounding box center [784, 379] width 1568 height 758
click at [794, 443] on div "Good afternoon, Max" at bounding box center [784, 379] width 1568 height 758
click at [790, 411] on div "Good afternoon," at bounding box center [784, 404] width 84 height 13
drag, startPoint x: 796, startPoint y: 73, endPoint x: 794, endPoint y: 54, distance: 19.1
click at [796, 73] on div "Good afternoon, Max" at bounding box center [784, 379] width 1568 height 758
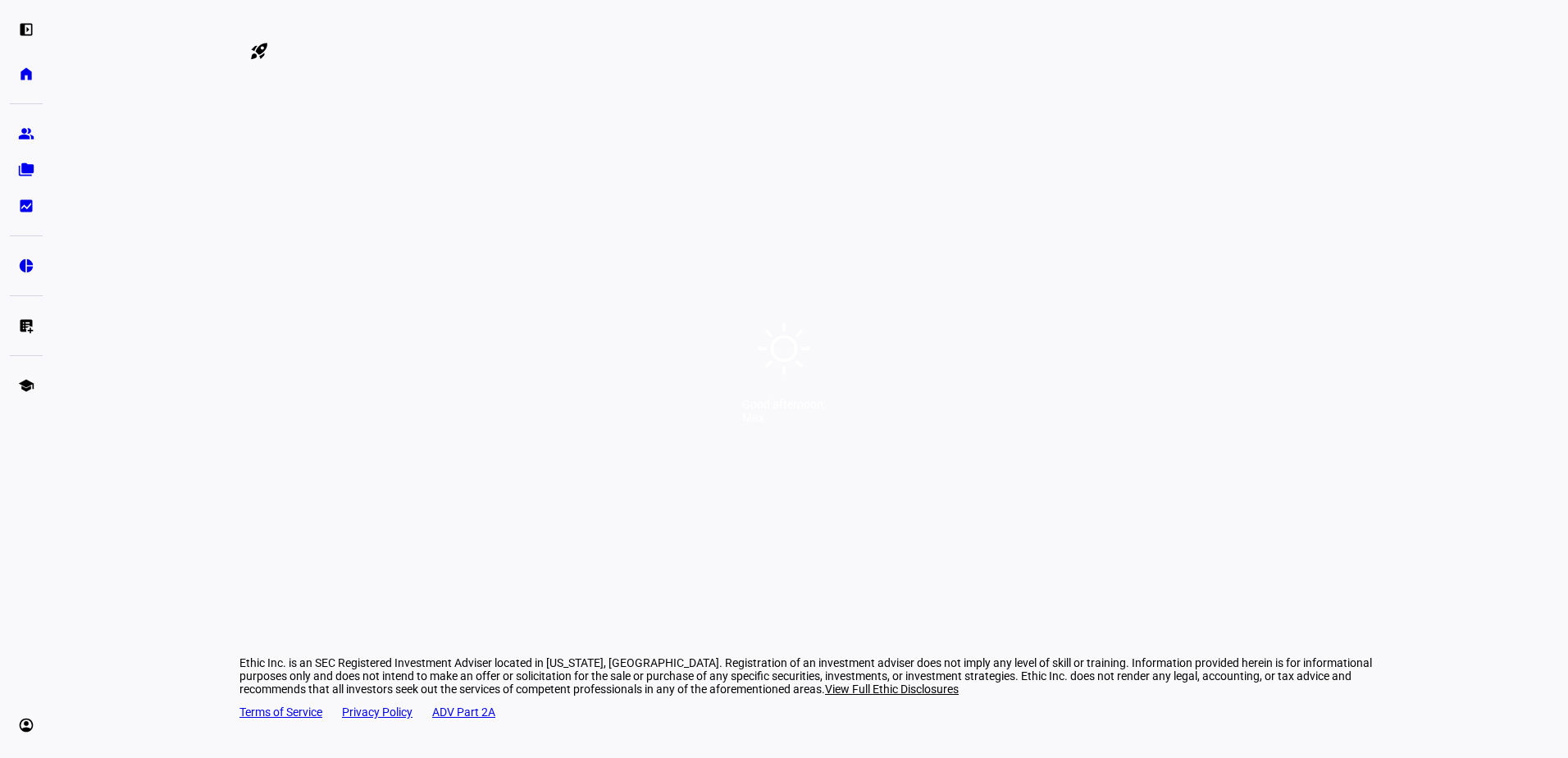
click at [82, 35] on div at bounding box center [41, 29] width 82 height 18
click at [859, 299] on div "Good afternoon, Max" at bounding box center [784, 379] width 1568 height 758
click at [824, 379] on div "Good afternoon, Max" at bounding box center [784, 379] width 1568 height 758
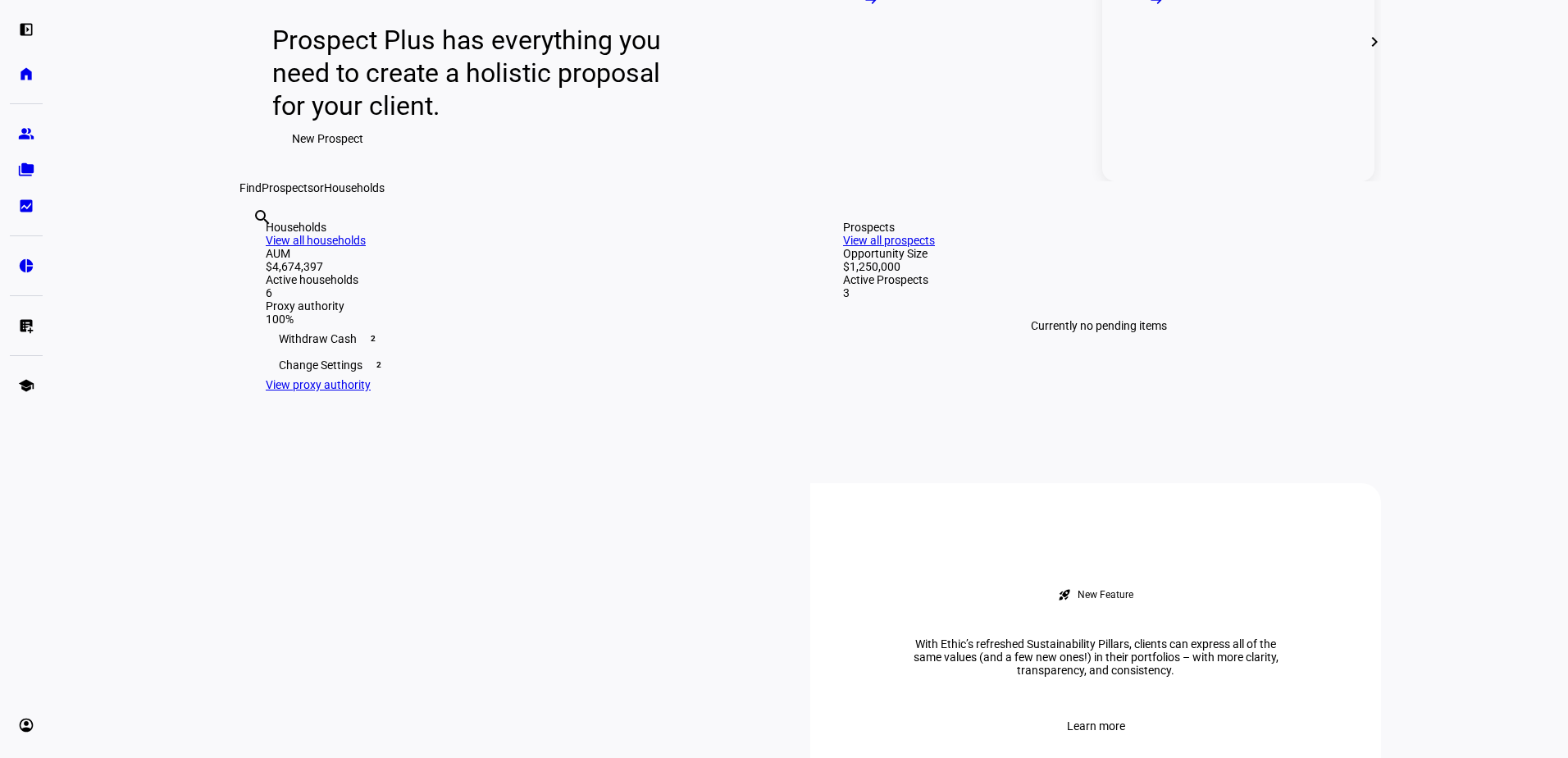
scroll to position [164, 0]
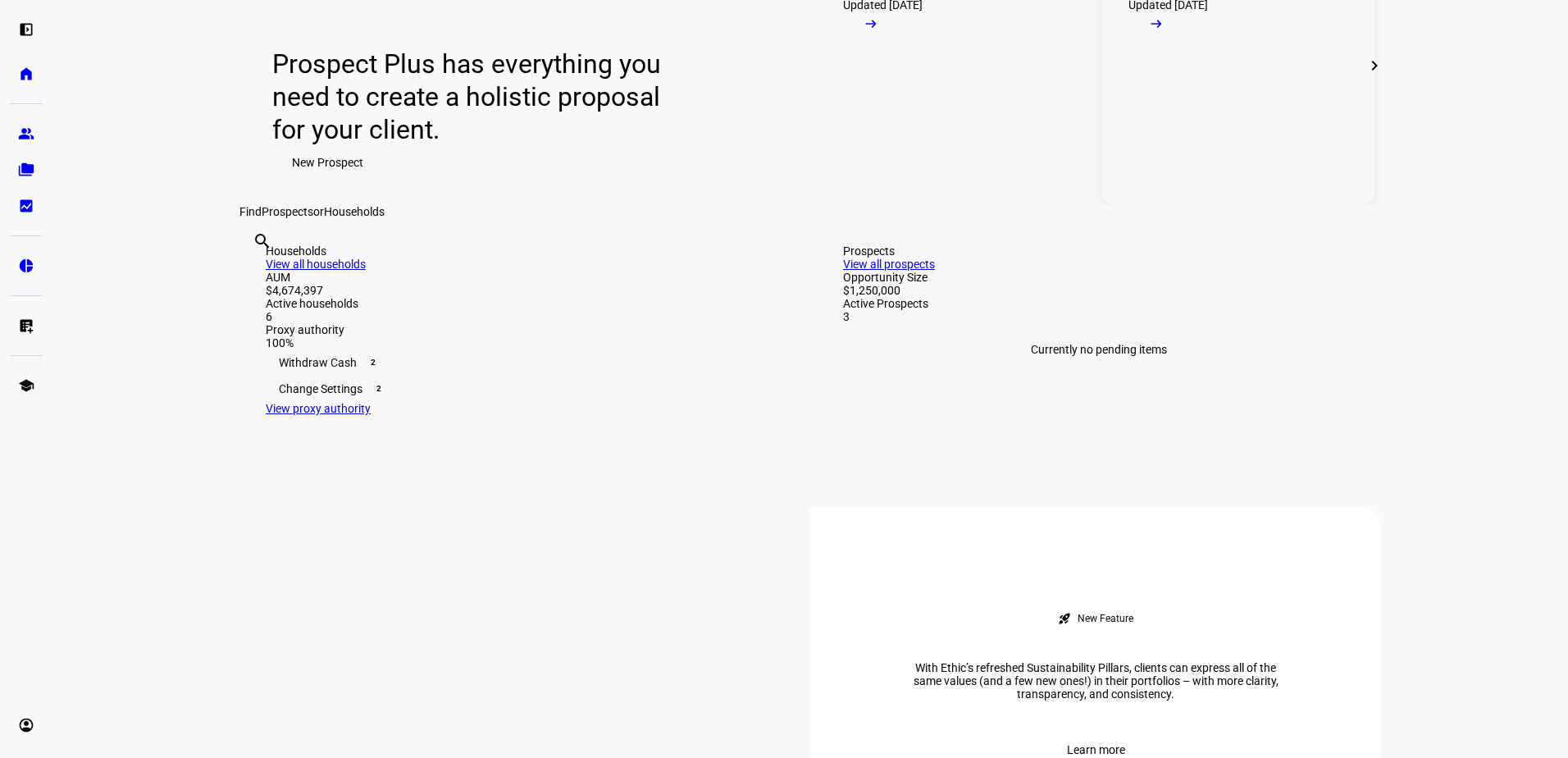
click at [1165, 32] on mat-icon "arrow_right_alt" at bounding box center [1157, 23] width 16 height 16
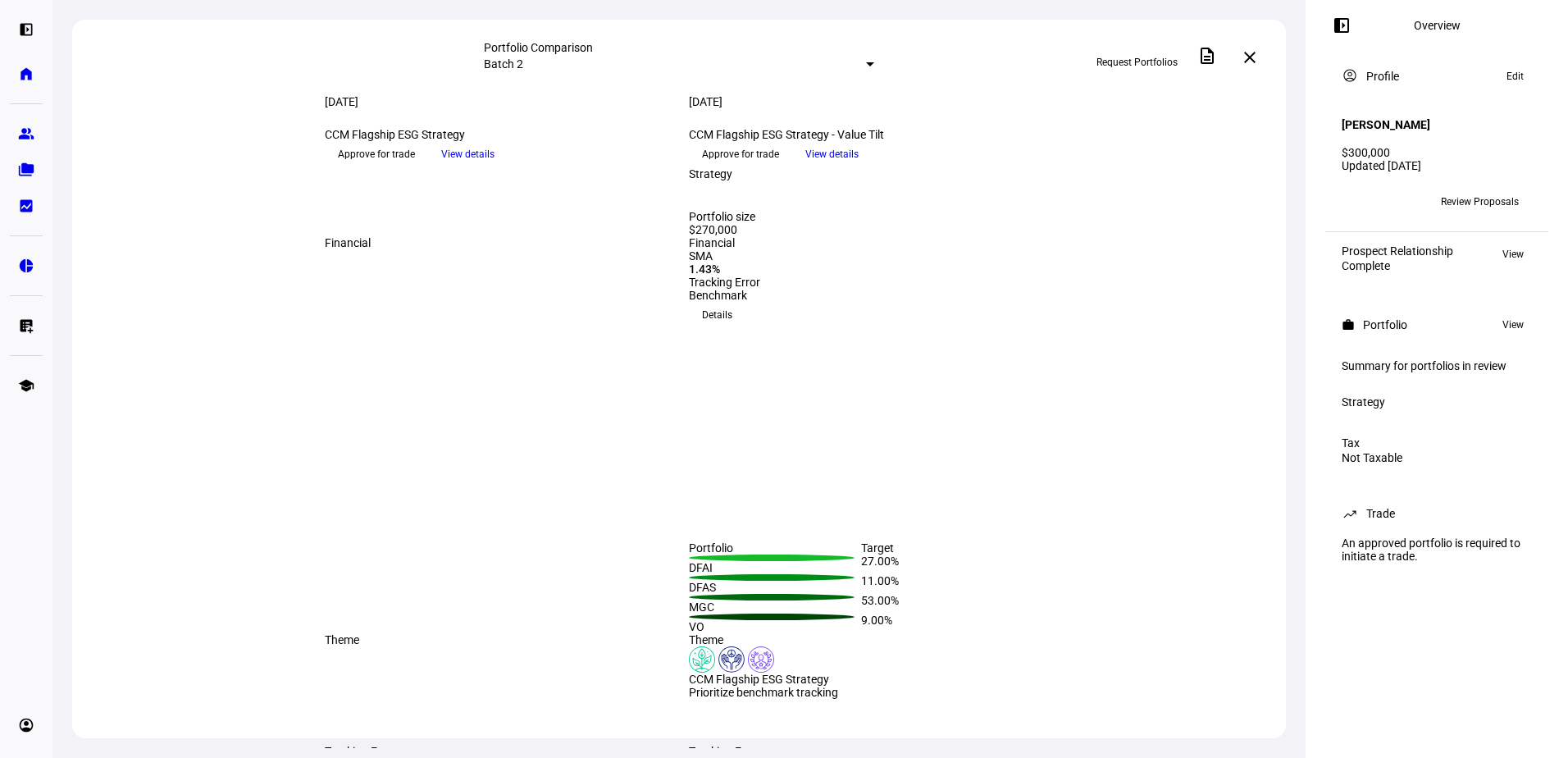
click at [494, 167] on span "View details" at bounding box center [468, 154] width 54 height 24
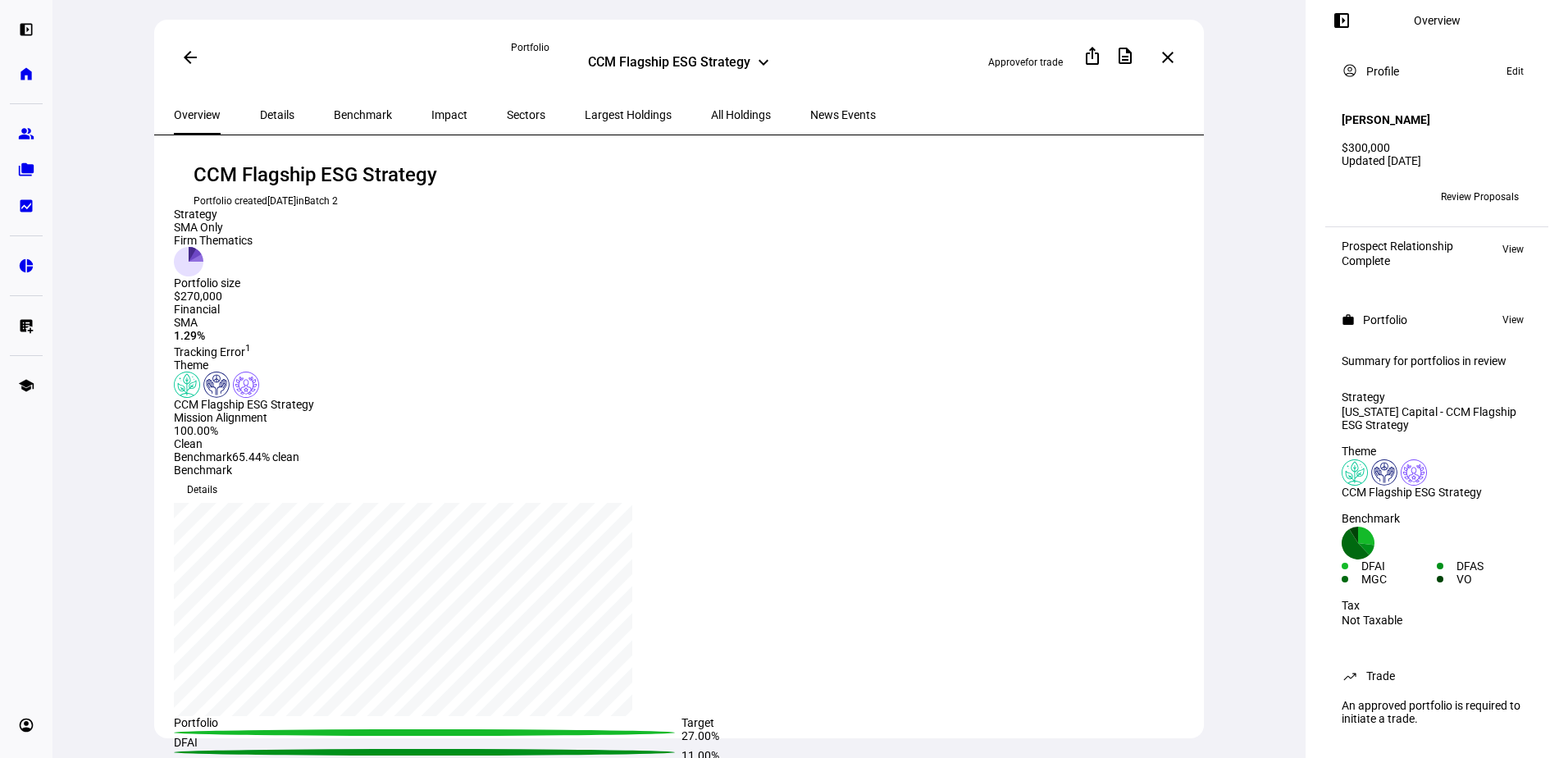
click at [191, 45] on span at bounding box center [190, 58] width 40 height 40
